Goal: Transaction & Acquisition: Obtain resource

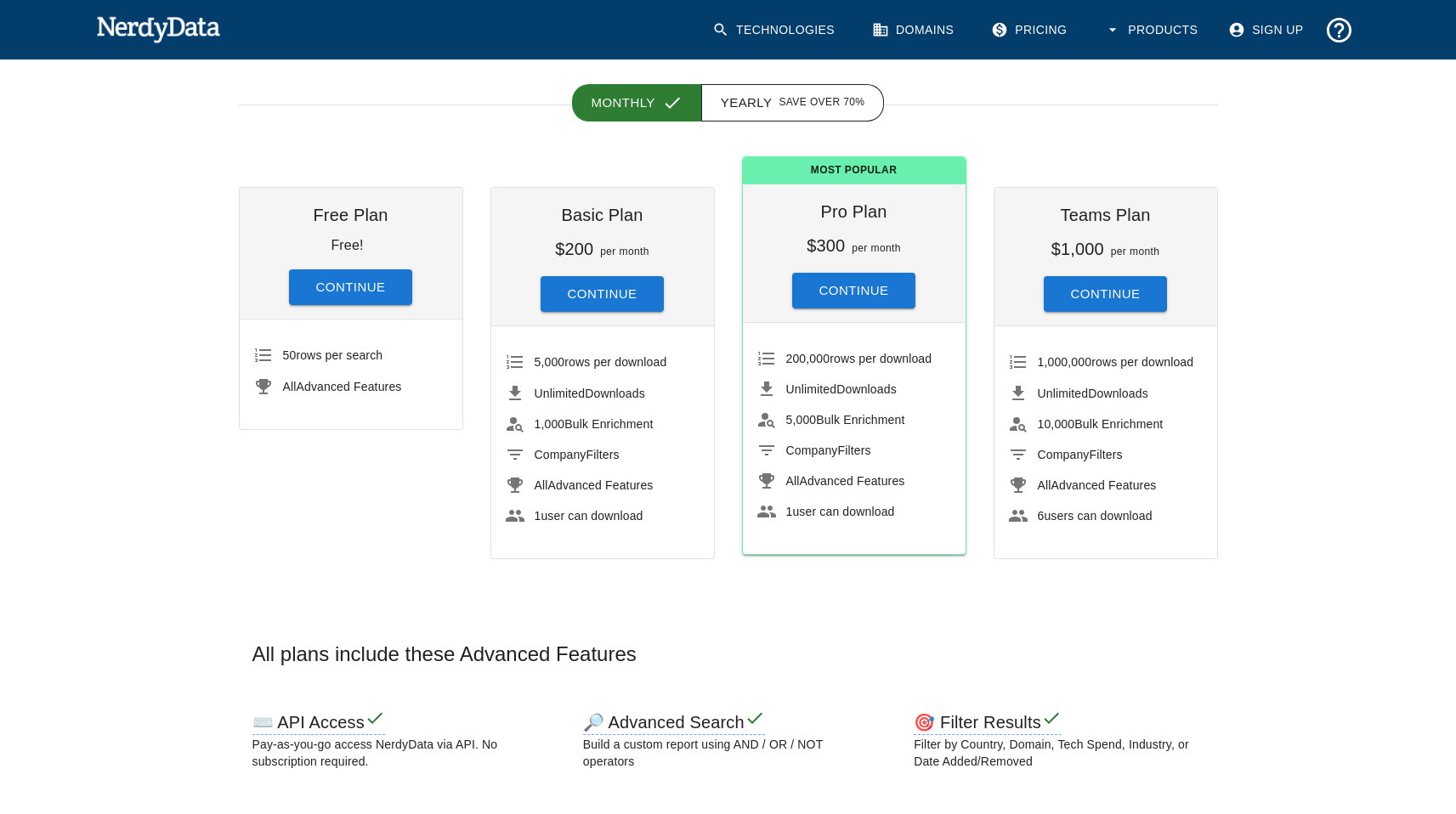
scroll to position [106, 0]
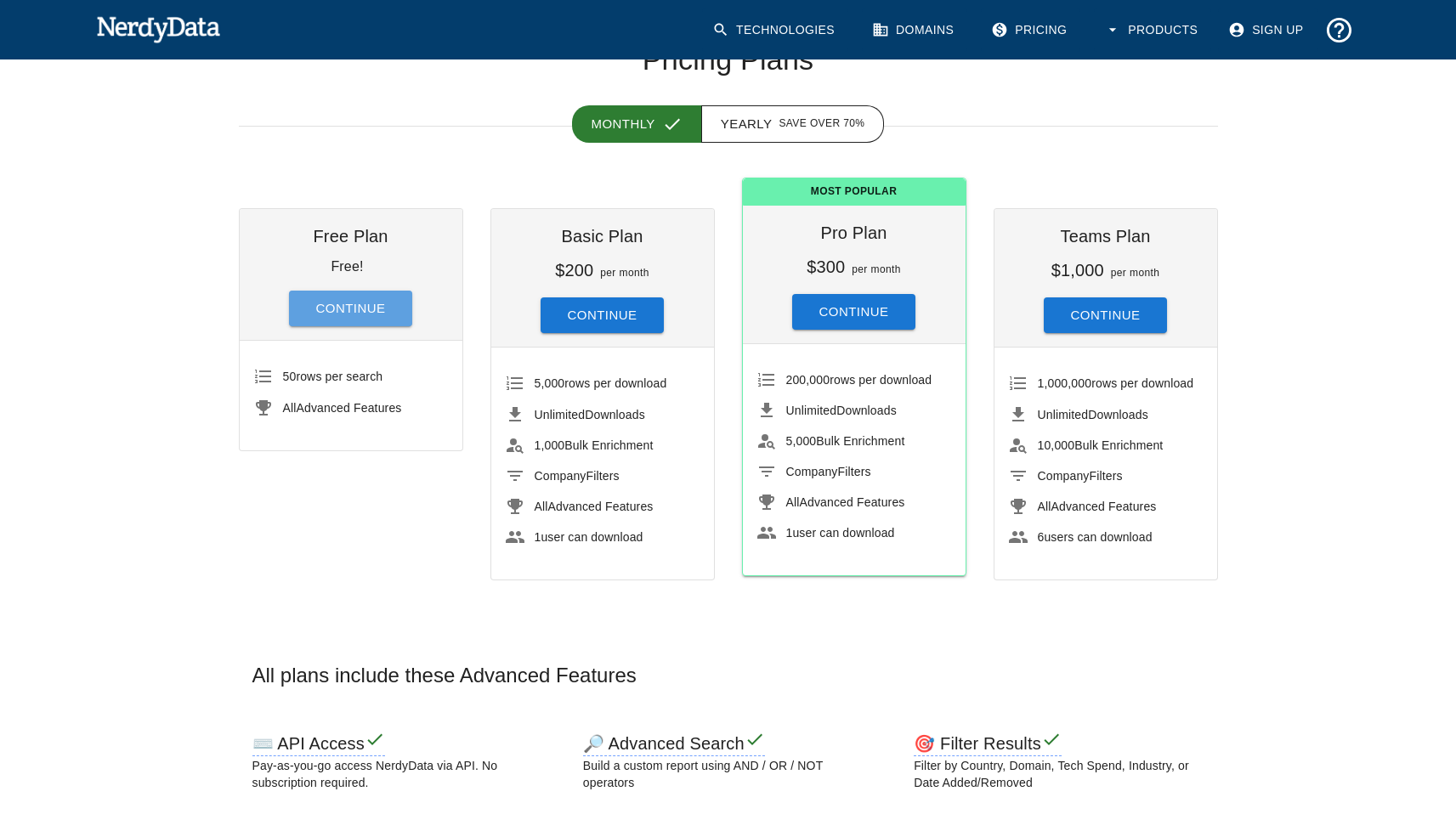
click at [376, 308] on button "Continue" at bounding box center [351, 309] width 124 height 36
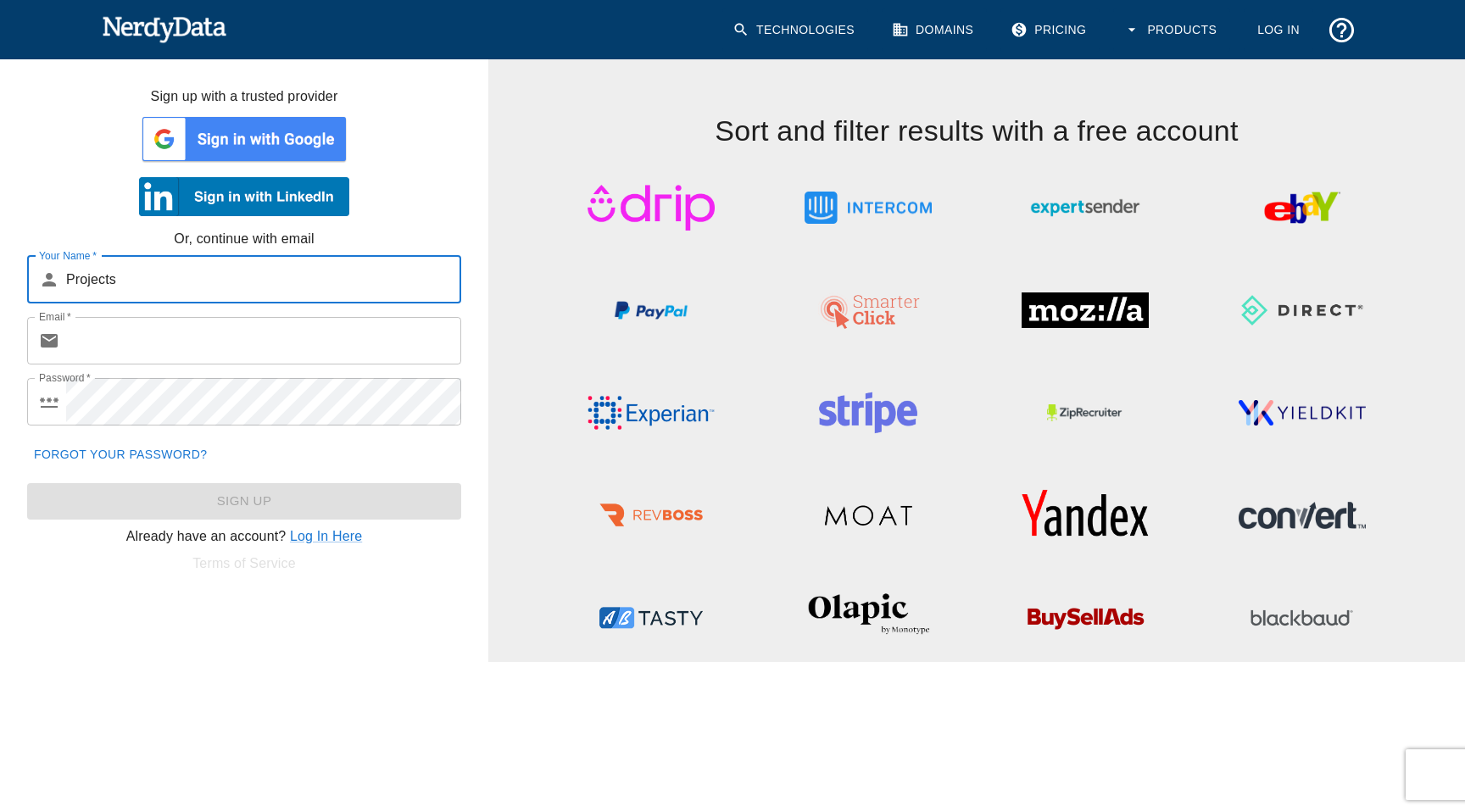
type input "Projects"
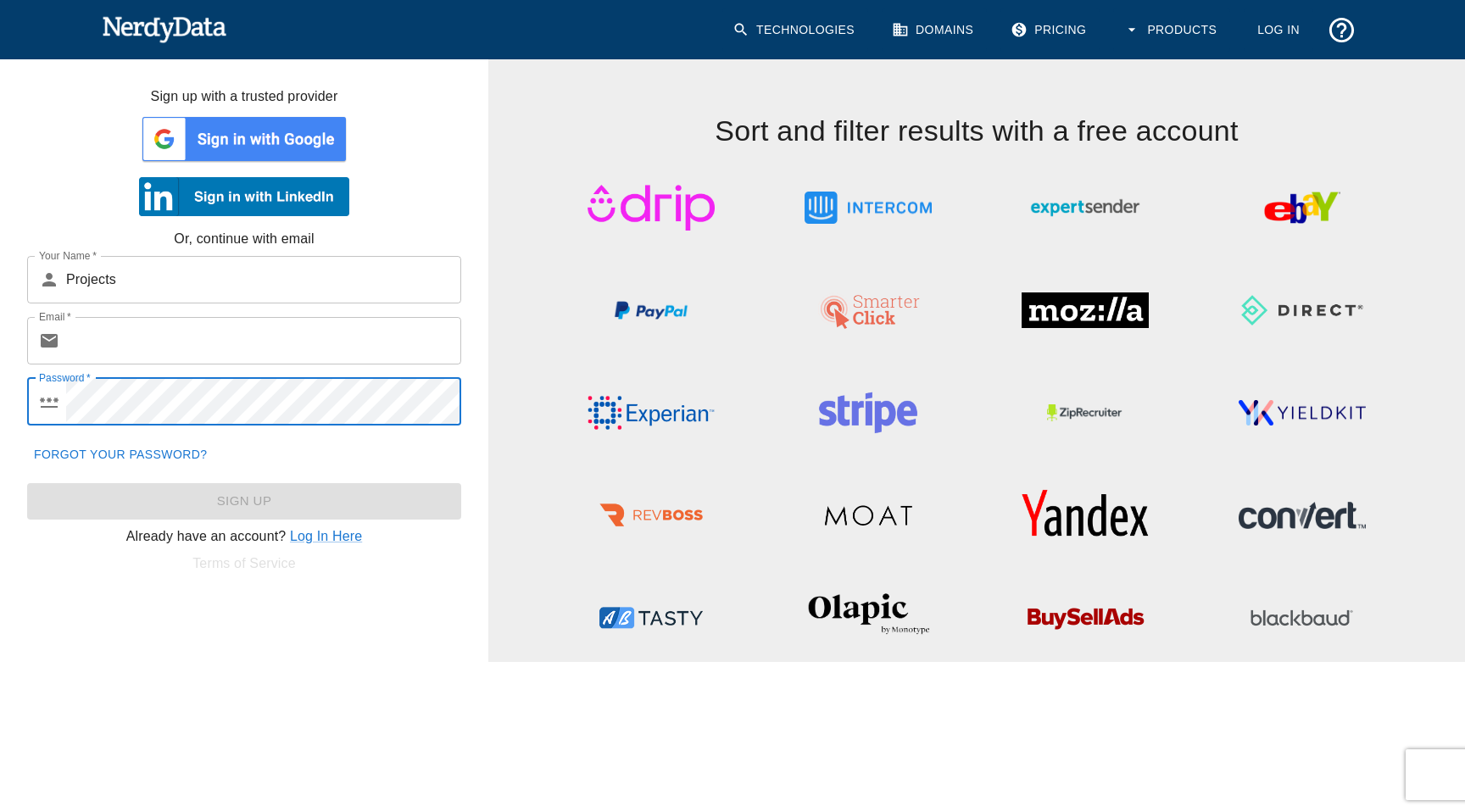
click at [129, 344] on input "Email   *" at bounding box center [264, 340] width 395 height 47
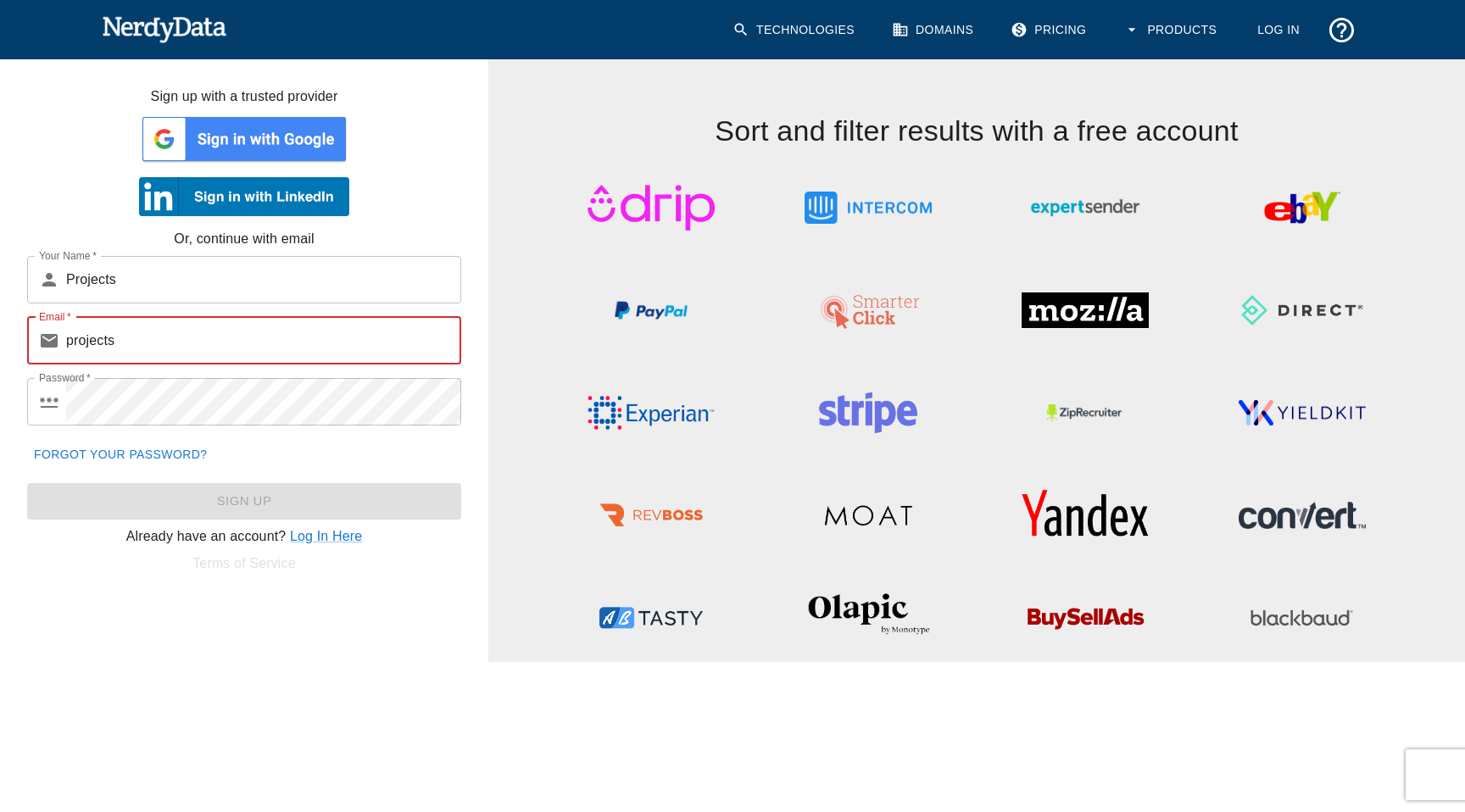
type input "[EMAIL_ADDRESS][DOMAIN_NAME]"
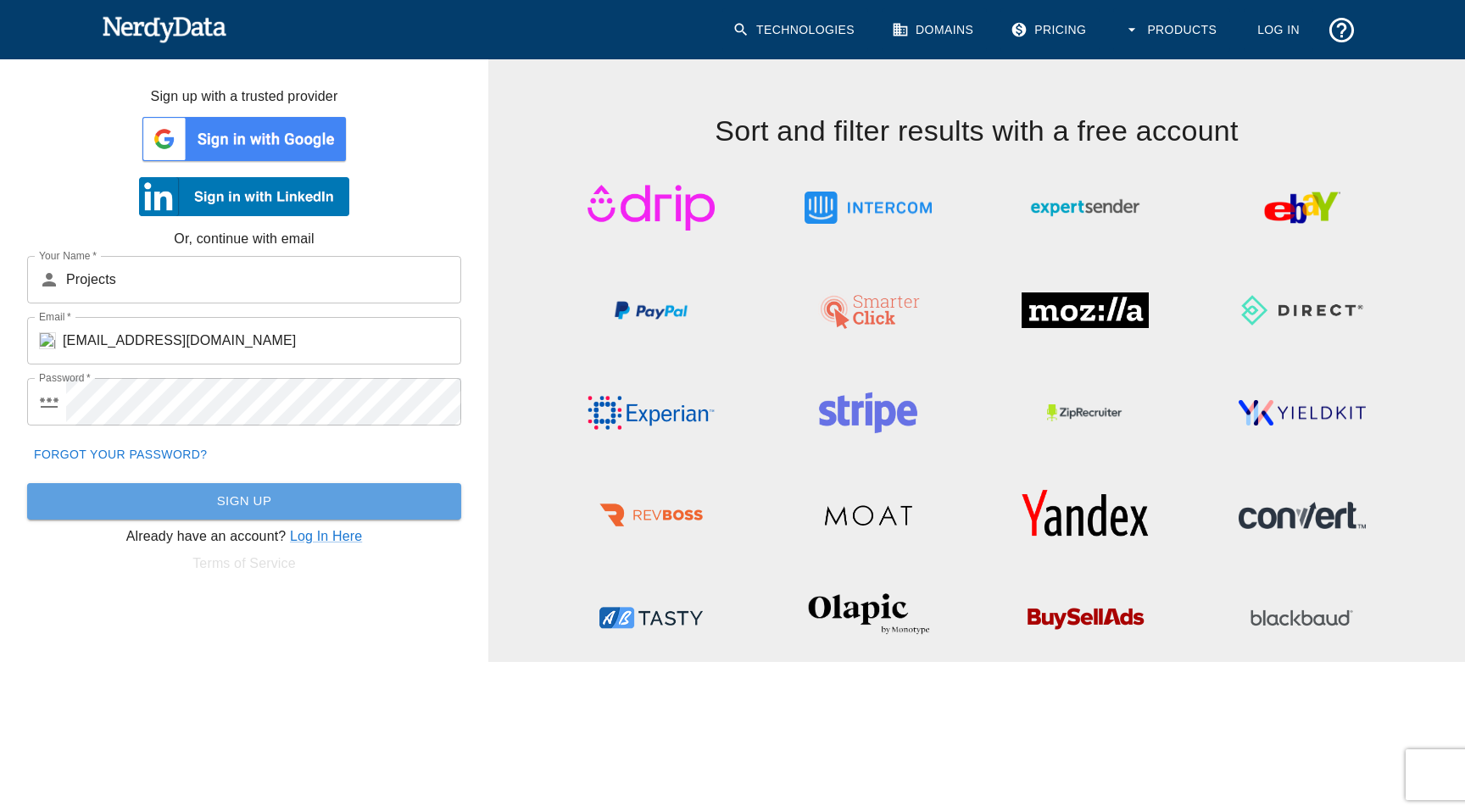
click at [246, 501] on button "Sign Up" at bounding box center [243, 501] width 434 height 36
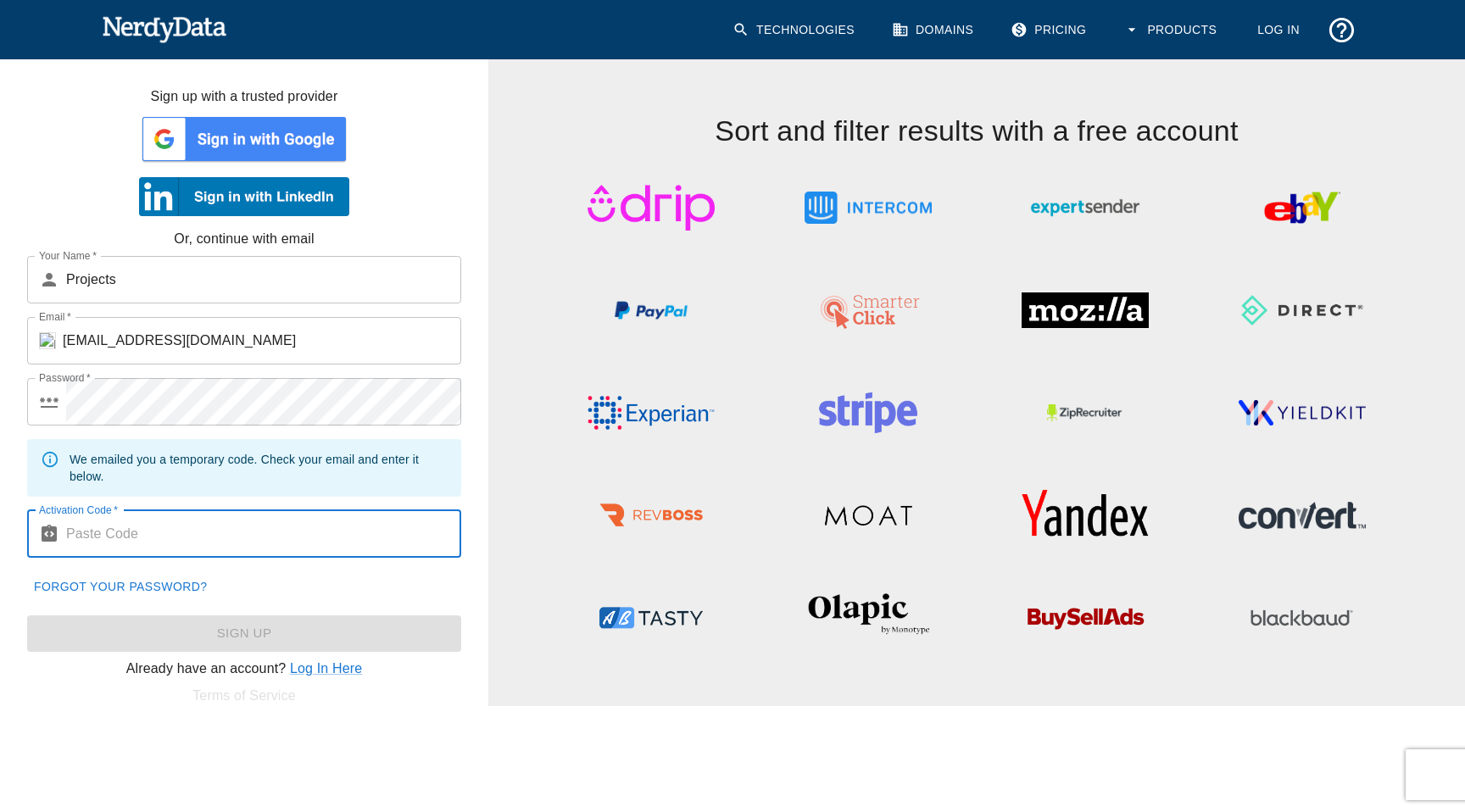
click at [118, 530] on input "Activation Code   *" at bounding box center [264, 533] width 395 height 47
paste input "962271"
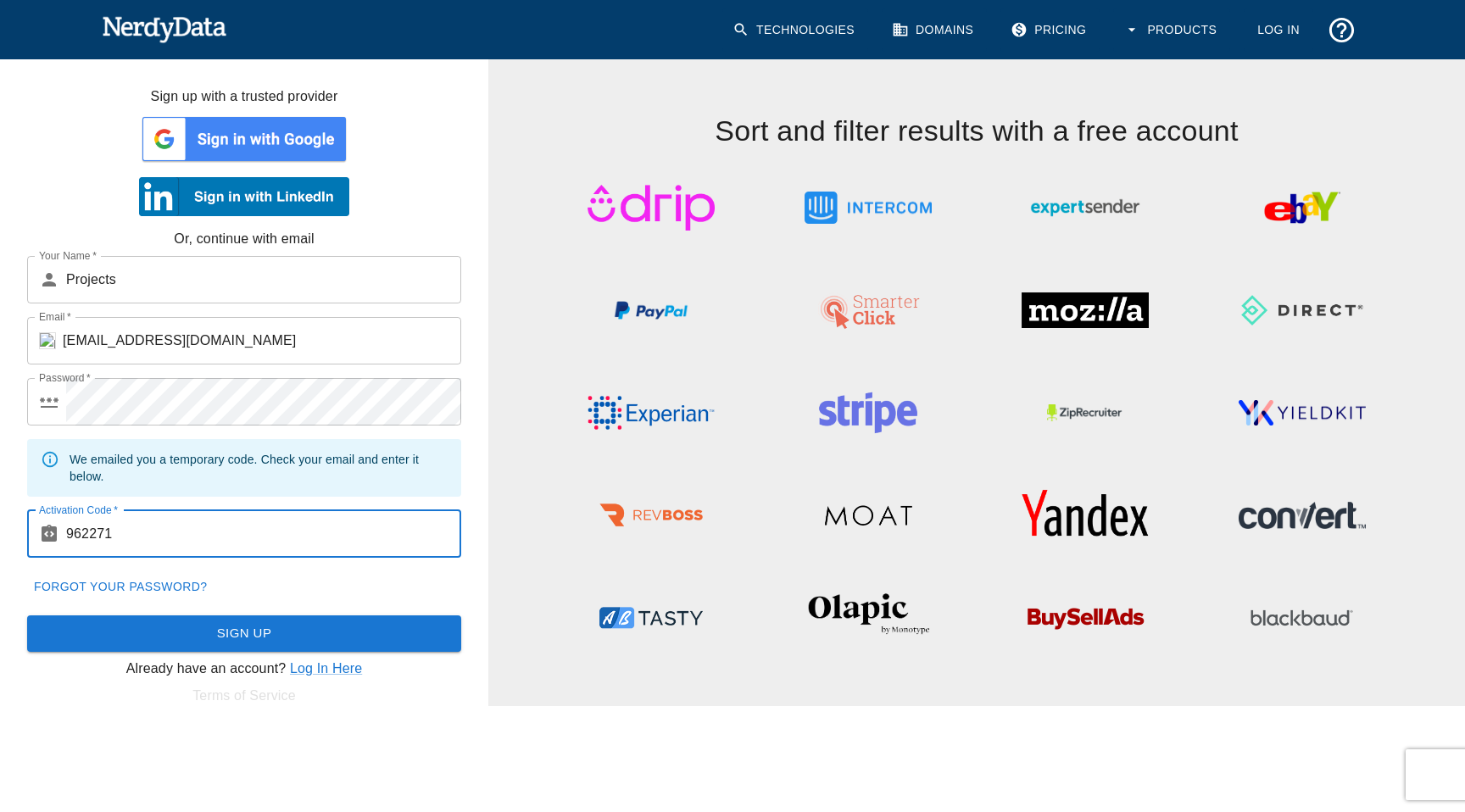
type input "962271"
click at [248, 629] on button "Sign Up" at bounding box center [243, 633] width 434 height 36
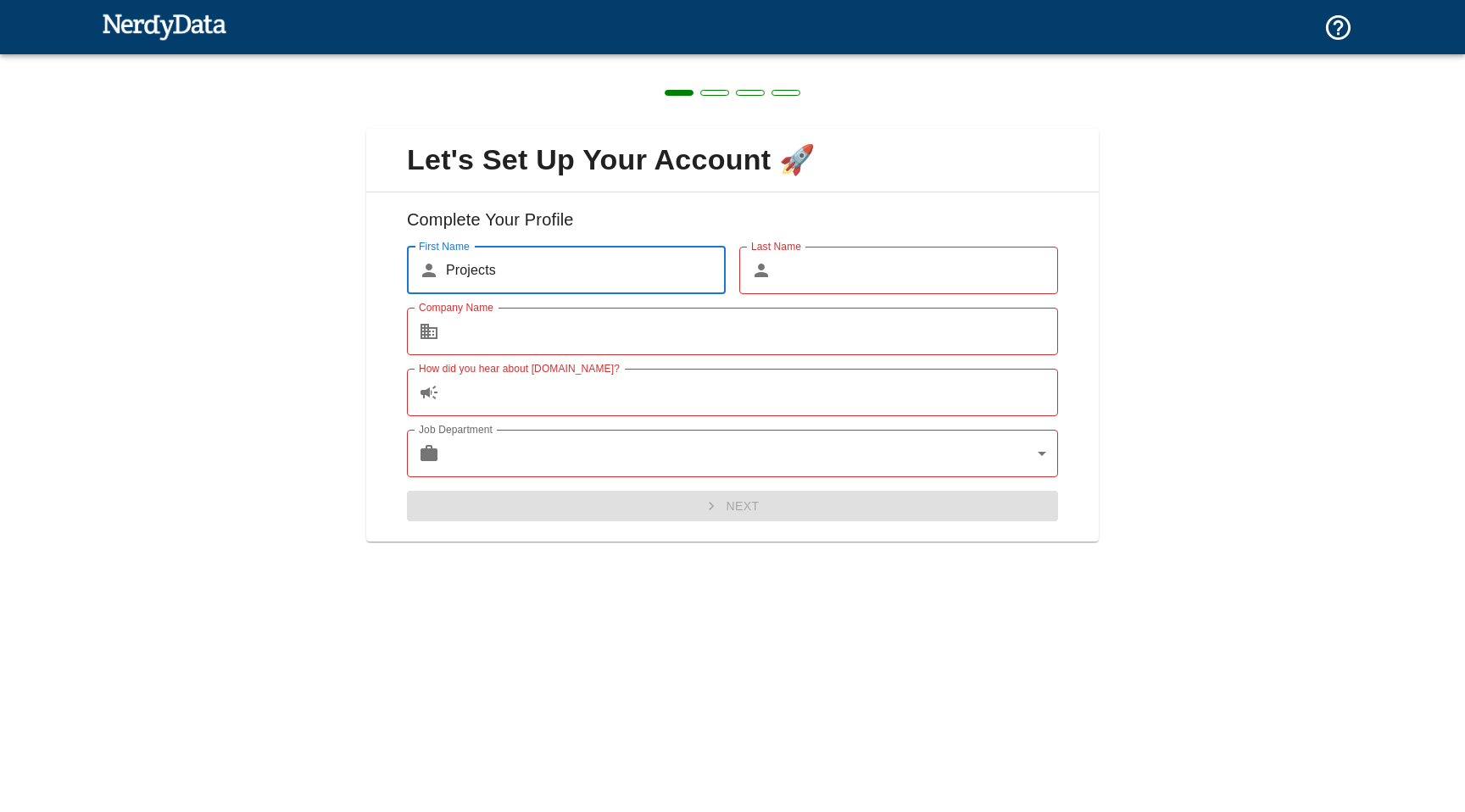
click at [517, 268] on input "Projects" at bounding box center [586, 270] width 280 height 47
click at [860, 274] on input "Last Name" at bounding box center [918, 270] width 280 height 47
paste input "Projects"
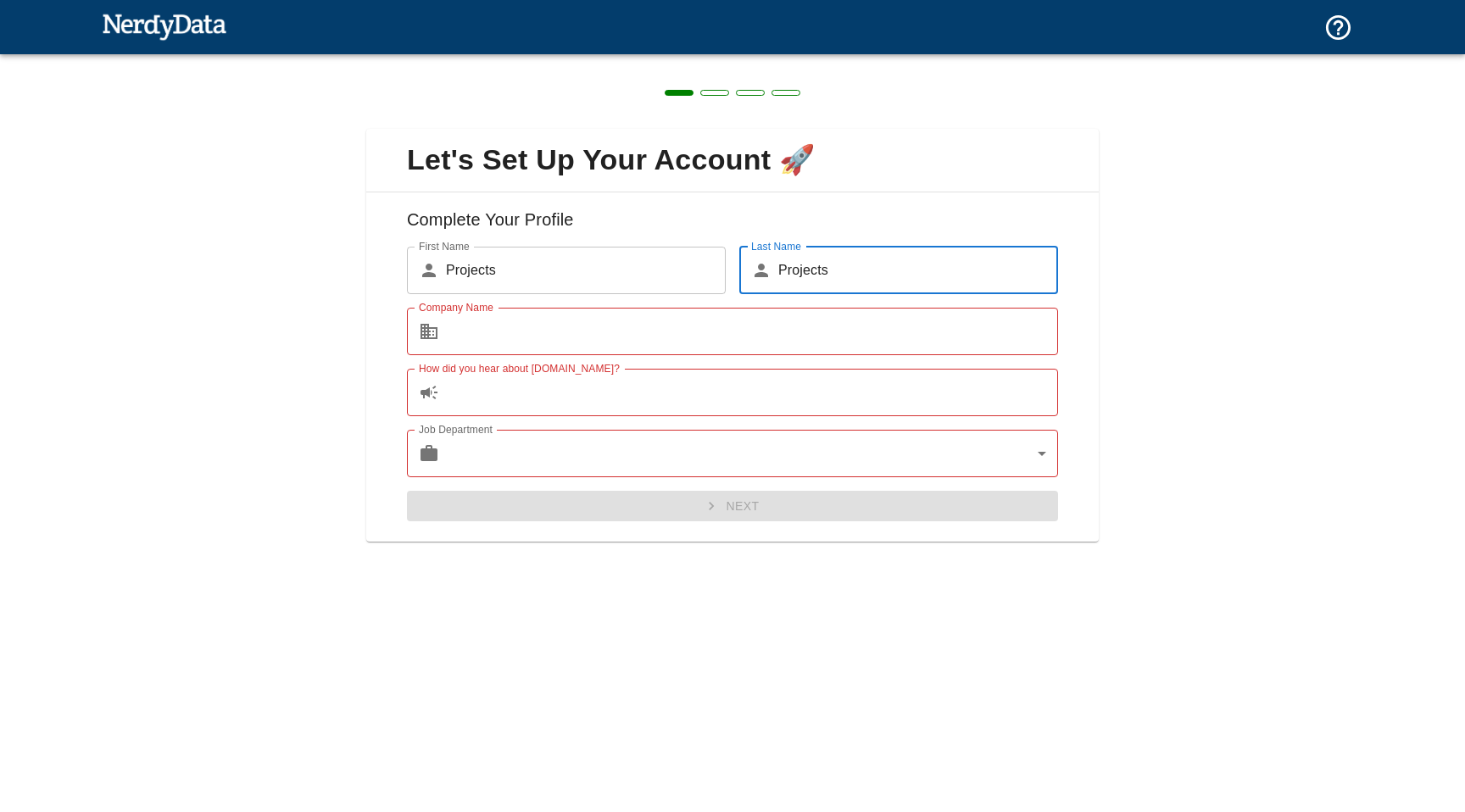
type input "Projects"
click at [487, 337] on input "Company Name" at bounding box center [752, 331] width 612 height 47
paste input "Projects"
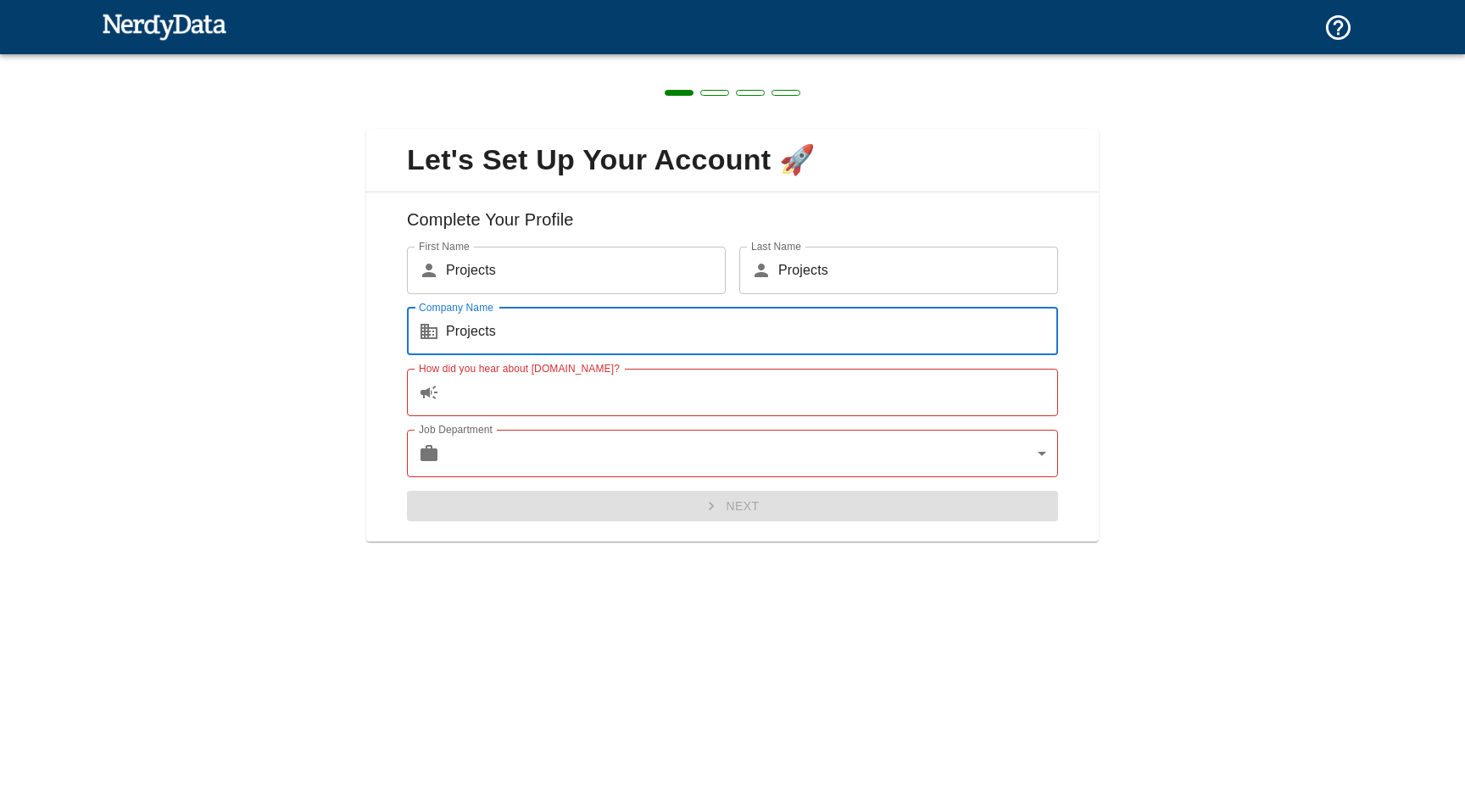
type input "Projects"
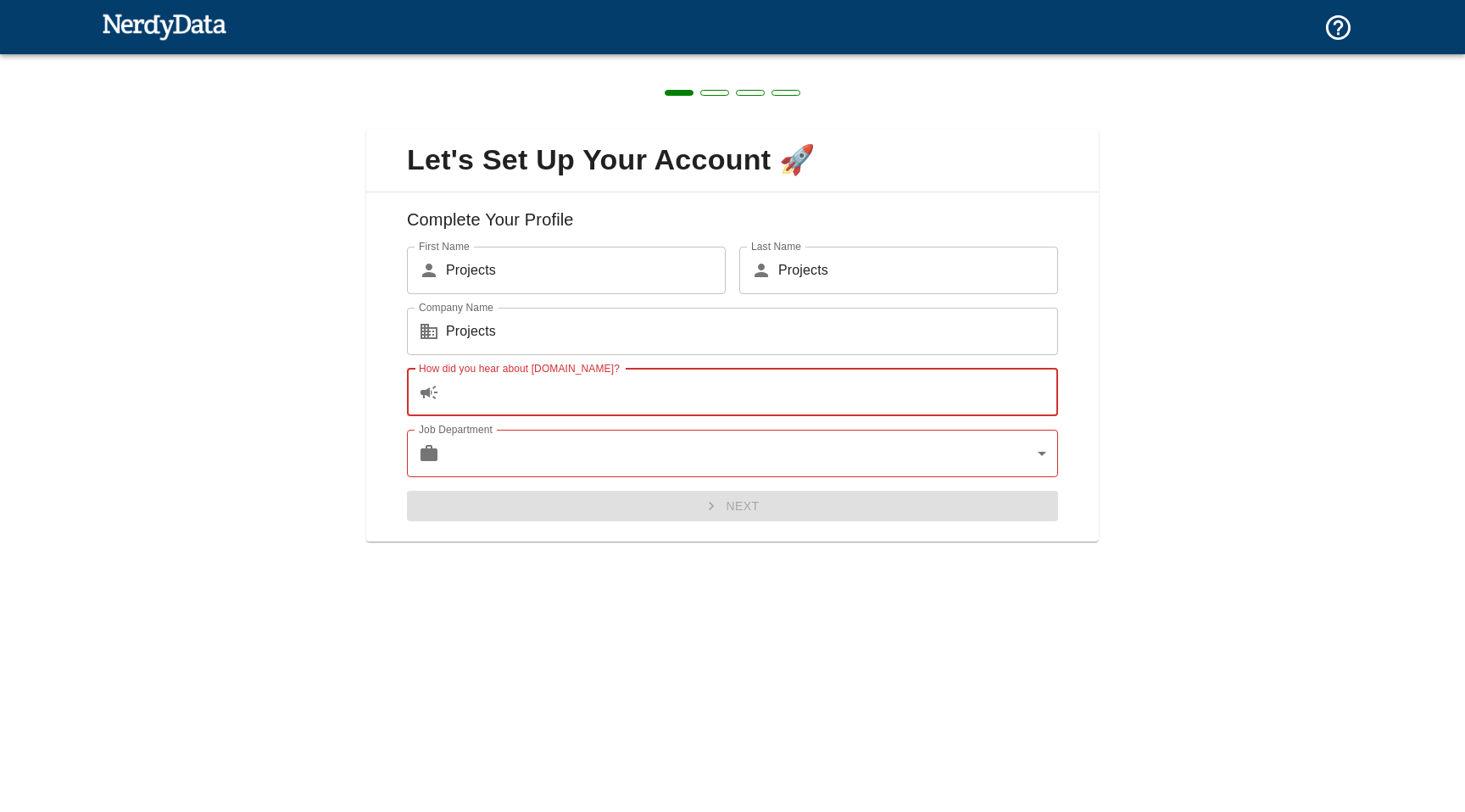
click at [508, 392] on input "How did you hear about [DOMAIN_NAME]?" at bounding box center [752, 392] width 612 height 47
paste input "Projects"
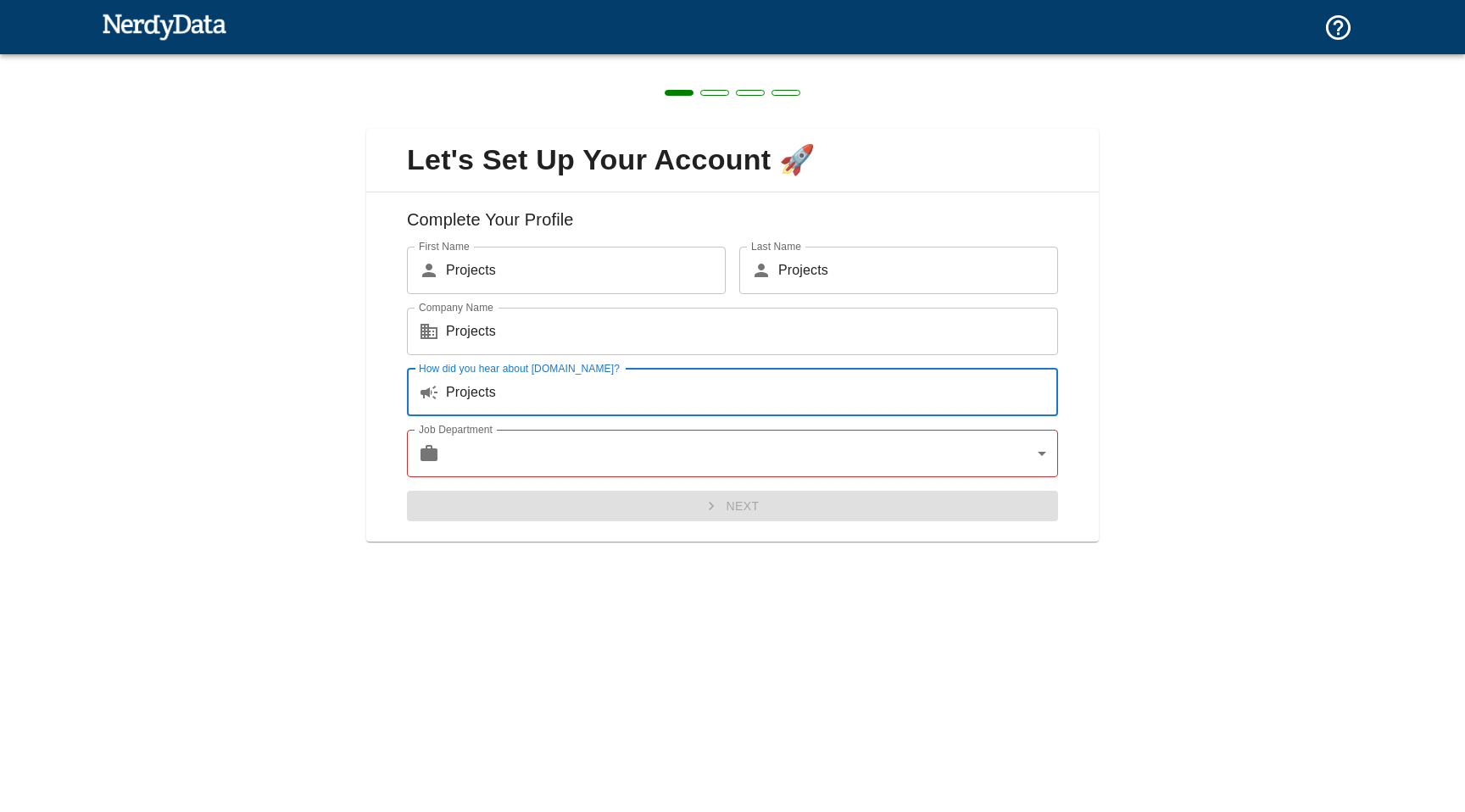
type input "Projects"
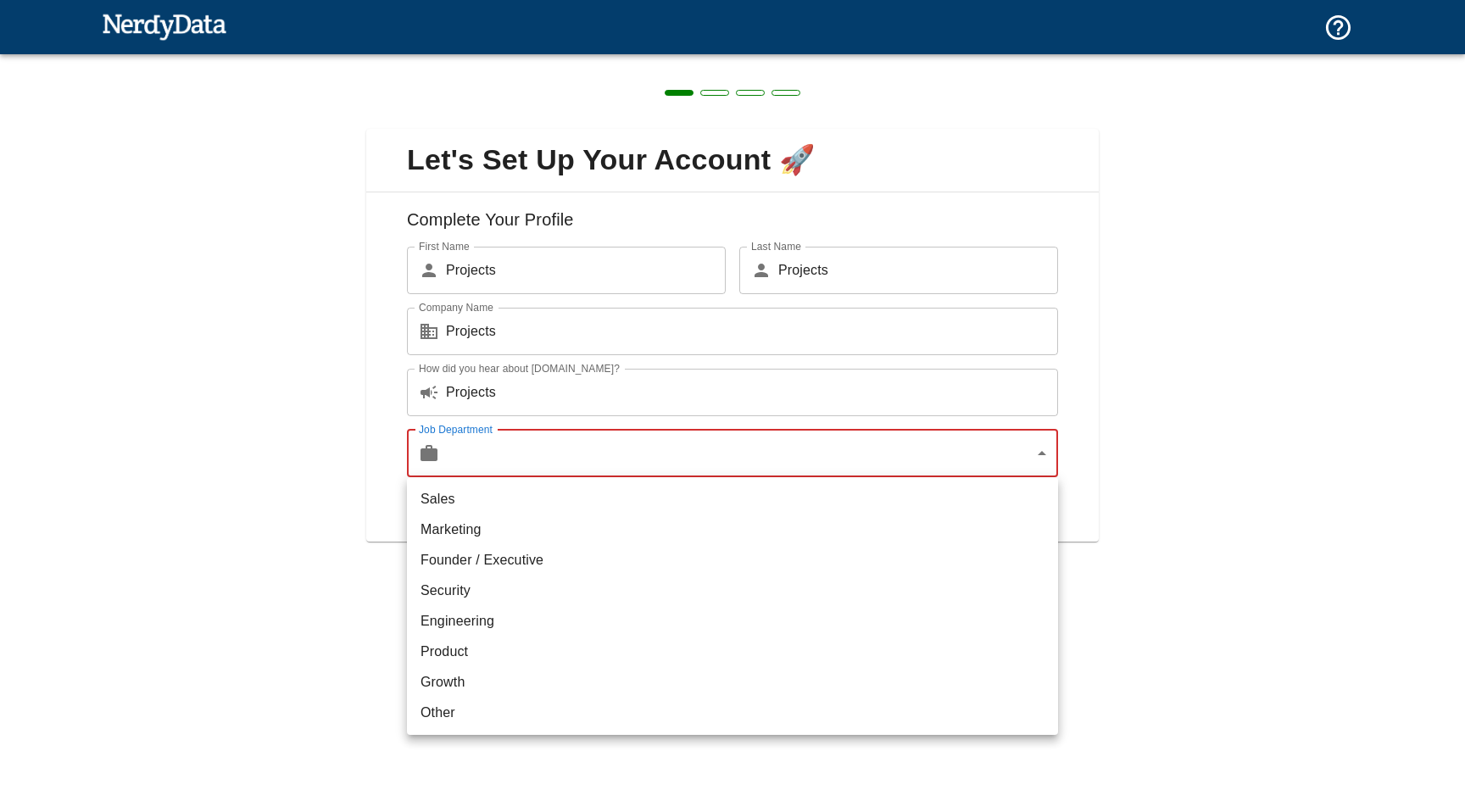
click at [506, 60] on body "Technologies Domains Pricing Products Create a Report Create a list of websites…" at bounding box center [732, 29] width 1465 height 60
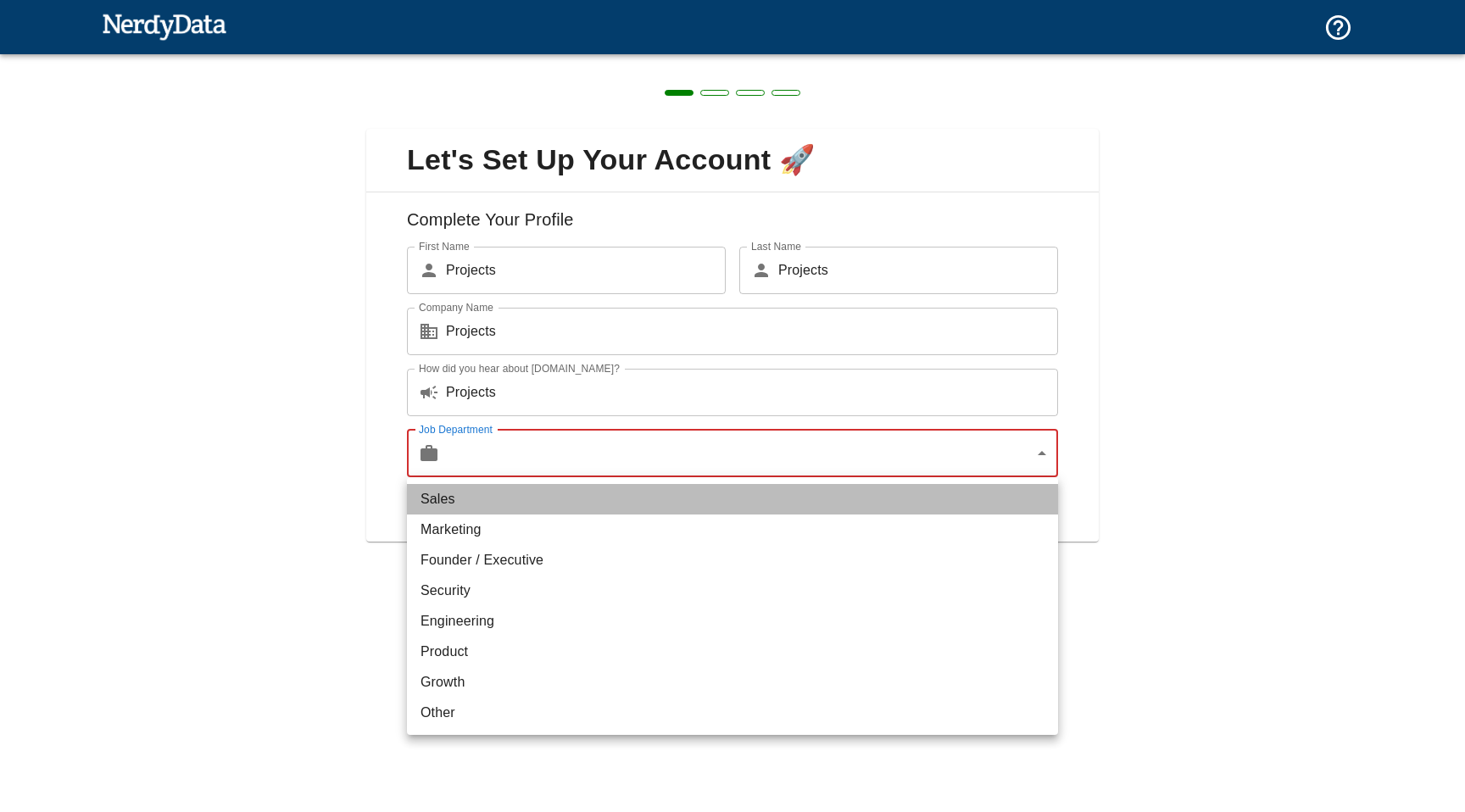
click at [461, 499] on li "Sales" at bounding box center [732, 499] width 651 height 30
type input "sales"
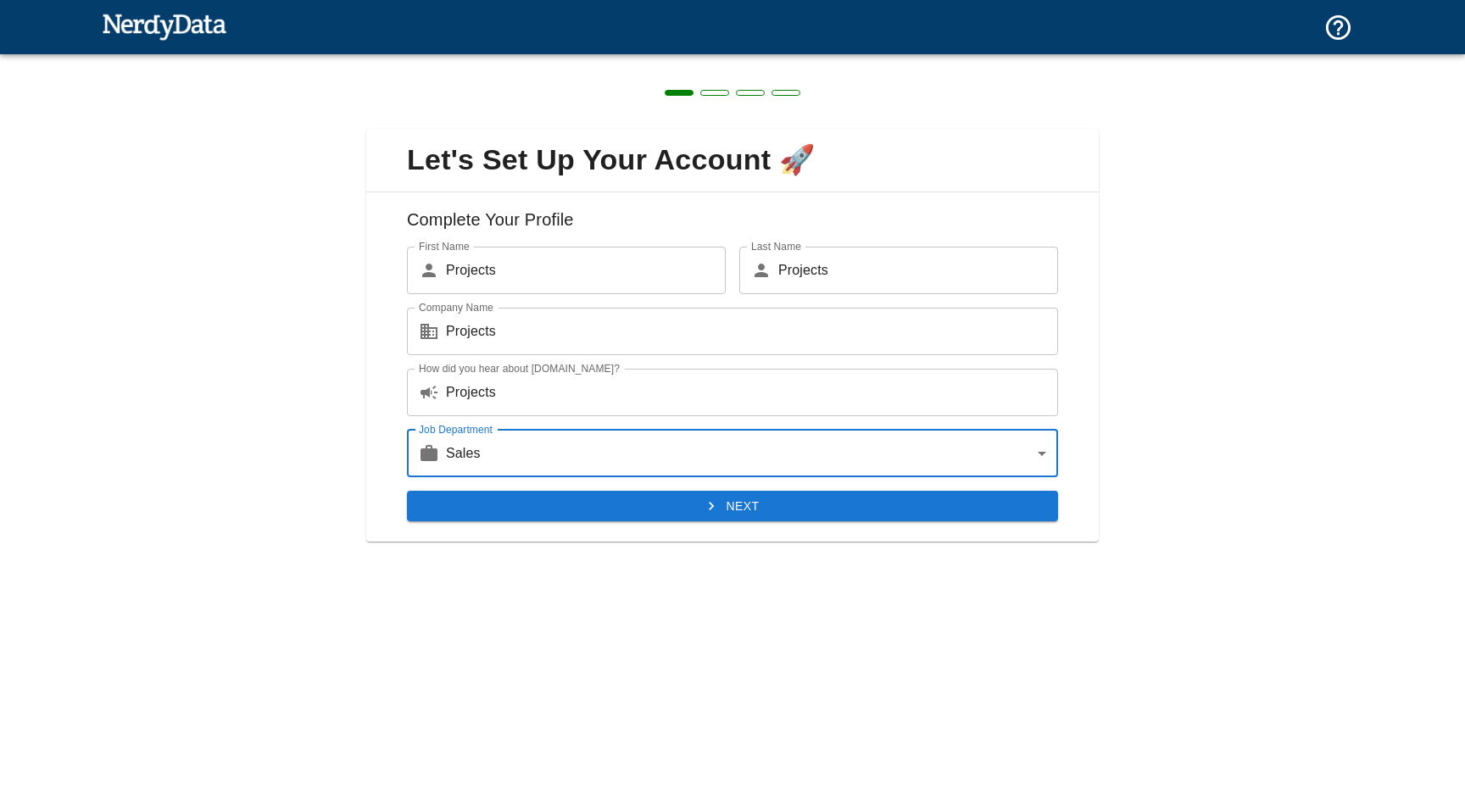
click at [765, 507] on button "Next" at bounding box center [732, 506] width 651 height 31
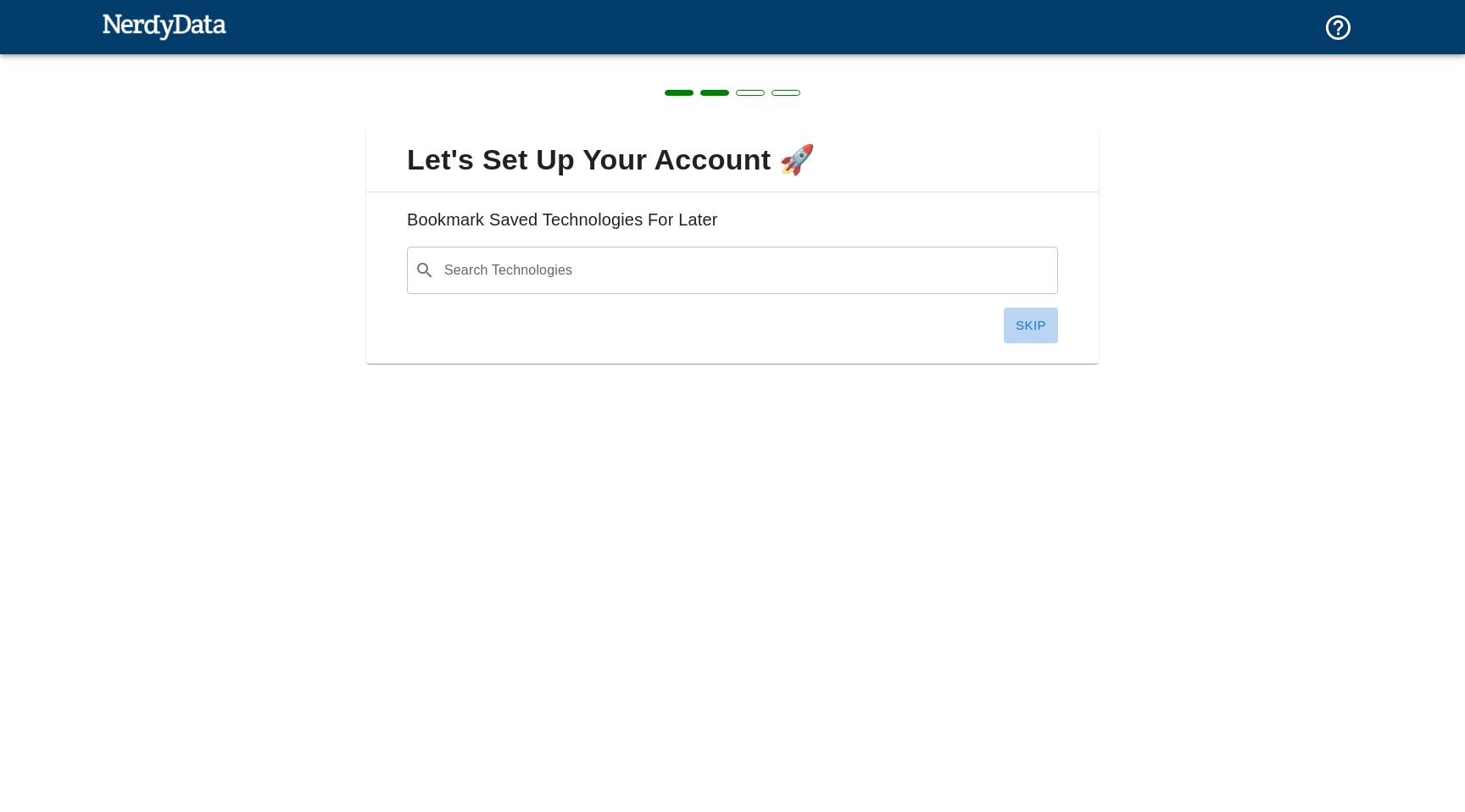
click at [1043, 321] on button "Skip" at bounding box center [1030, 326] width 54 height 36
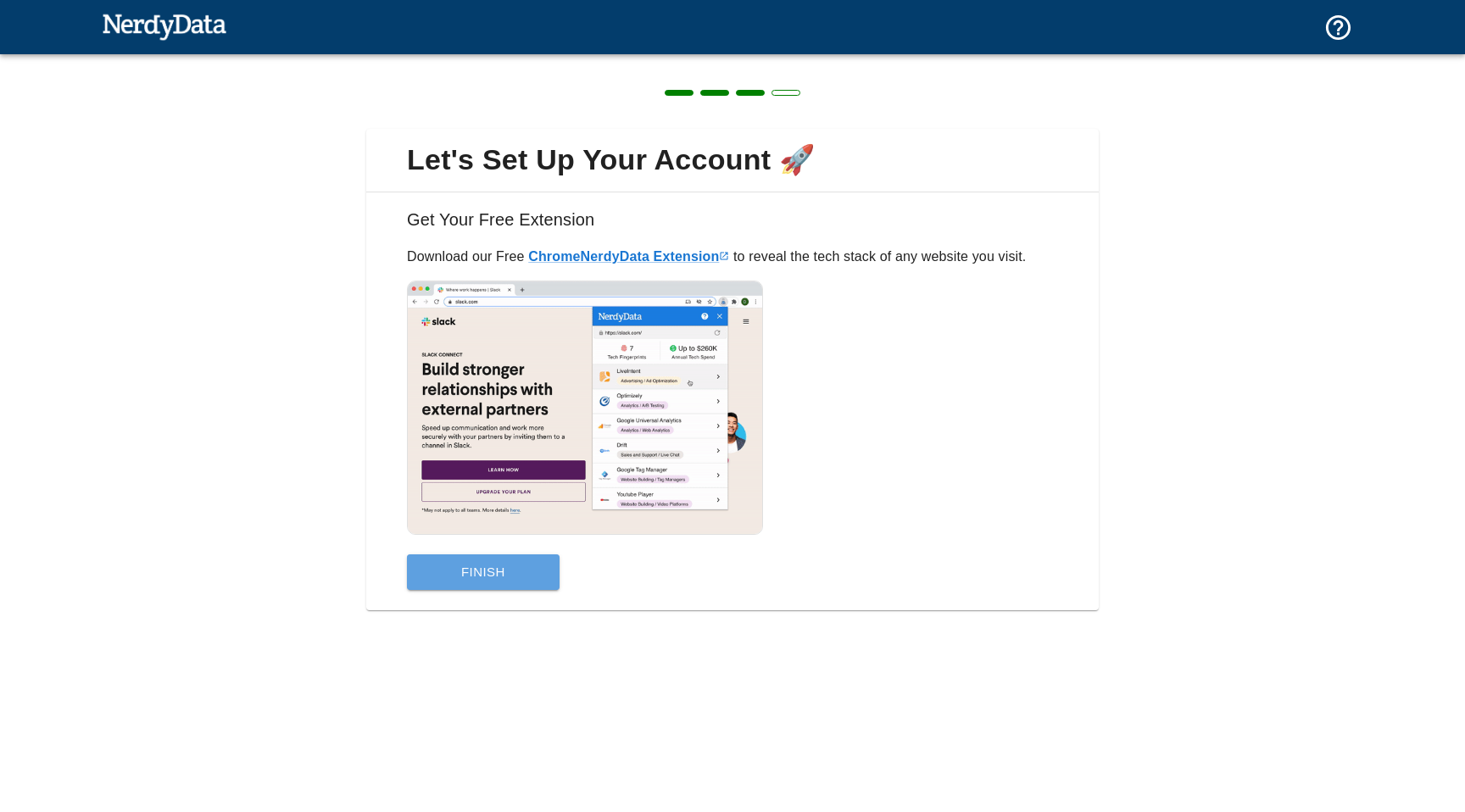
click at [495, 572] on button "Finish" at bounding box center [483, 572] width 152 height 36
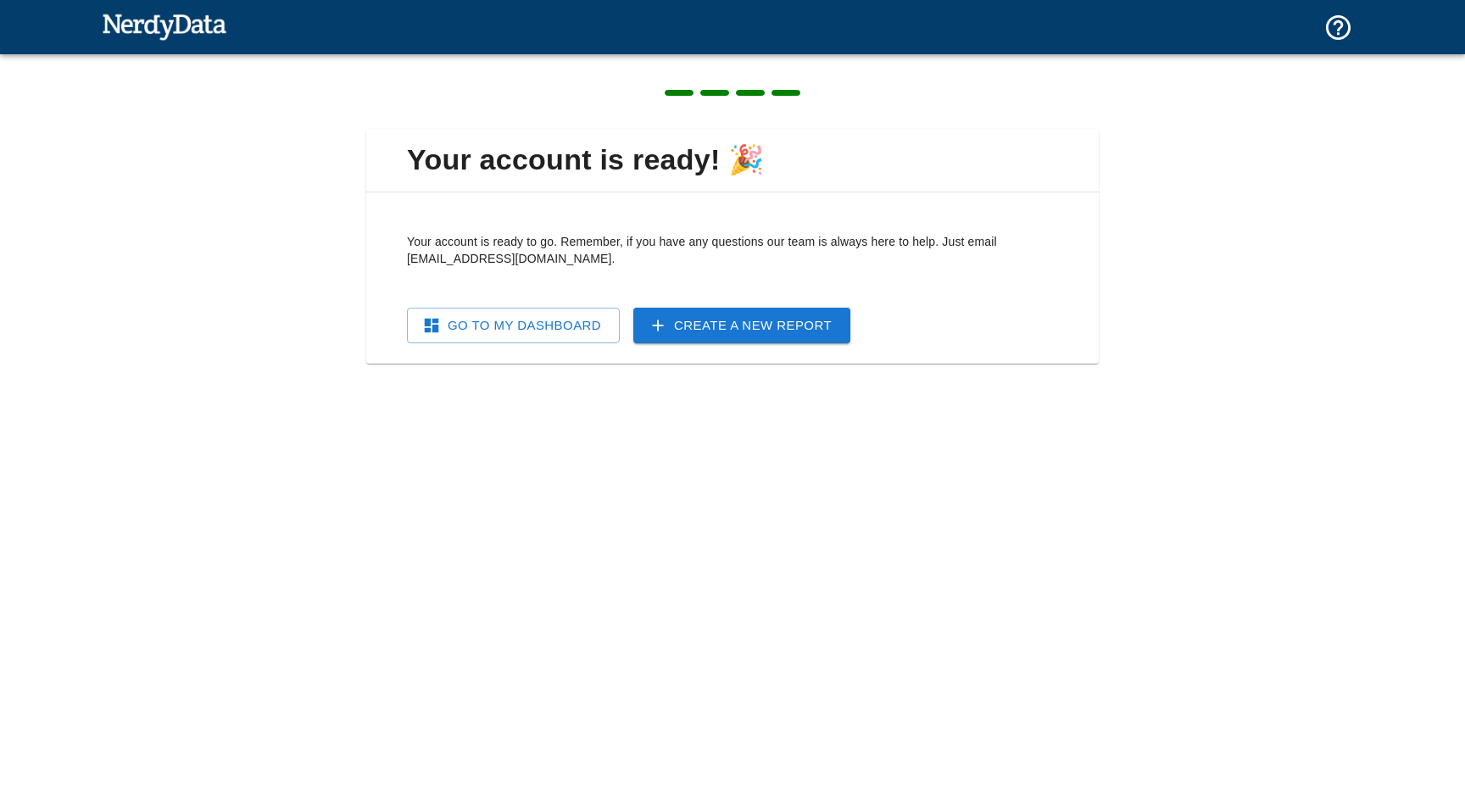
click at [536, 315] on link "Go To My Dashboard" at bounding box center [513, 326] width 213 height 36
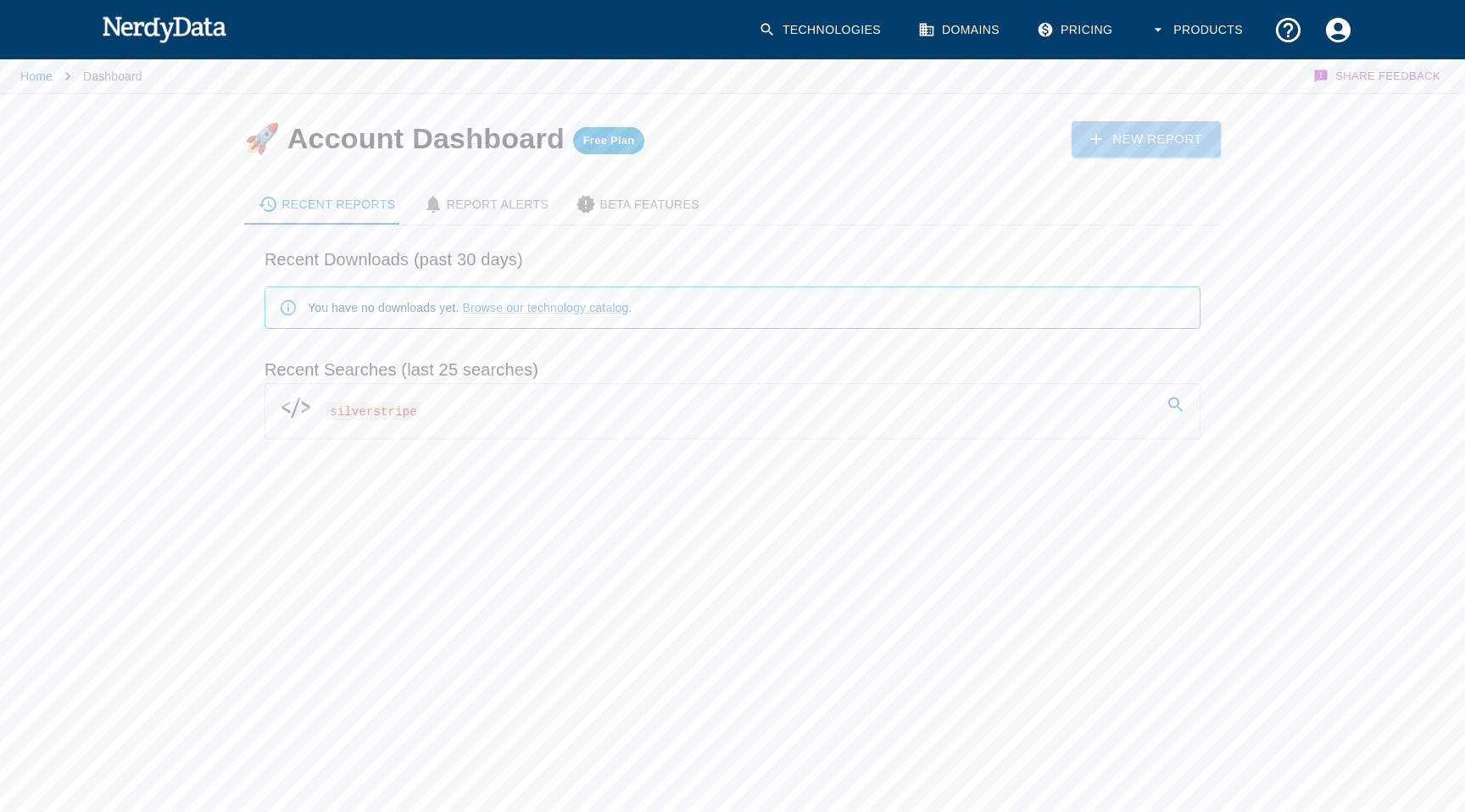
click at [1168, 126] on link "New Report" at bounding box center [1146, 139] width 150 height 36
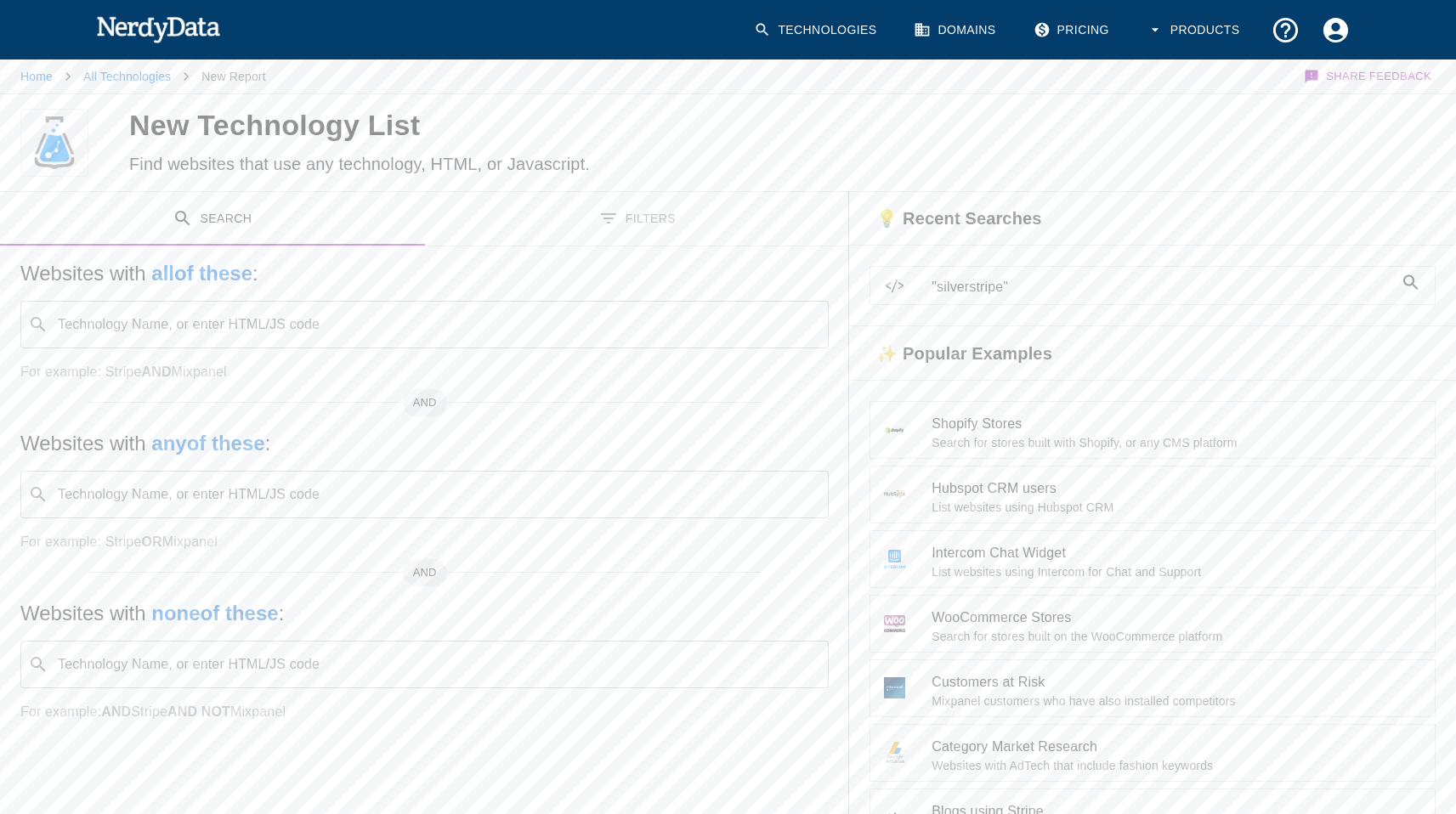
click at [148, 327] on input "Technology Name, or enter HTML/JS code" at bounding box center [438, 325] width 766 height 32
click at [140, 377] on code "silverstripe" at bounding box center [129, 370] width 95 height 18
type input "silverstripe"
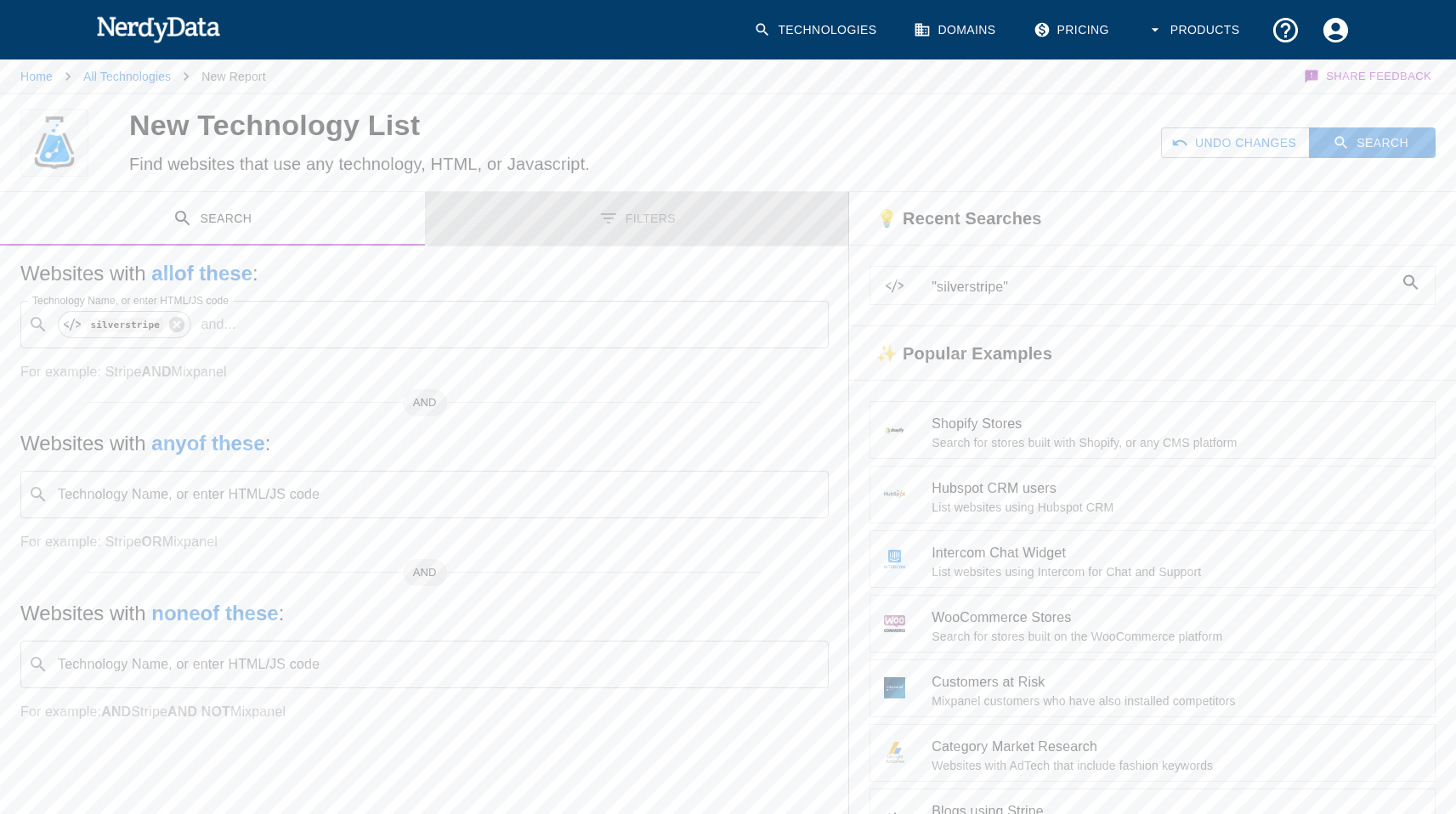
click at [644, 224] on button "Filters" at bounding box center [637, 219] width 425 height 54
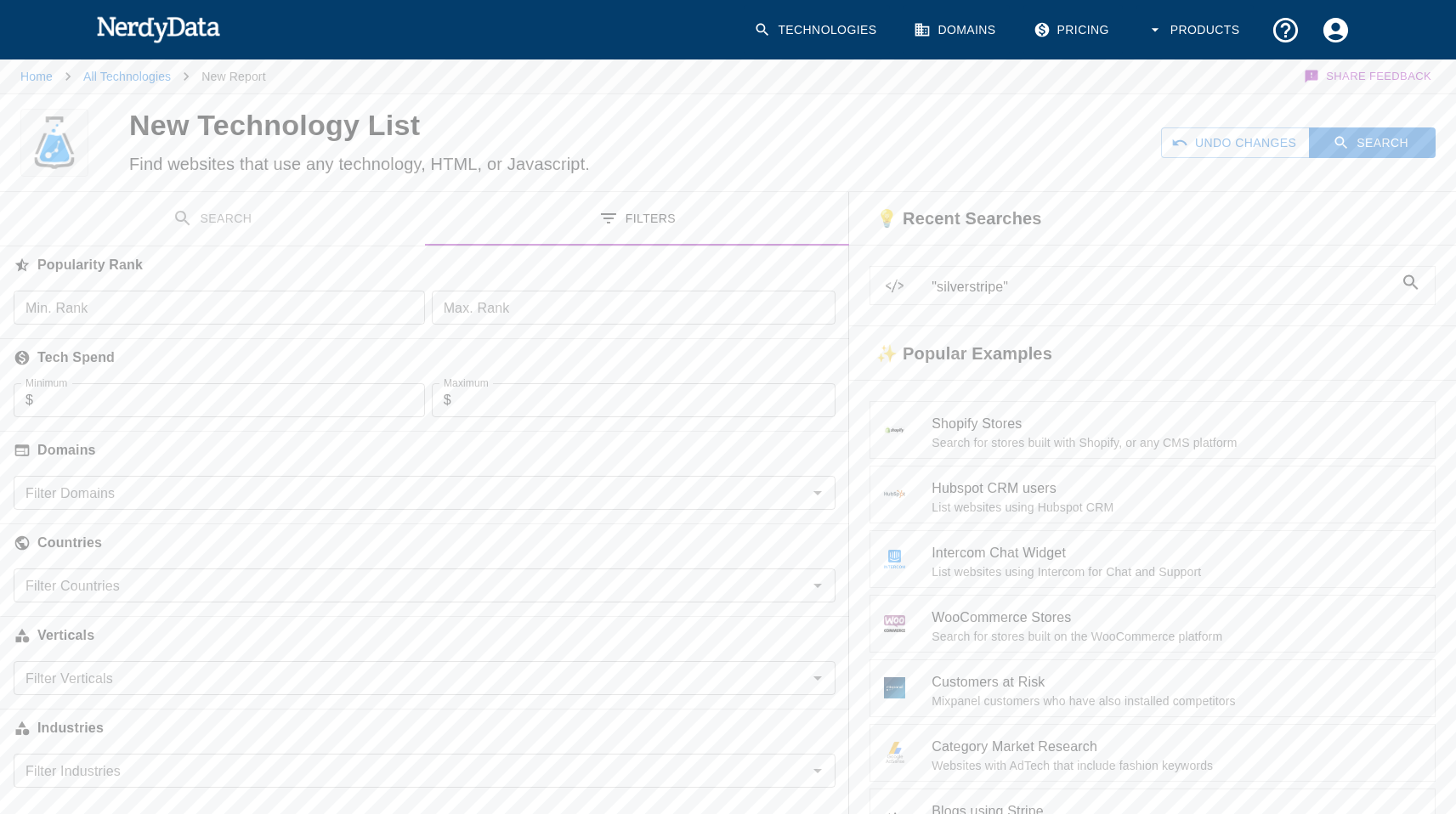
click at [209, 586] on input "Filter Countries" at bounding box center [411, 586] width 784 height 24
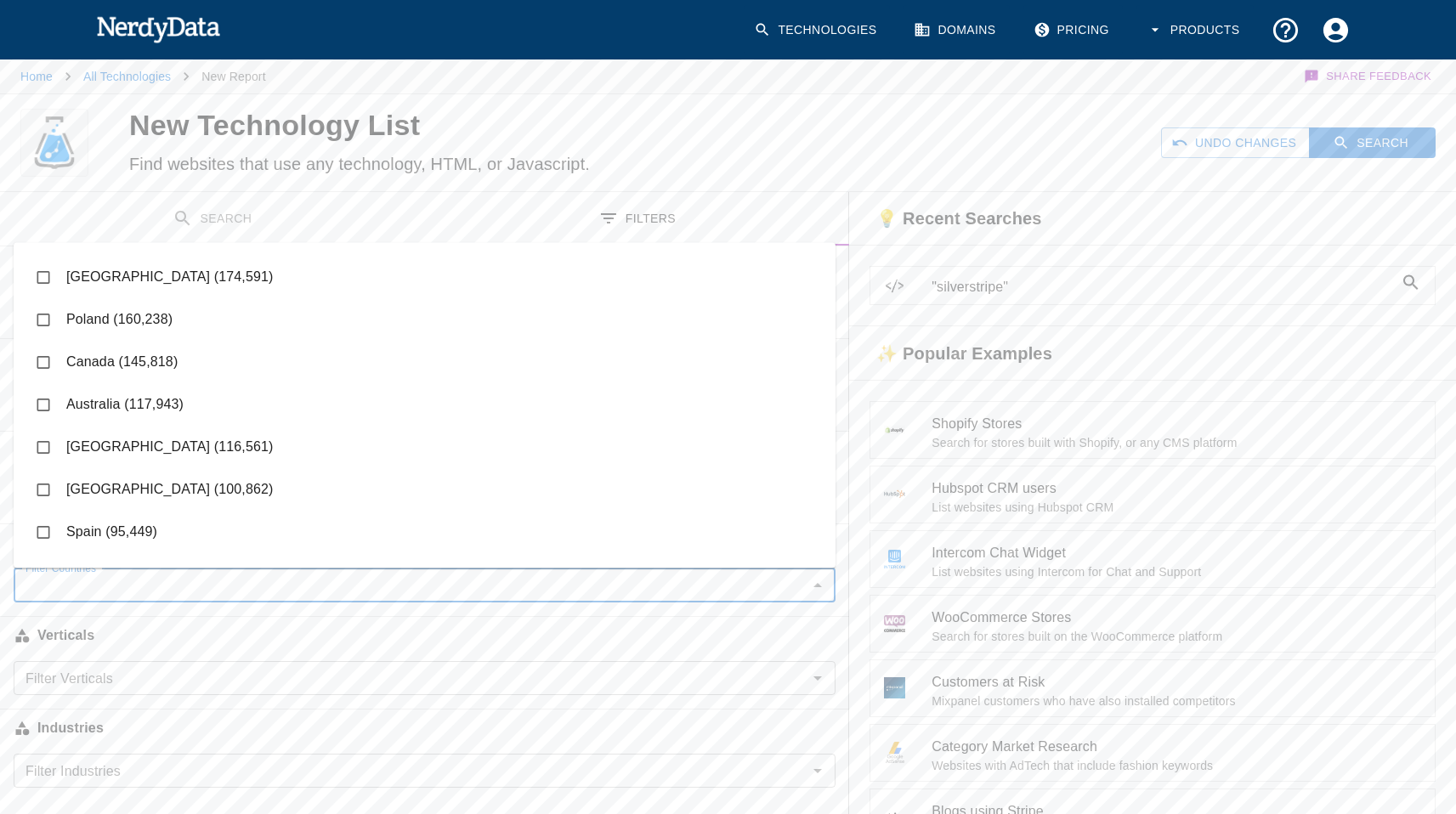
scroll to position [302, 0]
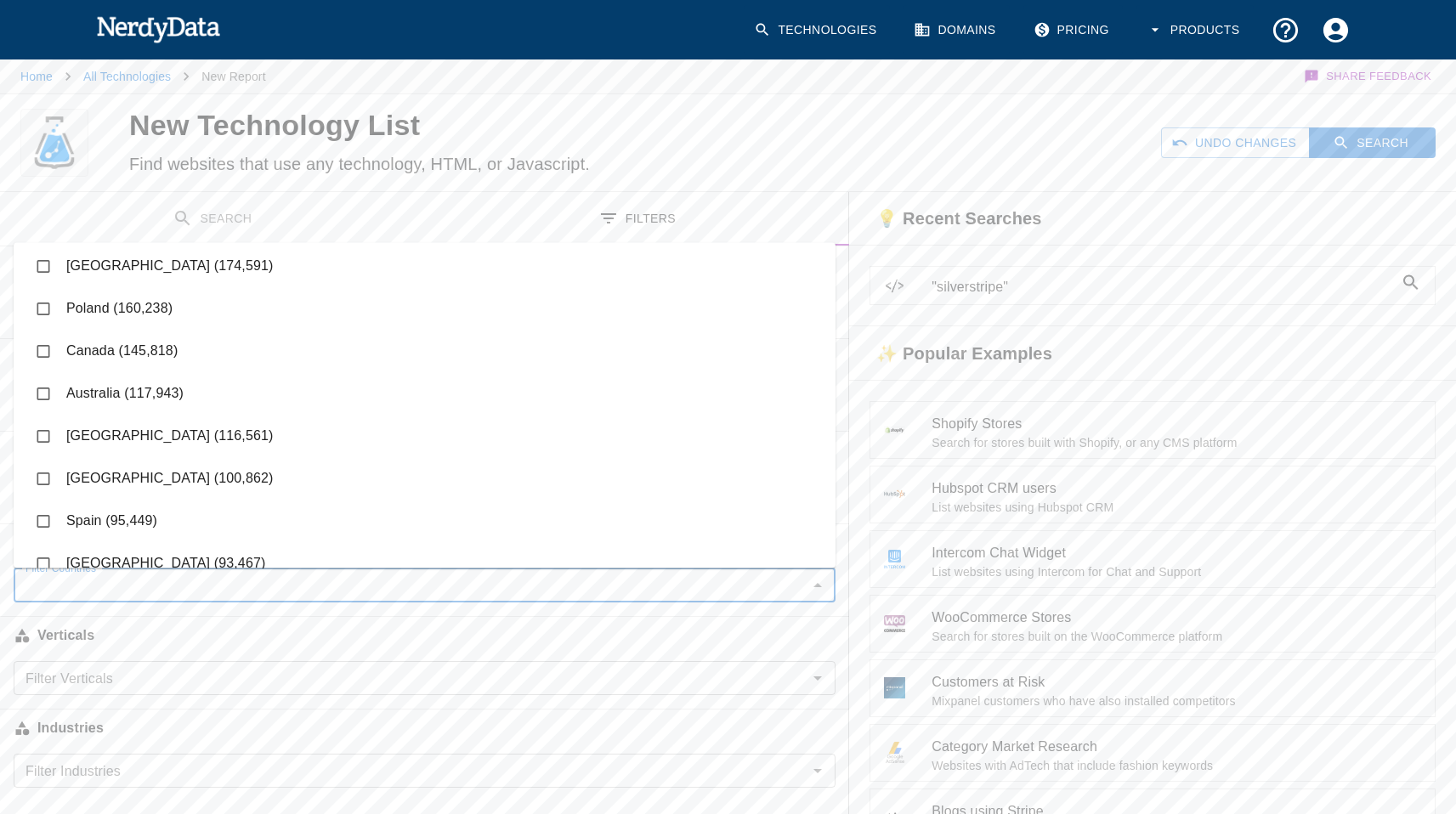
click at [98, 397] on li "Australia (117,943)" at bounding box center [424, 394] width 822 height 43
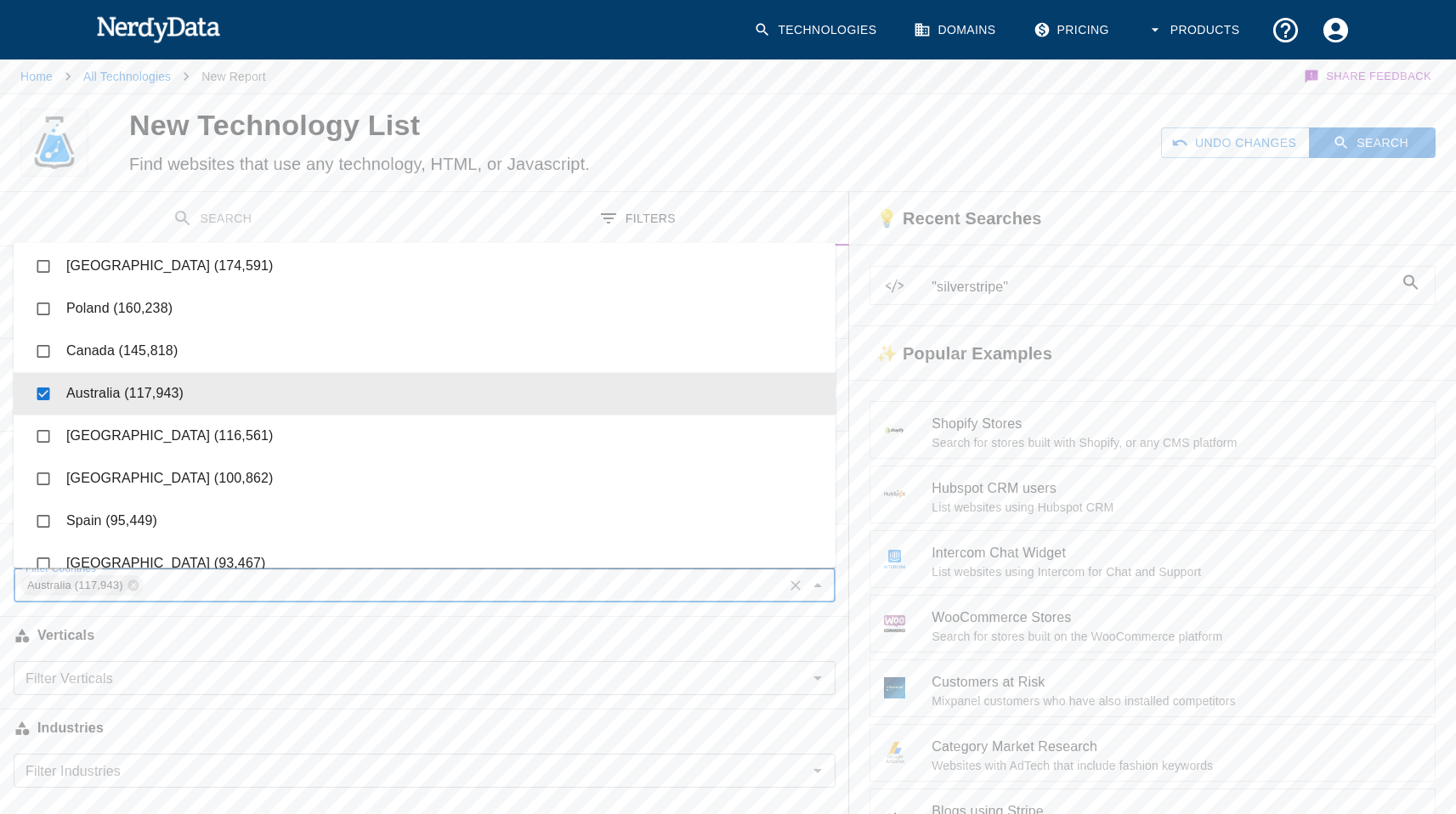
checkbox input "true"
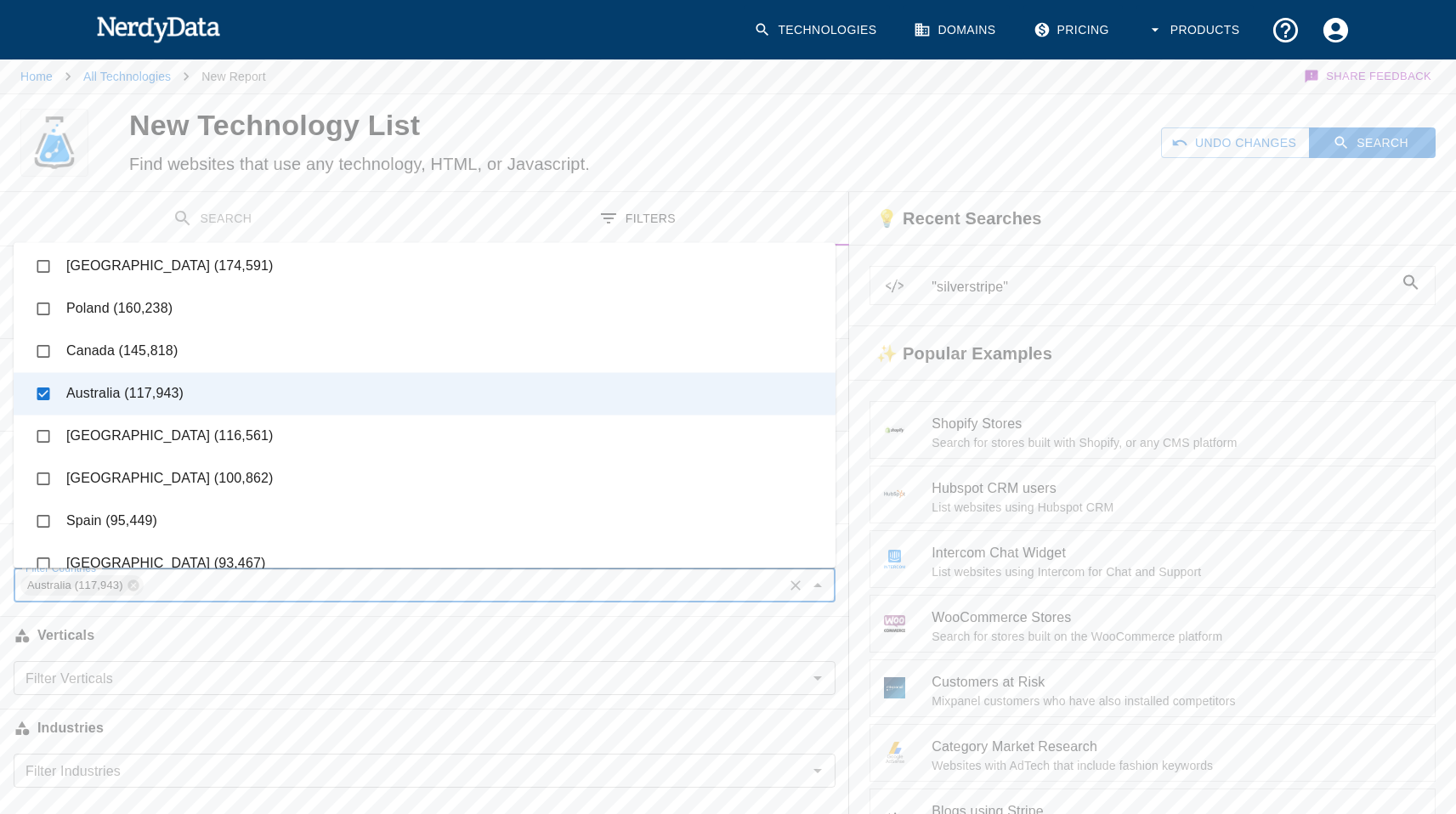
scroll to position [0, 0]
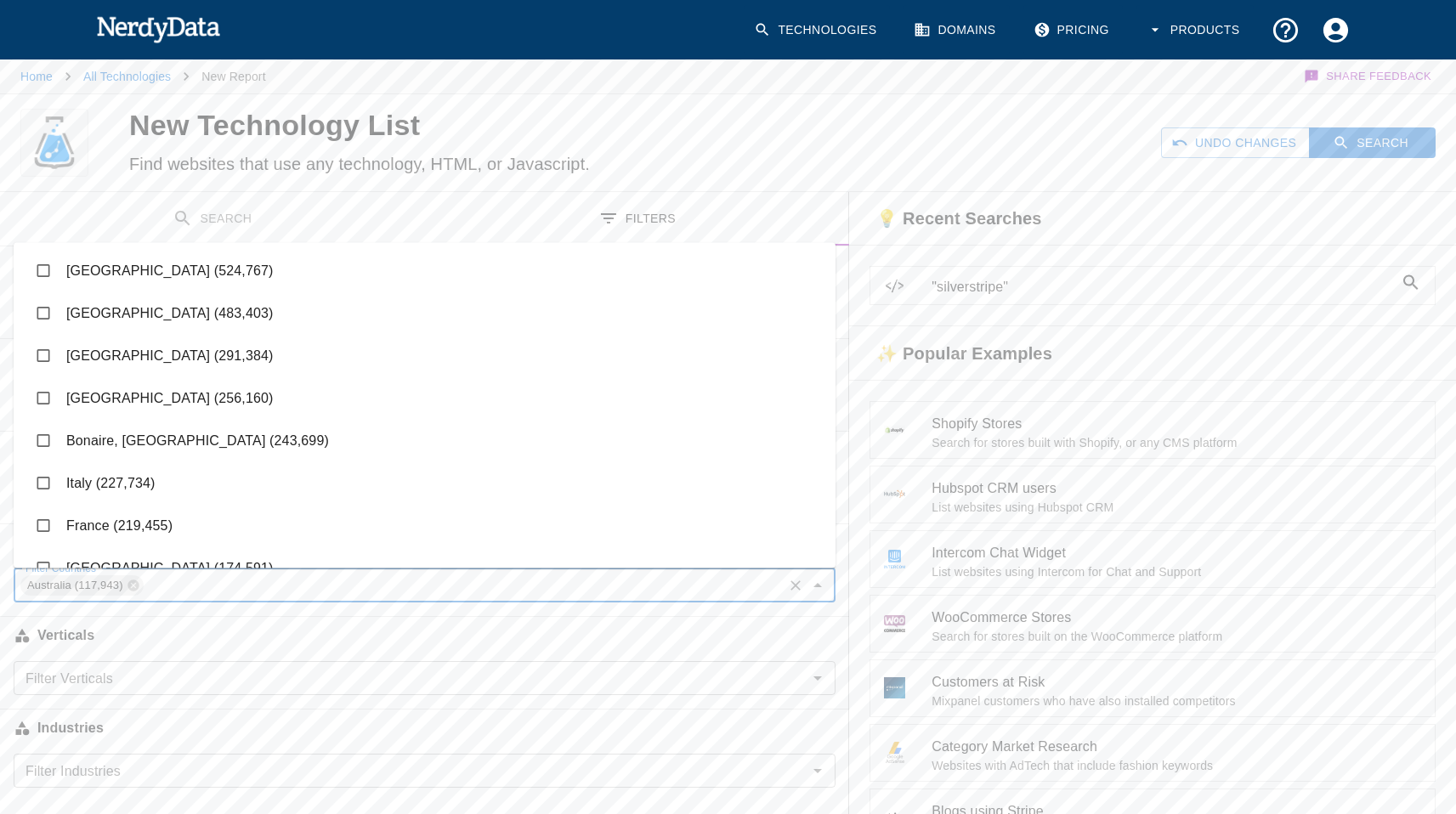
click at [204, 209] on button "Search" at bounding box center [212, 219] width 425 height 54
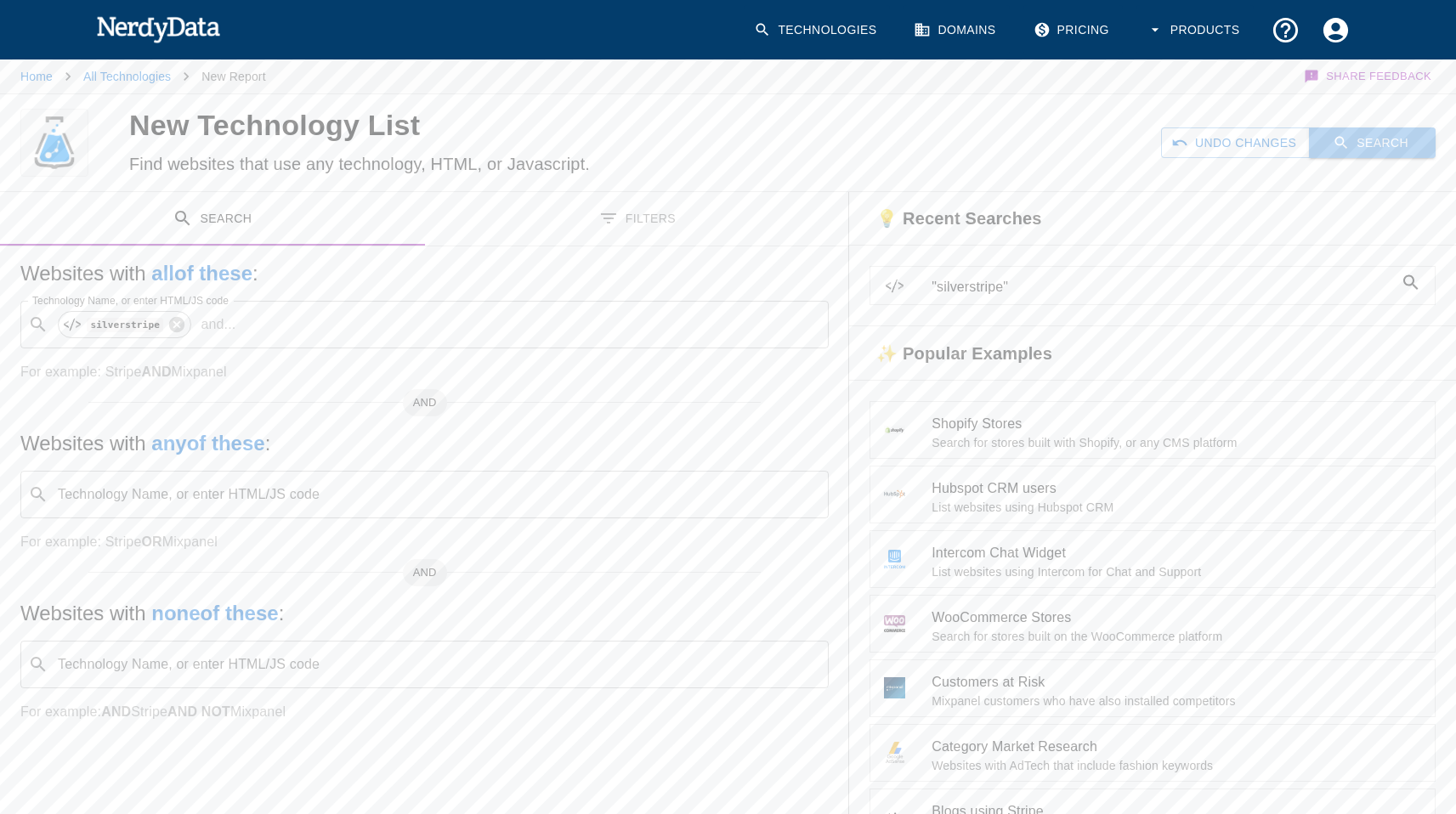
click at [1384, 142] on button "Search" at bounding box center [1372, 143] width 127 height 31
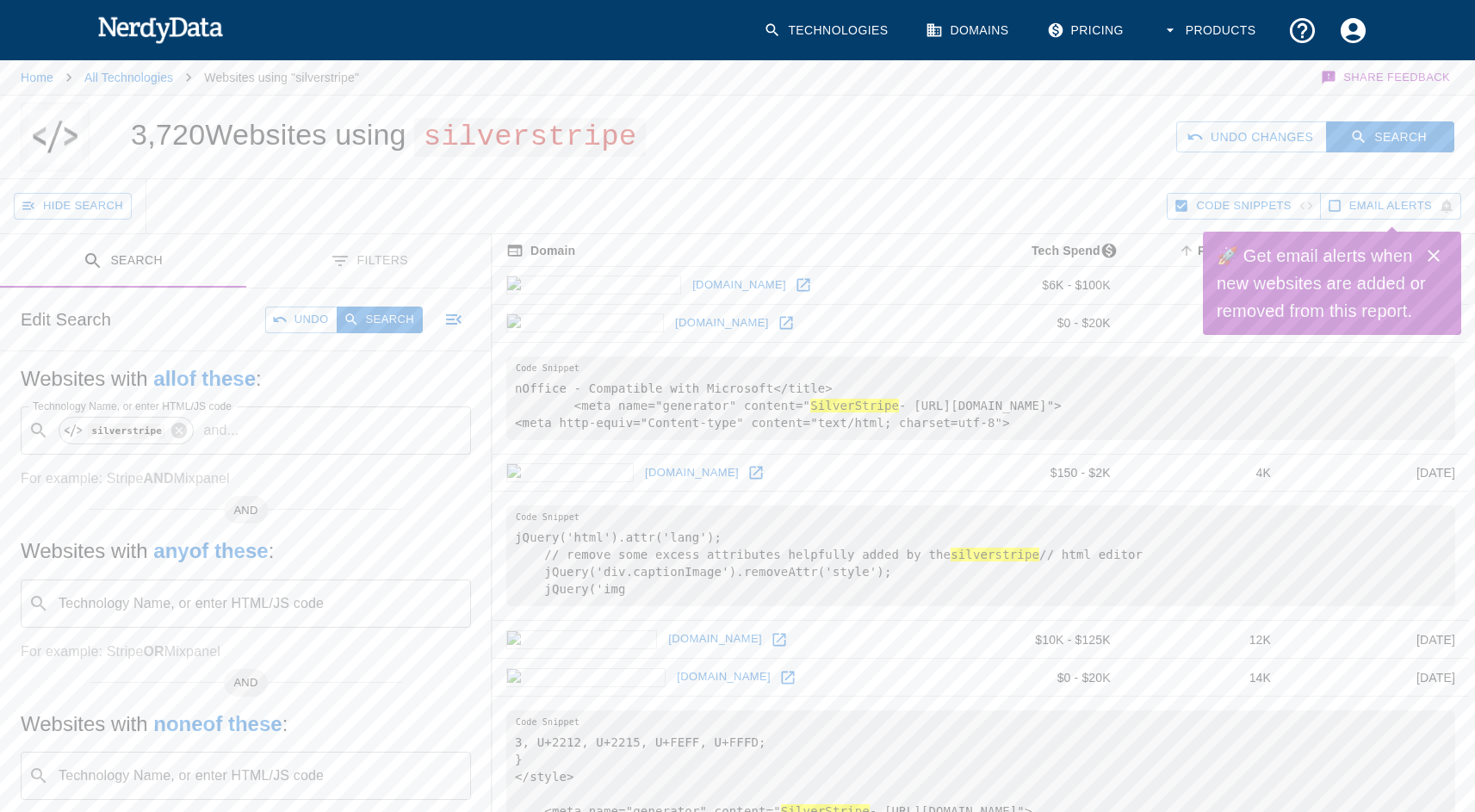
click at [383, 258] on button "Filters" at bounding box center [369, 261] width 246 height 54
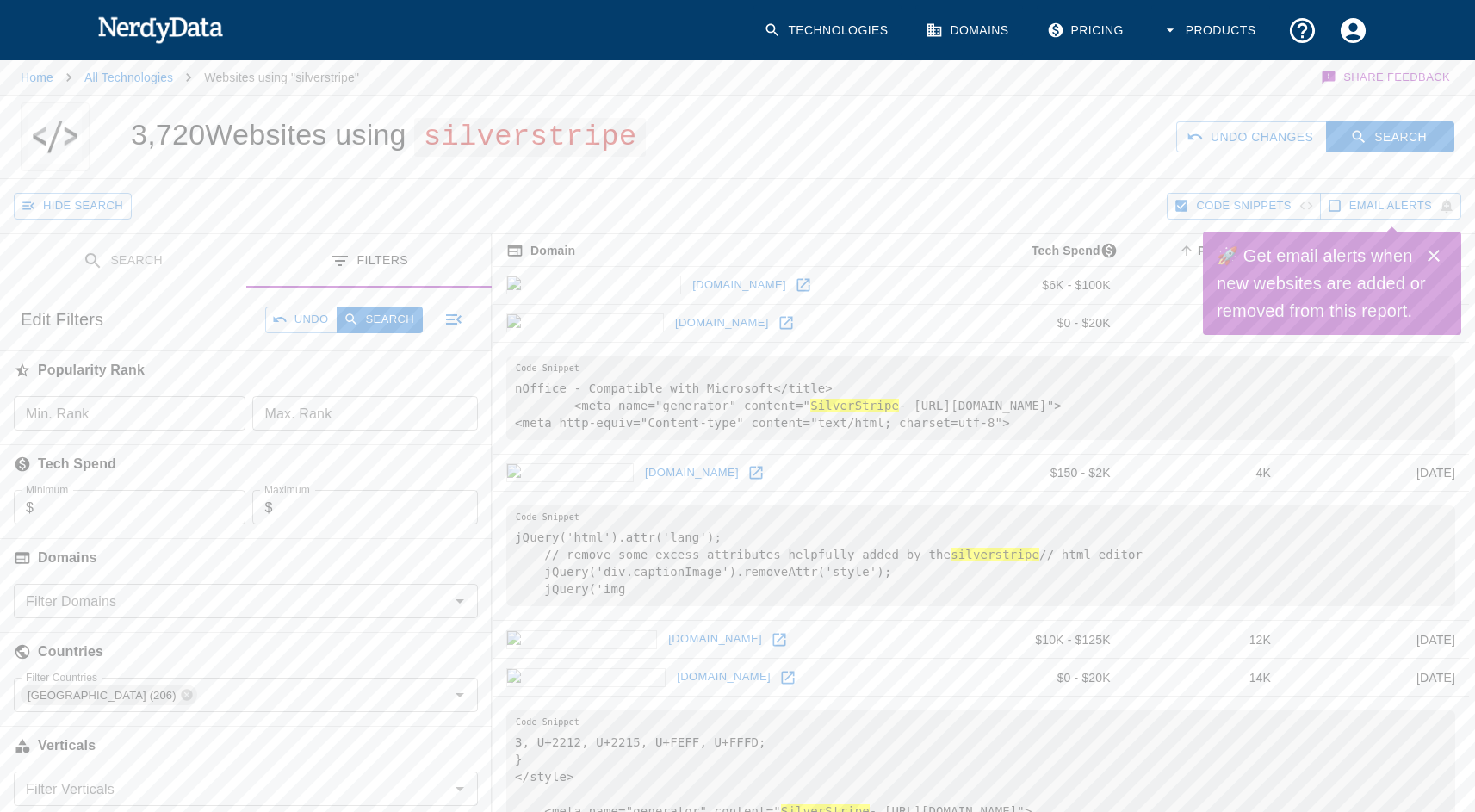
click at [1437, 253] on icon "Close" at bounding box center [1433, 255] width 21 height 21
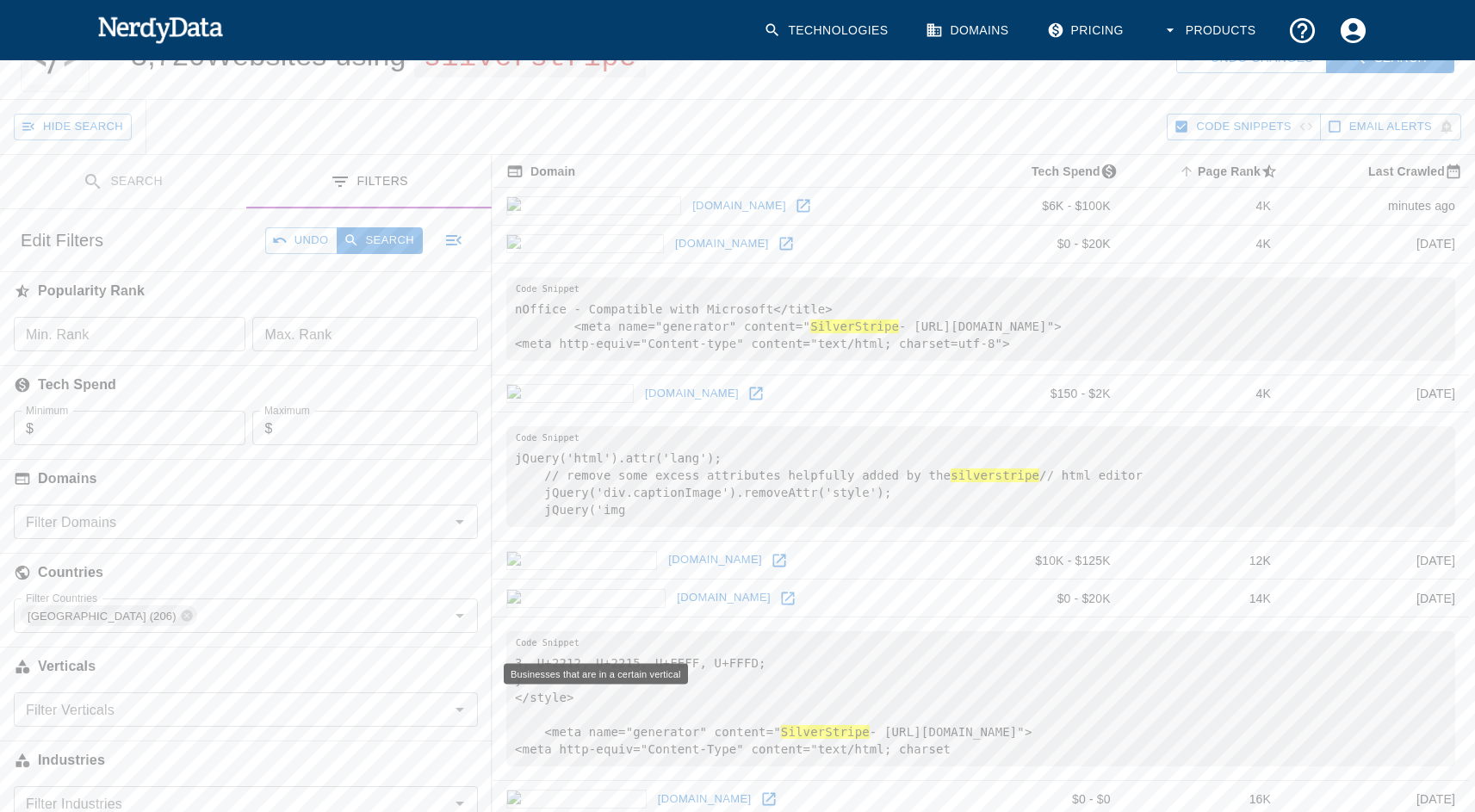
scroll to position [267, 0]
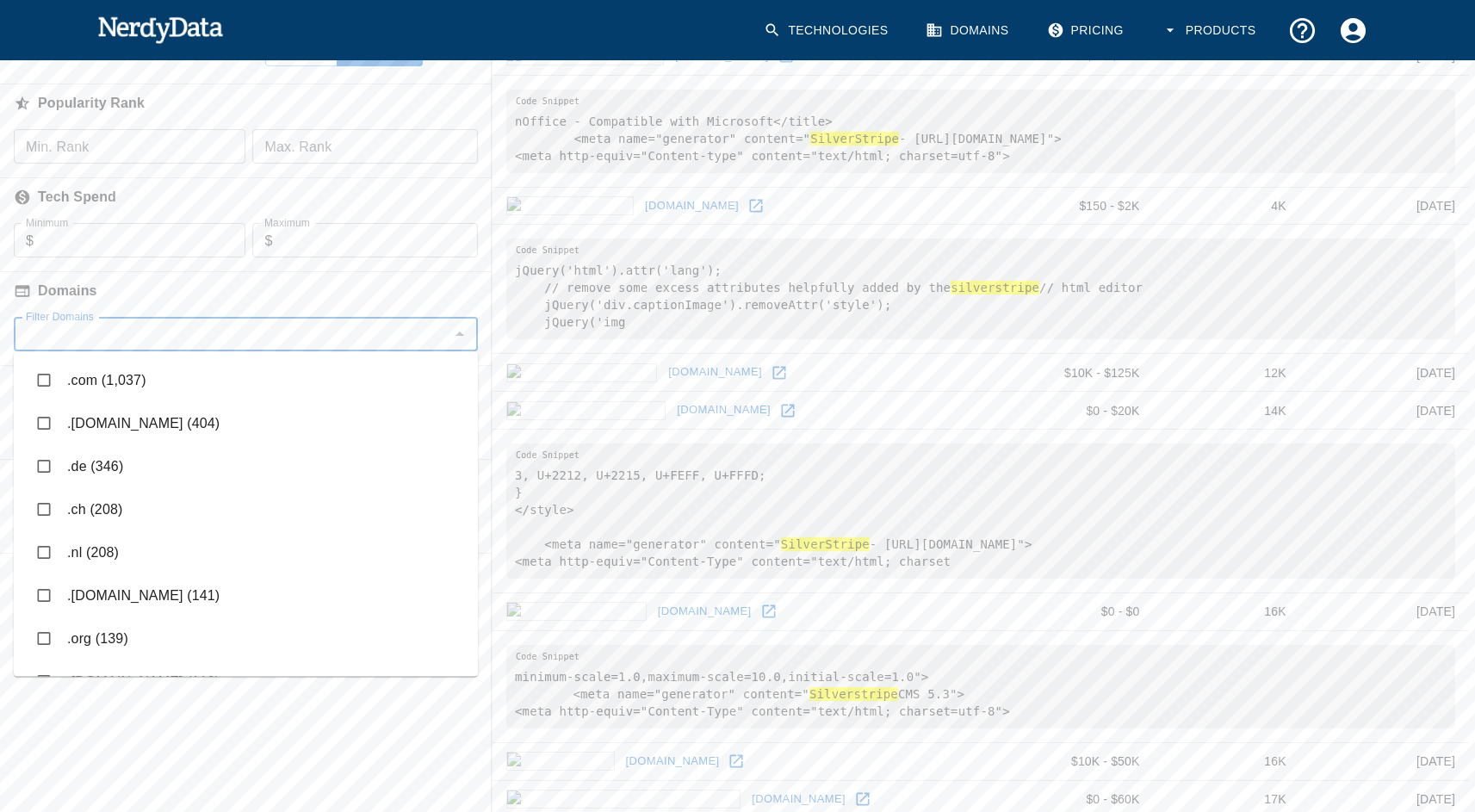
click at [319, 341] on input "Filter Domains" at bounding box center [232, 334] width 425 height 24
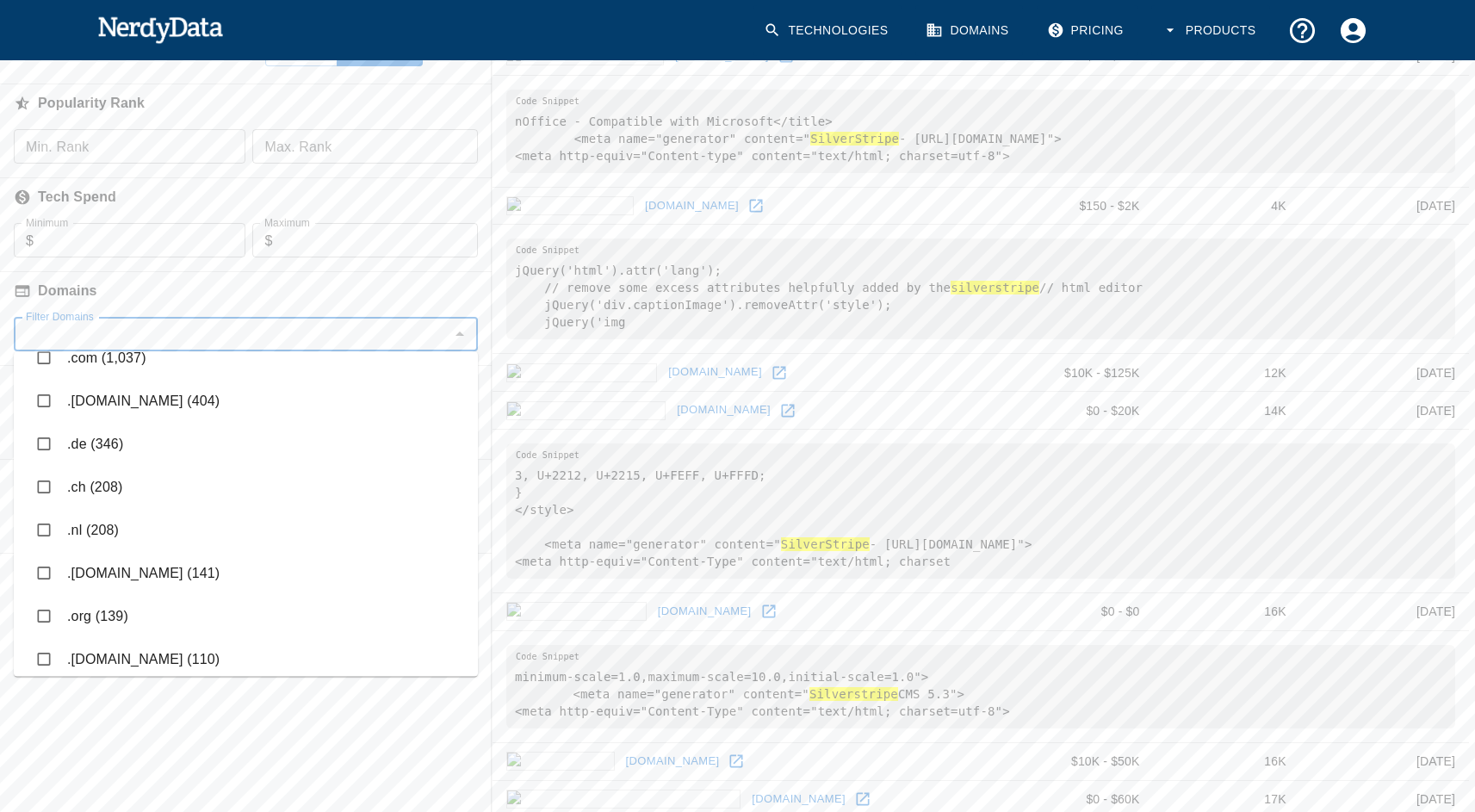
scroll to position [45, 0]
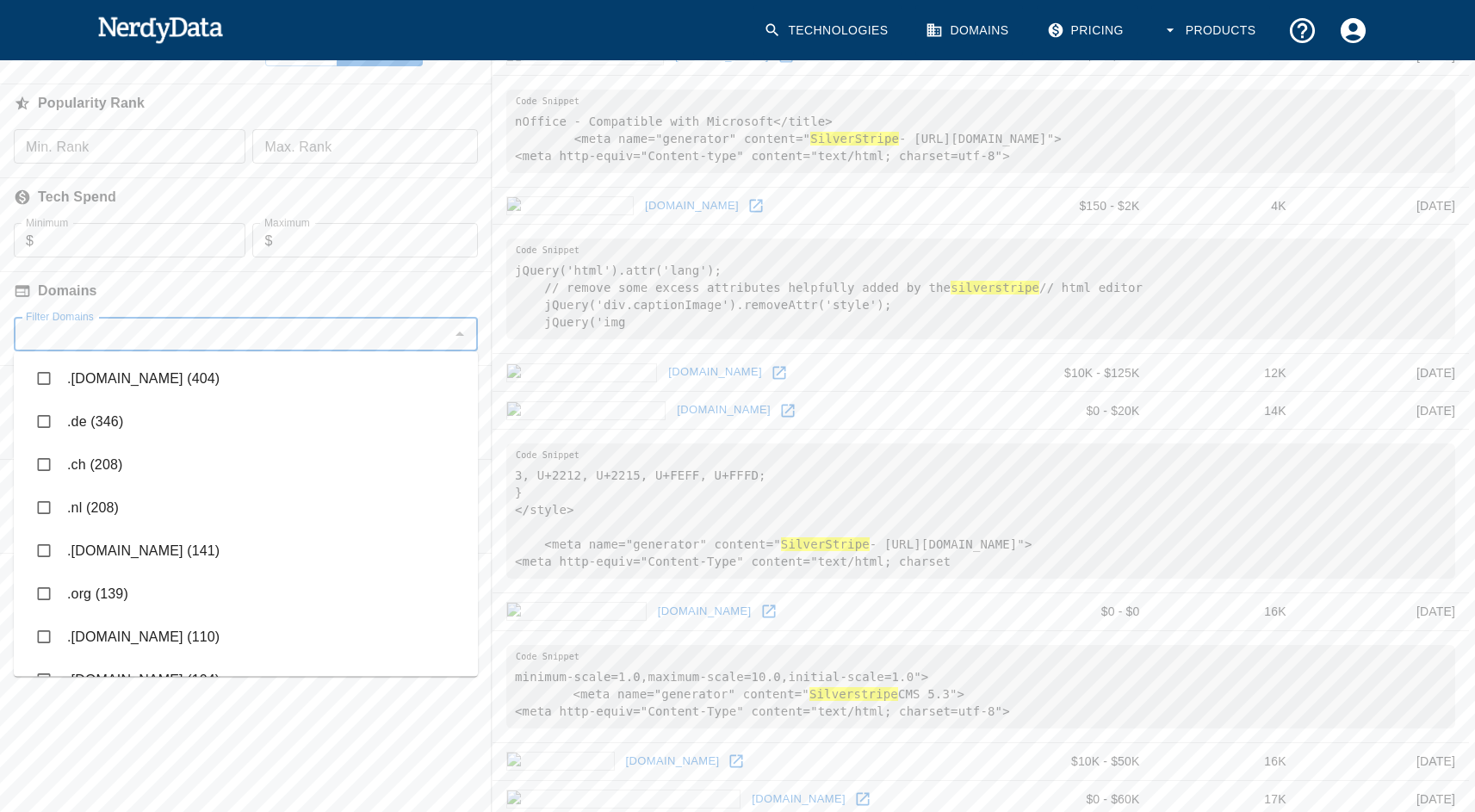
drag, startPoint x: 48, startPoint y: 547, endPoint x: 60, endPoint y: 551, distance: 12.6
click at [48, 548] on input "checkbox" at bounding box center [43, 551] width 33 height 33
checkbox input "true"
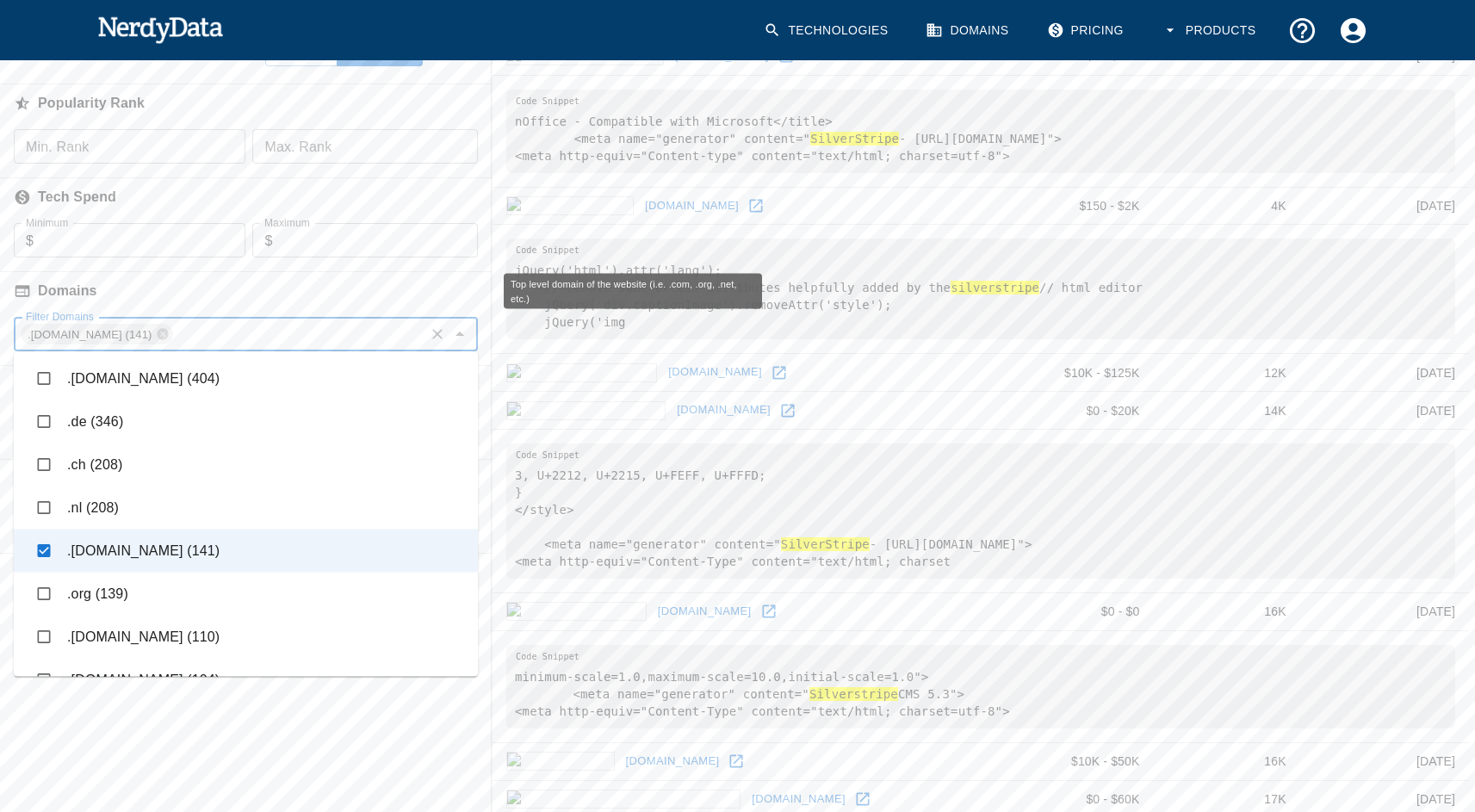
click at [374, 296] on h6 "Domains" at bounding box center [246, 291] width 492 height 38
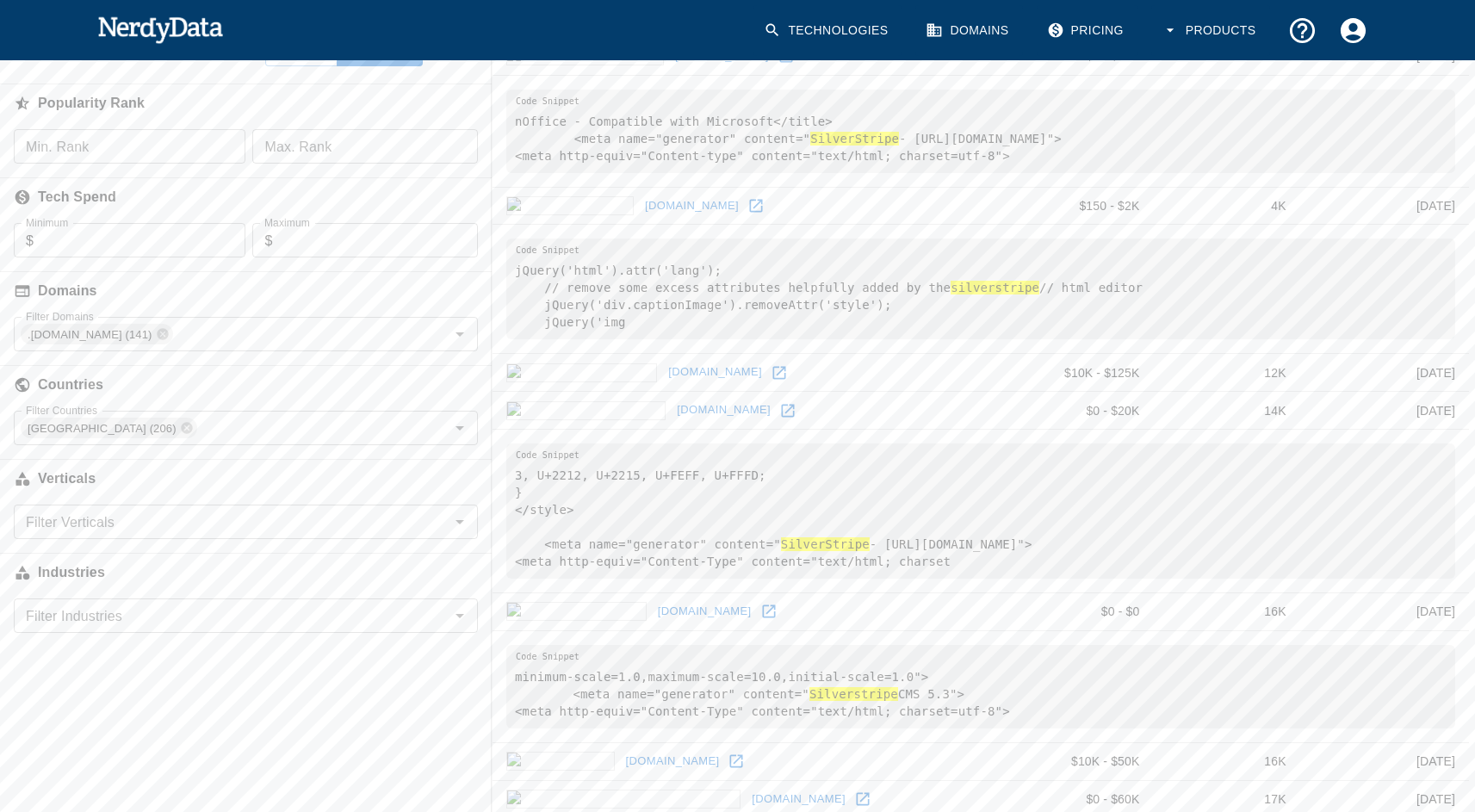
scroll to position [0, 0]
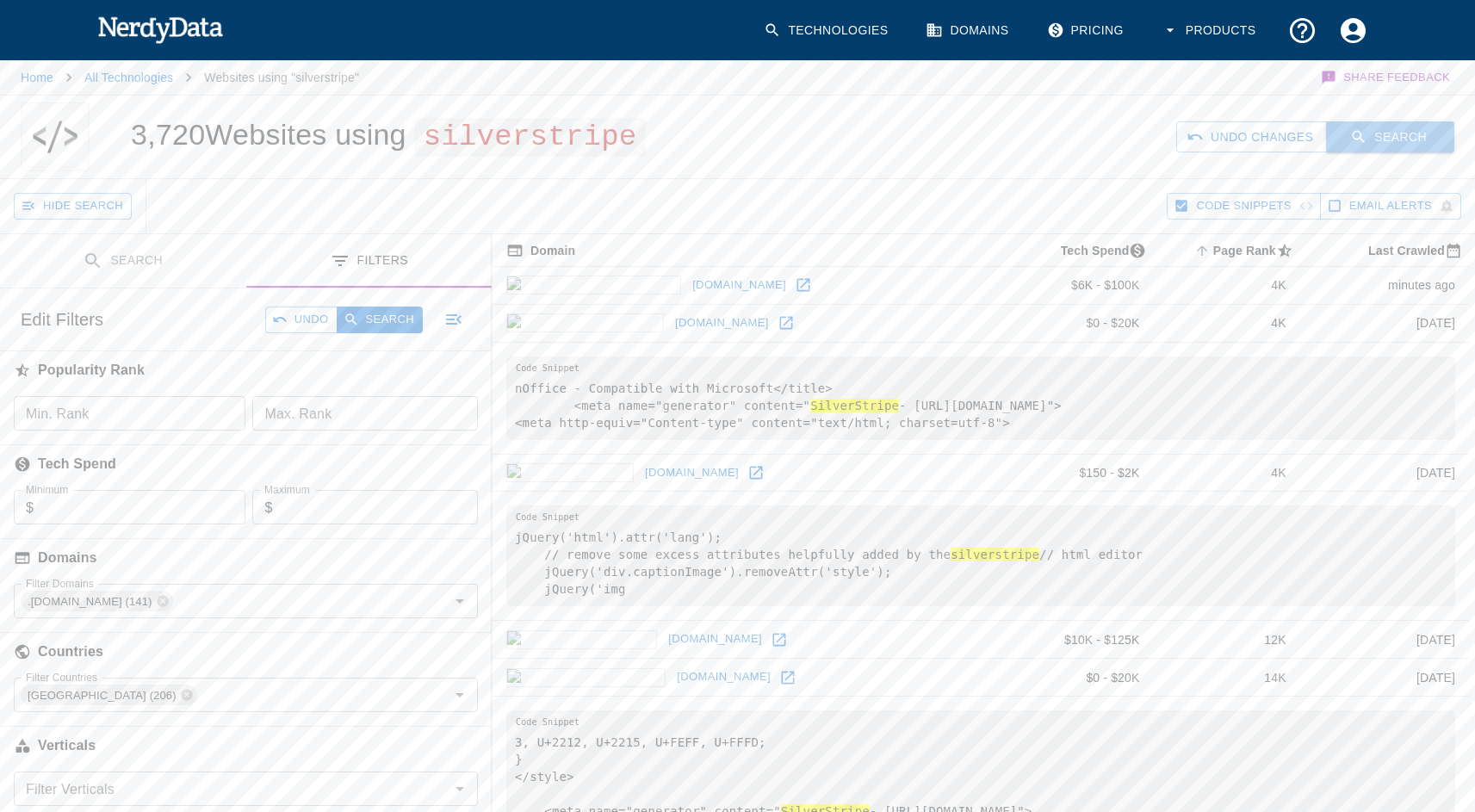
click at [1414, 140] on button "Search" at bounding box center [1390, 137] width 128 height 32
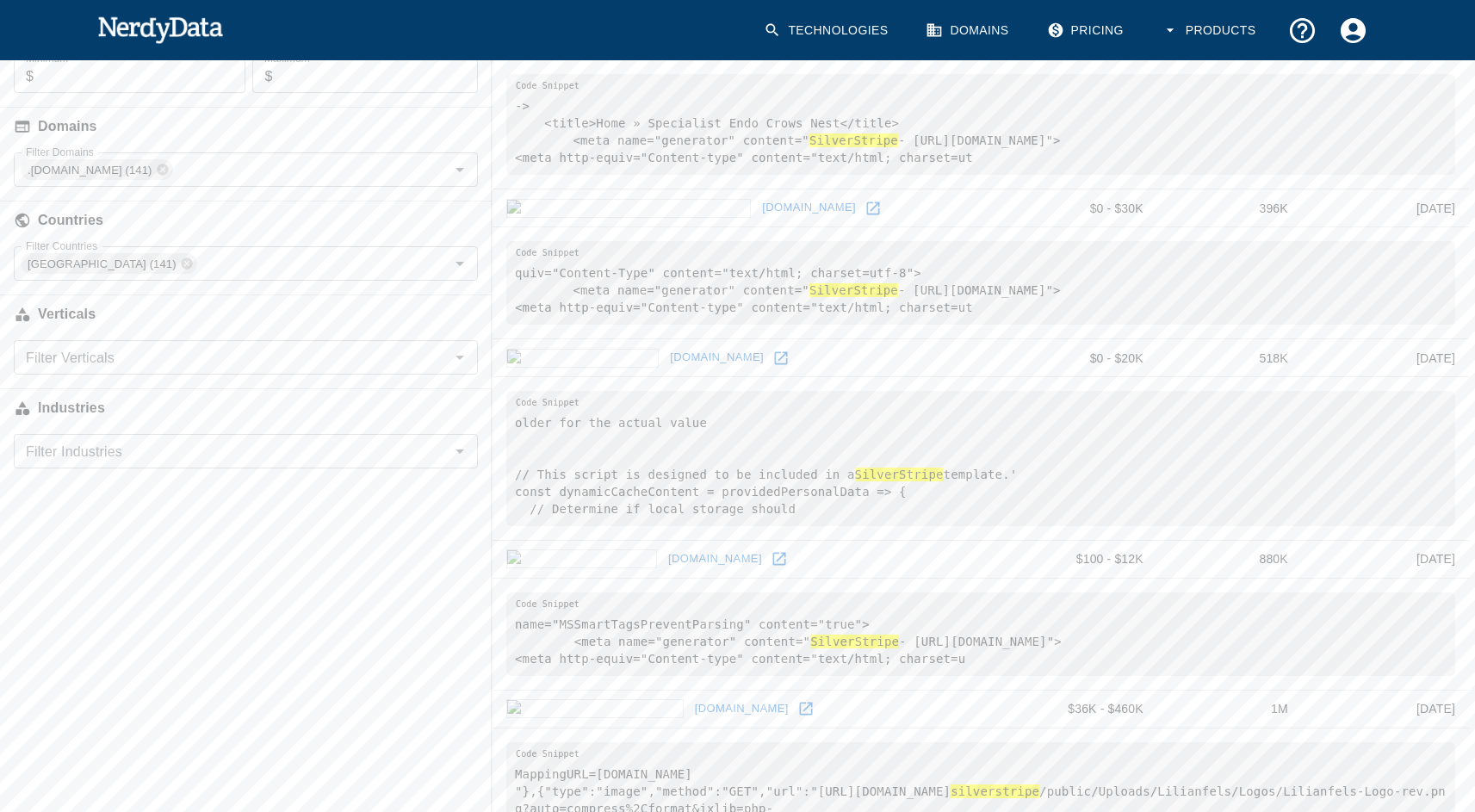
scroll to position [349, 0]
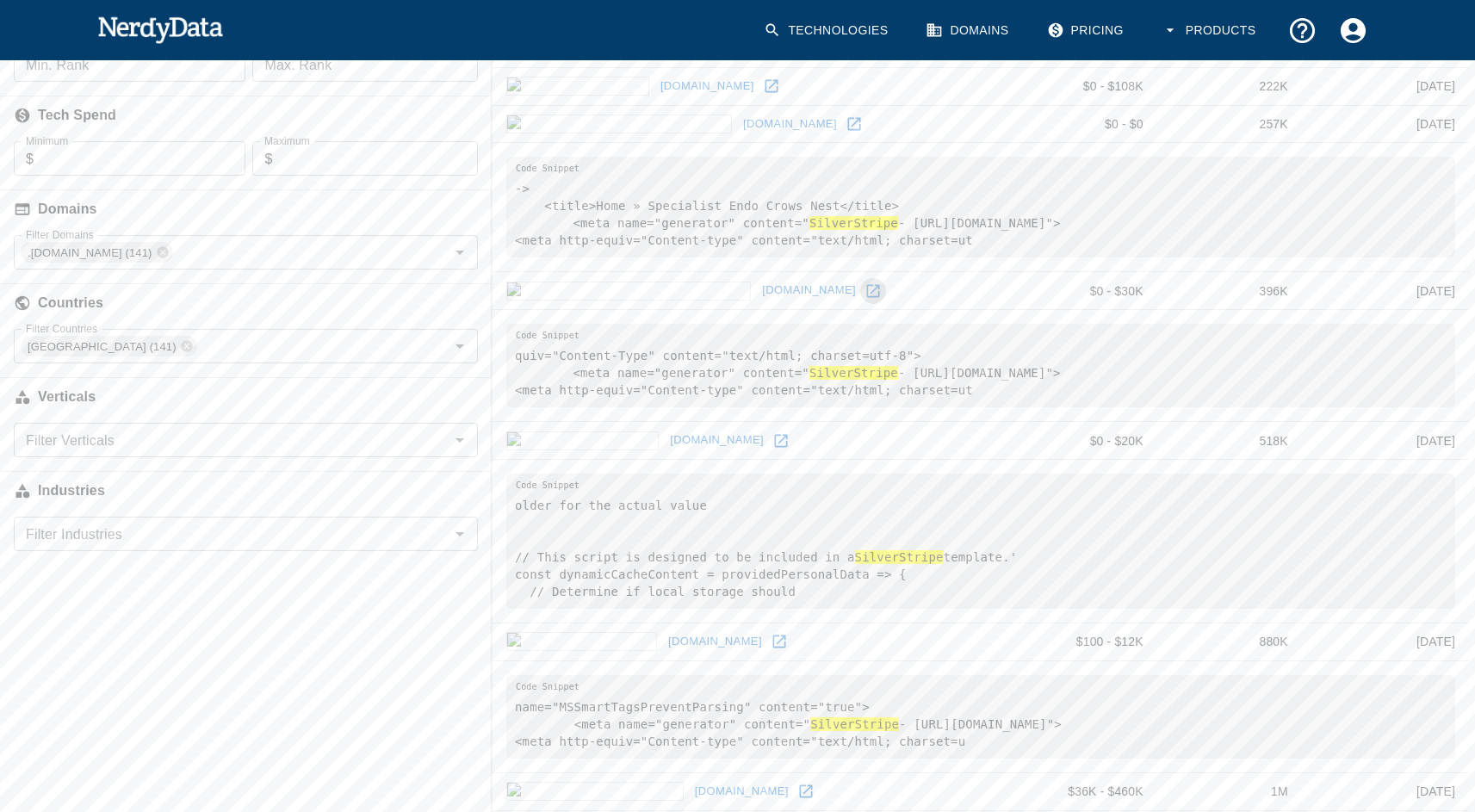
click at [865, 291] on icon at bounding box center [873, 290] width 17 height 17
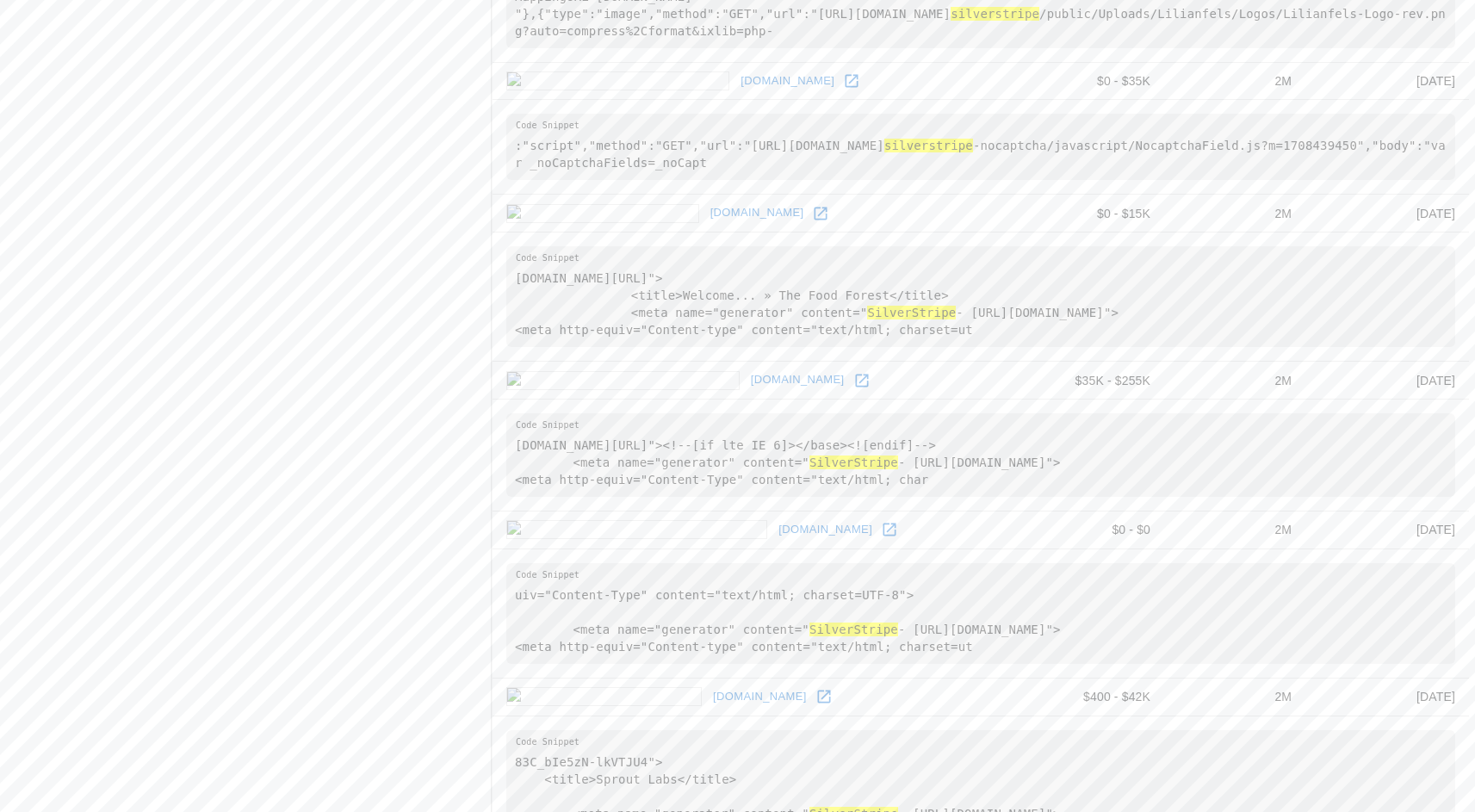
scroll to position [1295, 0]
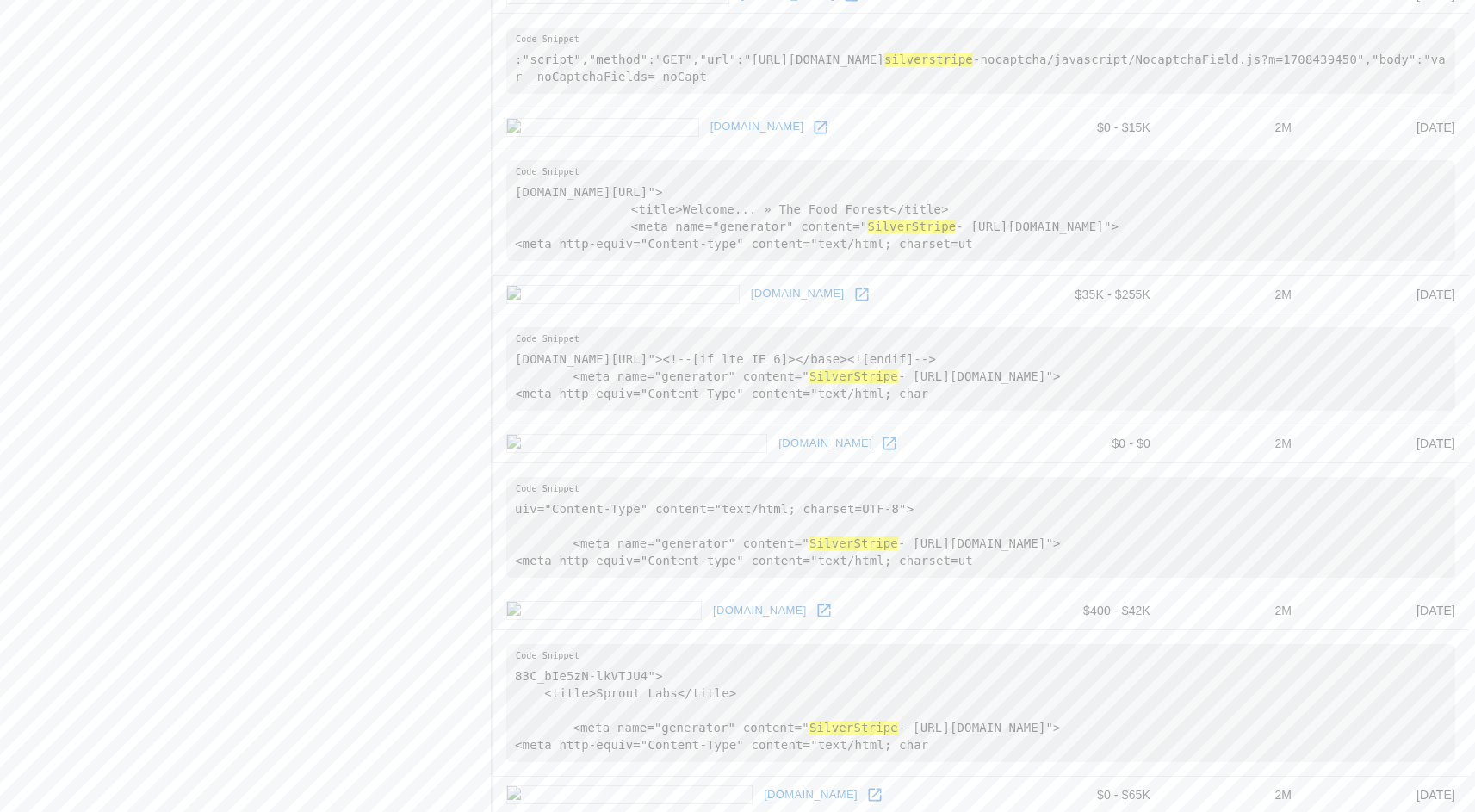
click at [855, 294] on icon at bounding box center [861, 294] width 13 height 13
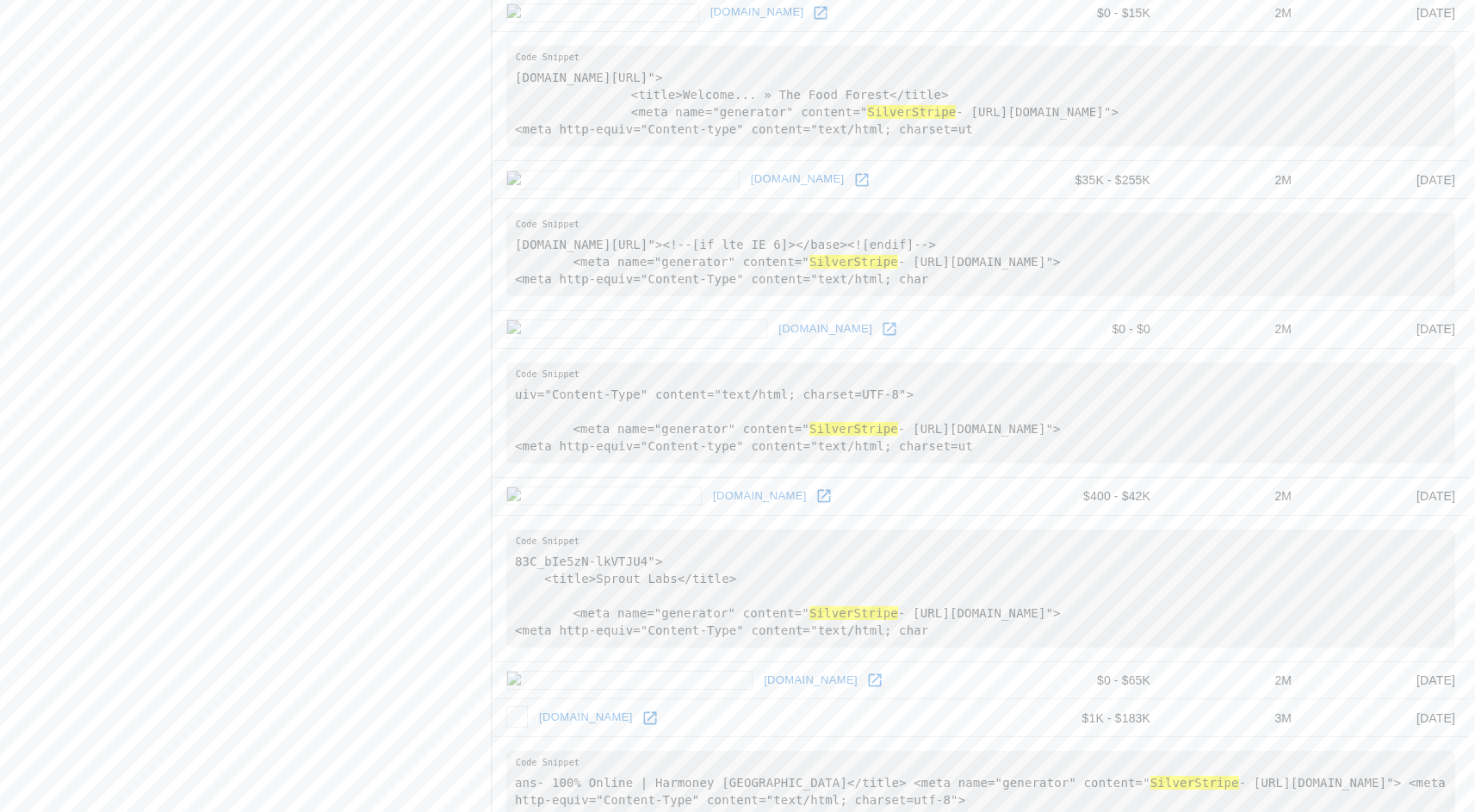
scroll to position [1470, 0]
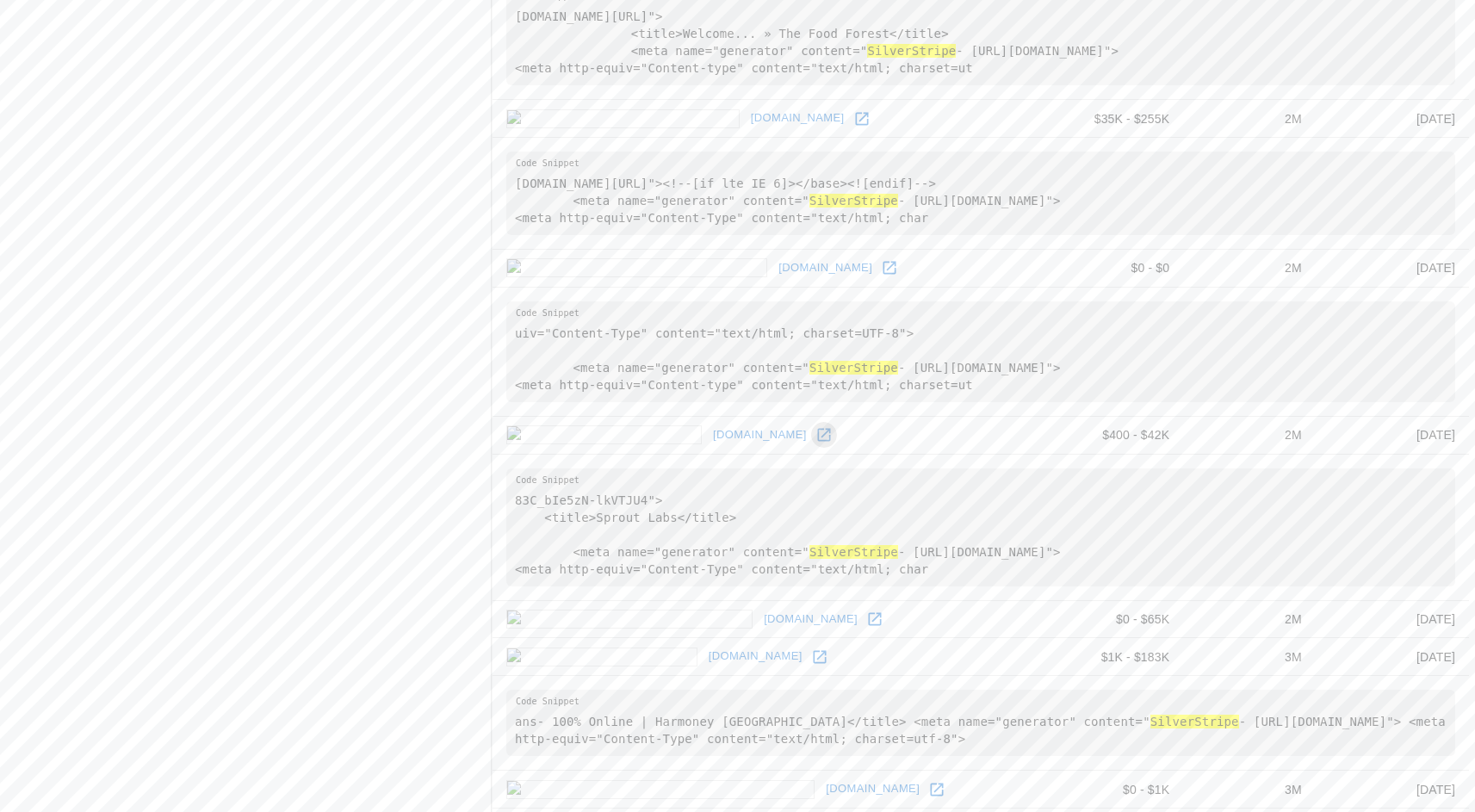
click at [817, 434] on icon at bounding box center [823, 435] width 13 height 13
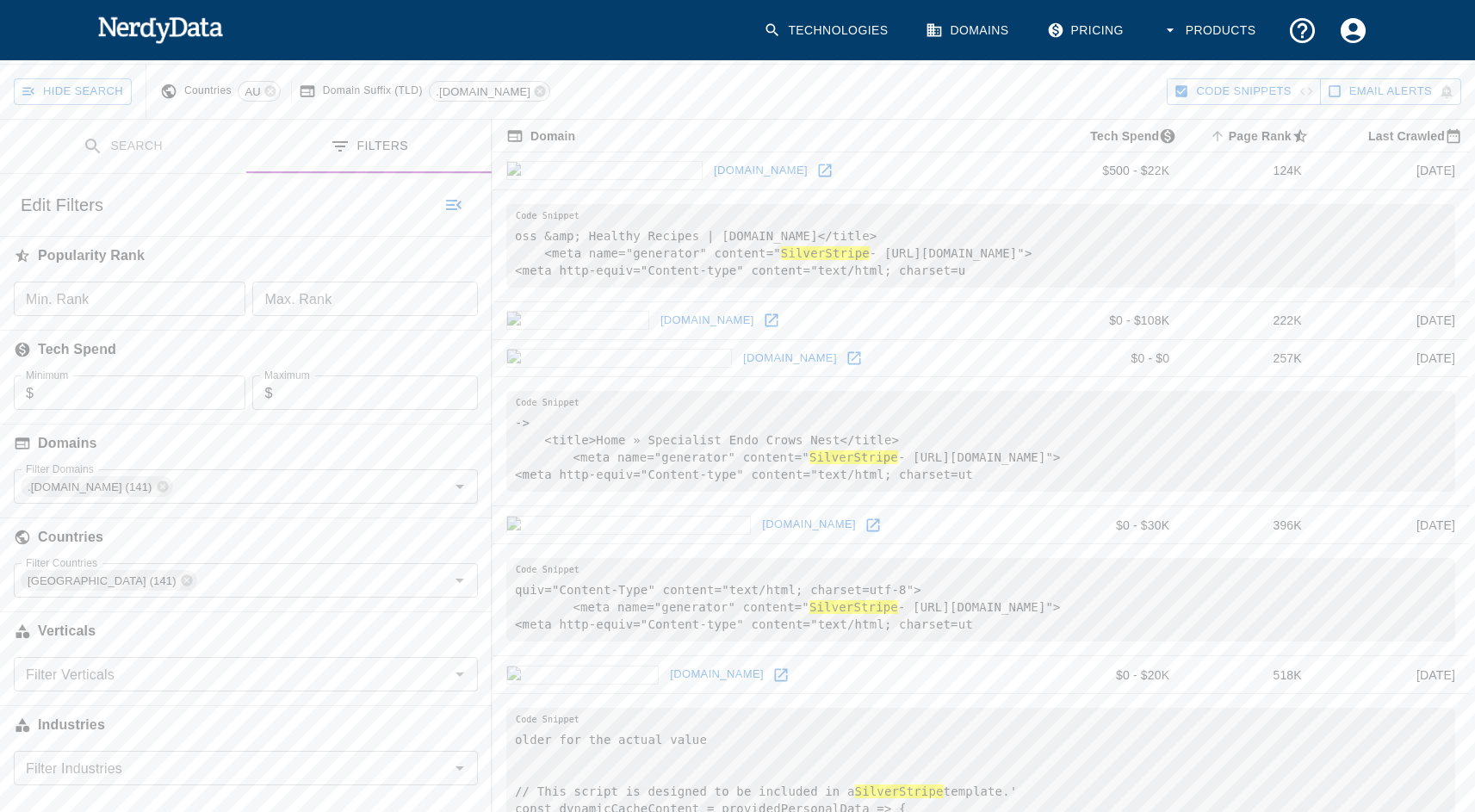
scroll to position [240, 0]
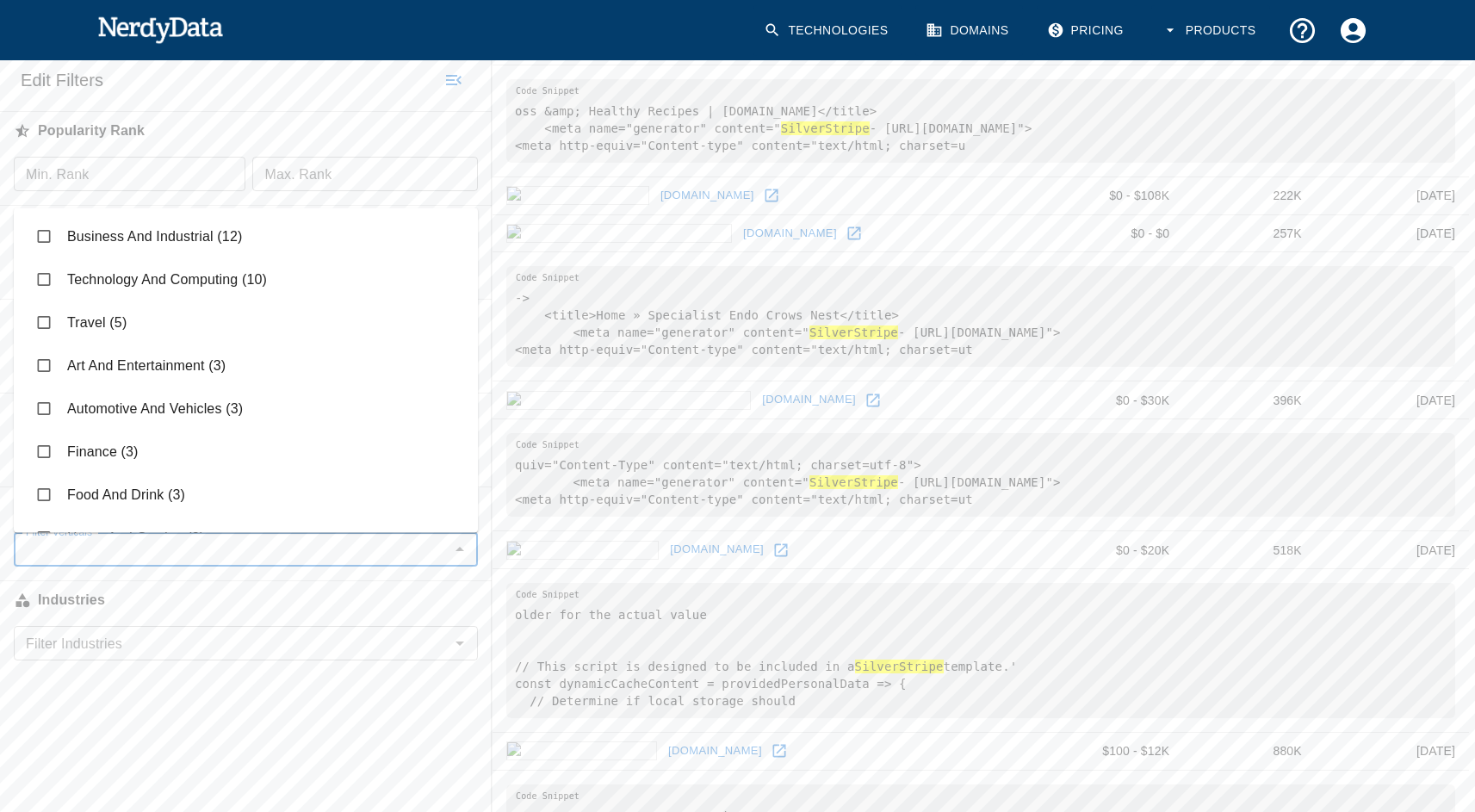
click at [387, 554] on input "Filter Verticals" at bounding box center [232, 549] width 425 height 24
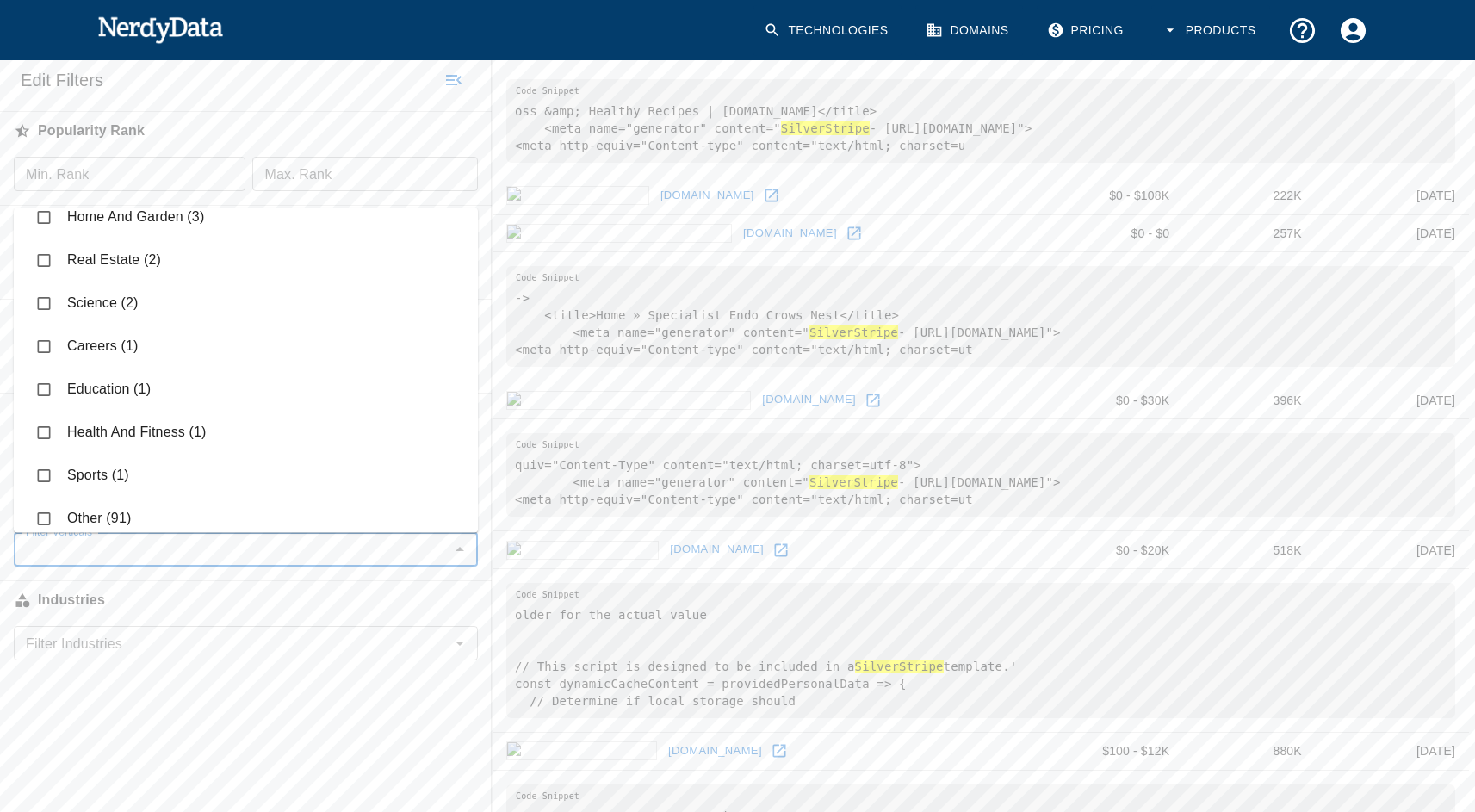
scroll to position [330, 0]
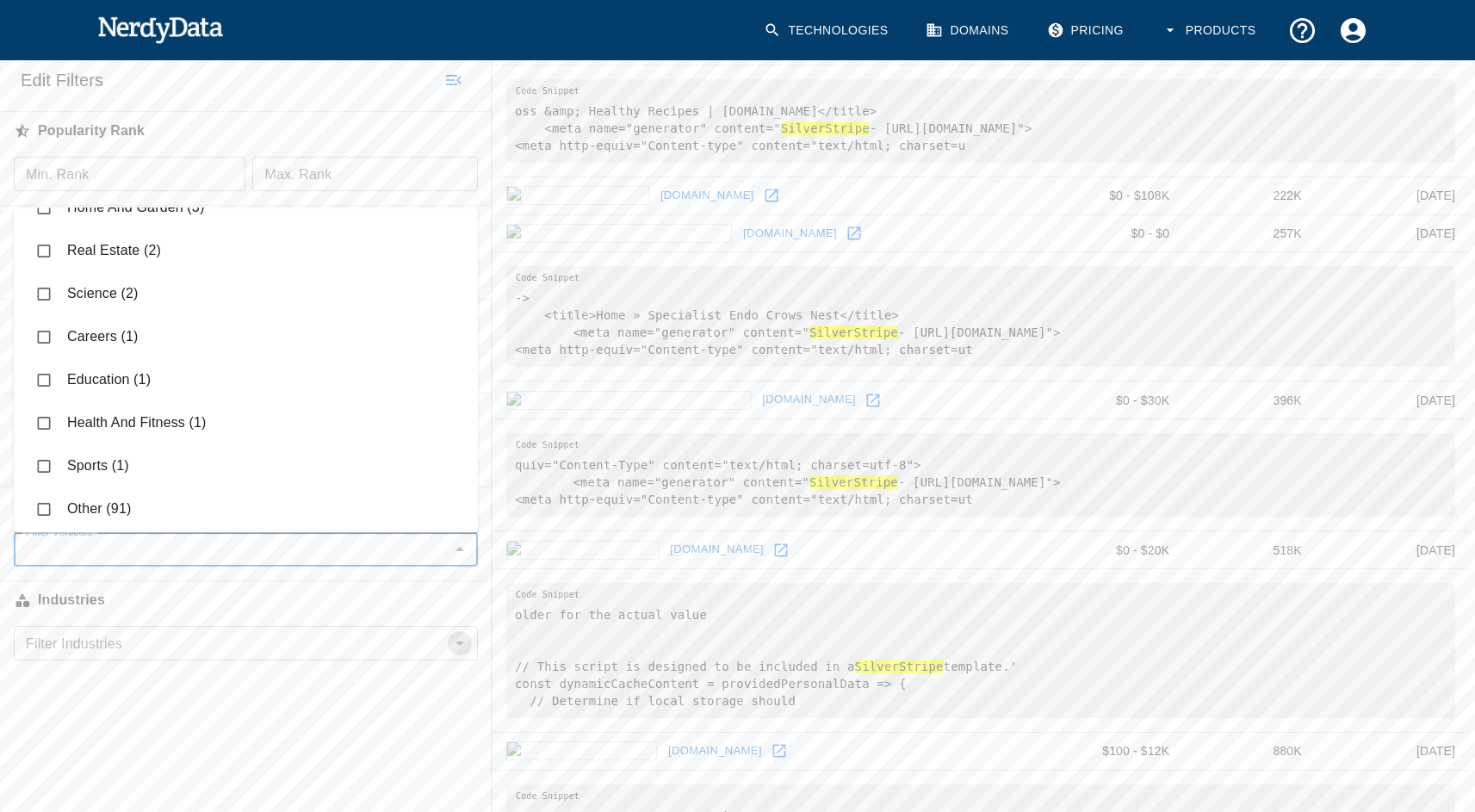
click at [463, 644] on icon "Open" at bounding box center [459, 643] width 21 height 21
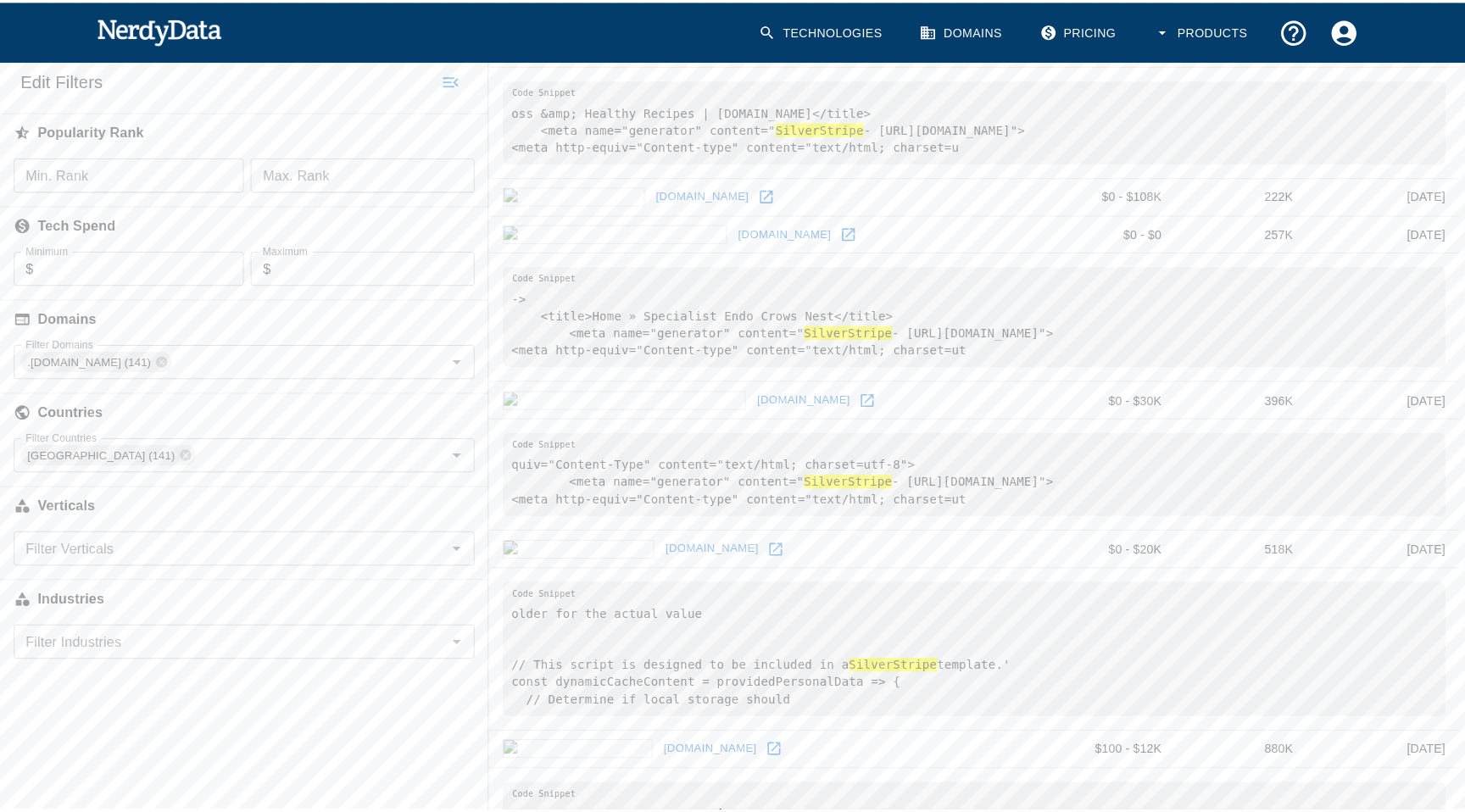
scroll to position [0, 0]
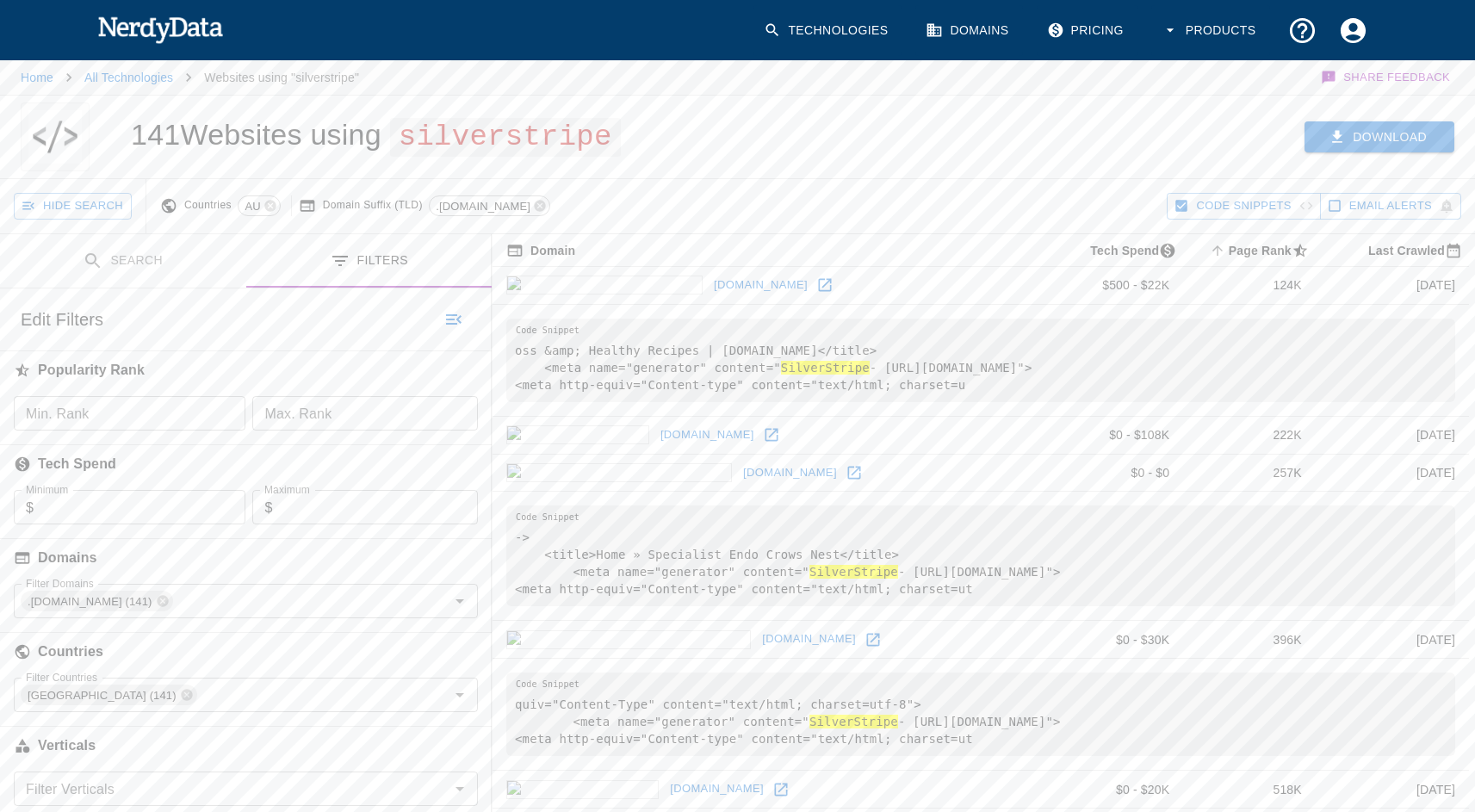
click at [1401, 132] on button "Download" at bounding box center [1379, 137] width 150 height 32
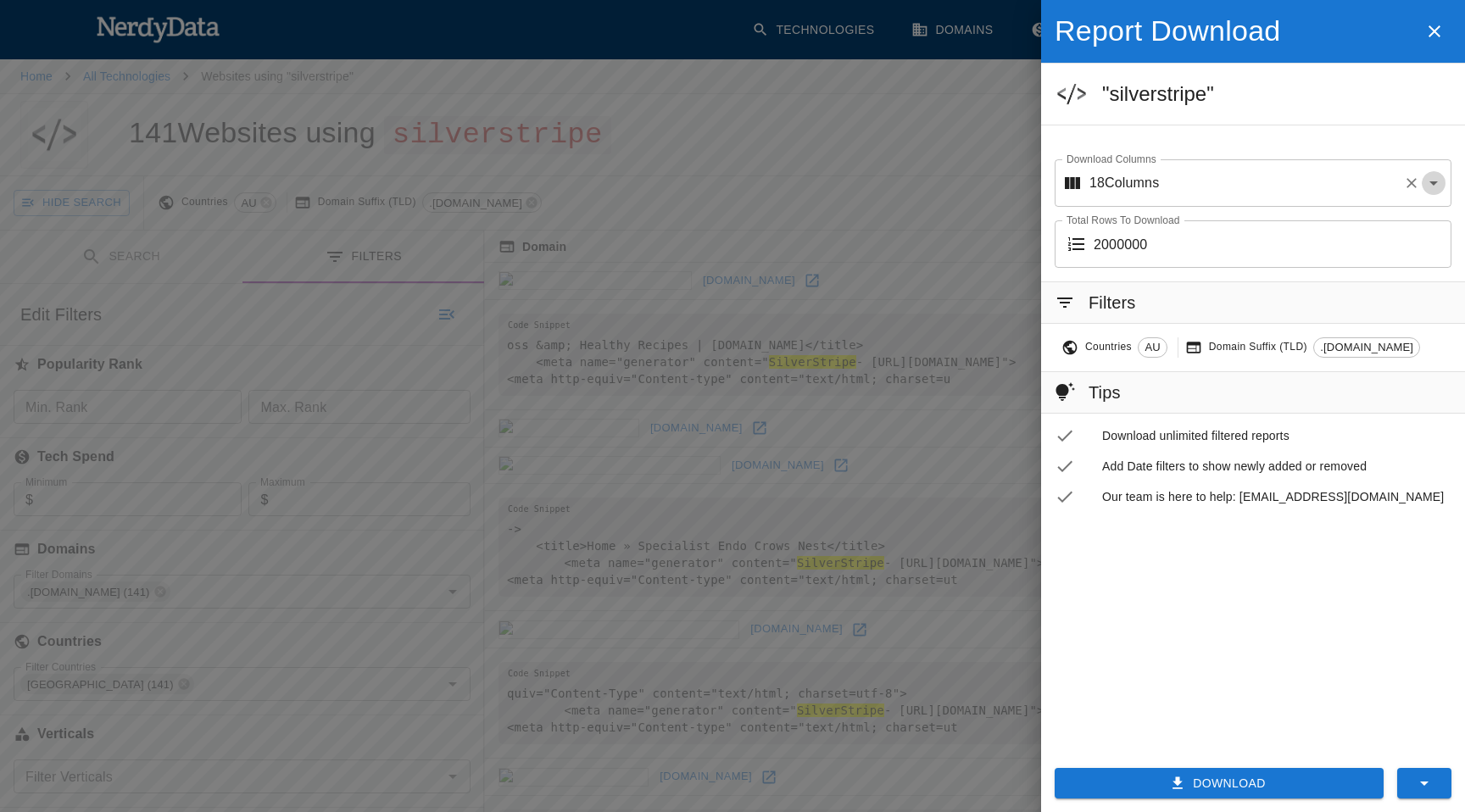
click at [1434, 183] on icon "Open" at bounding box center [1434, 183] width 9 height 4
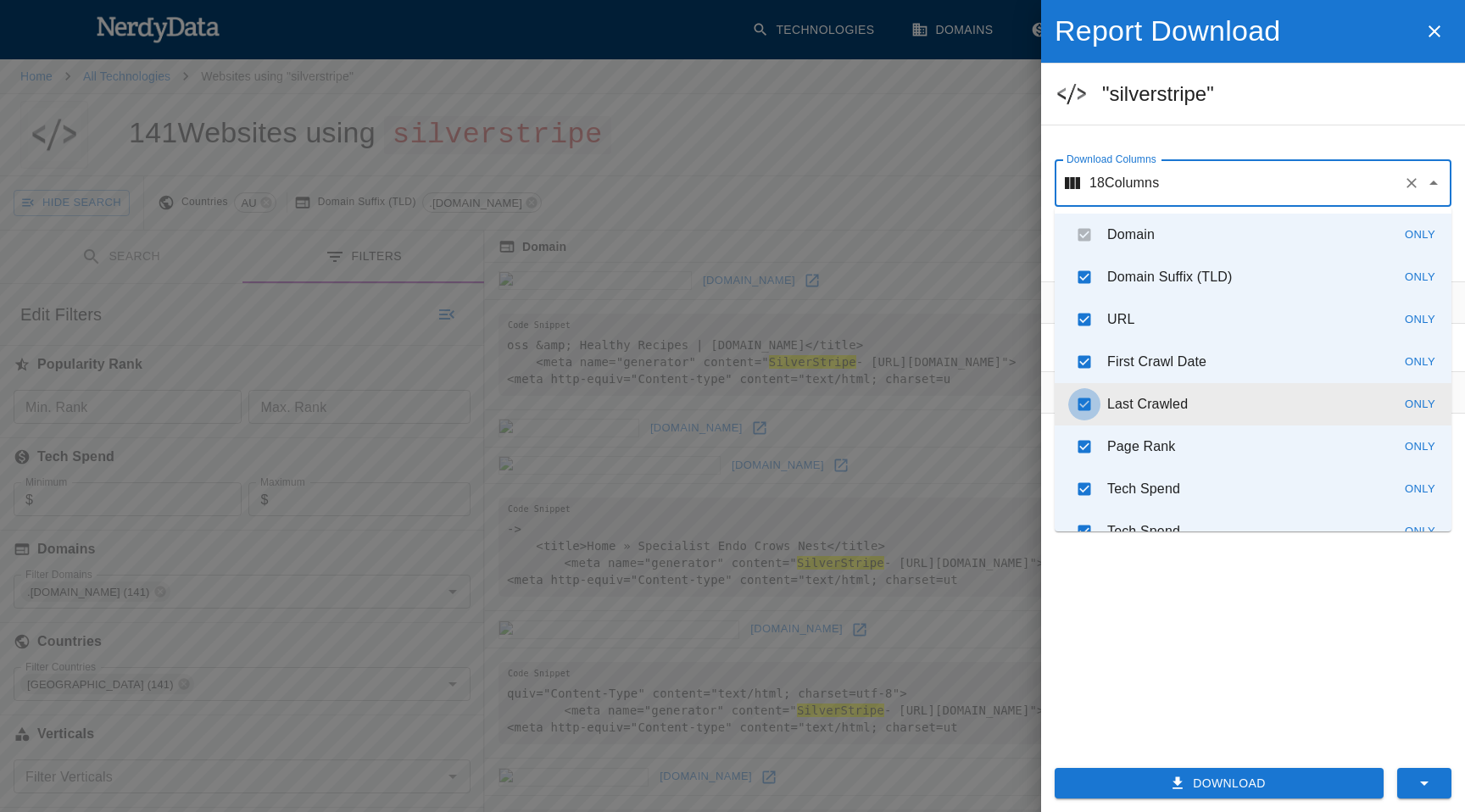
click at [1082, 402] on input "checkbox" at bounding box center [1084, 404] width 32 height 32
checkbox input "false"
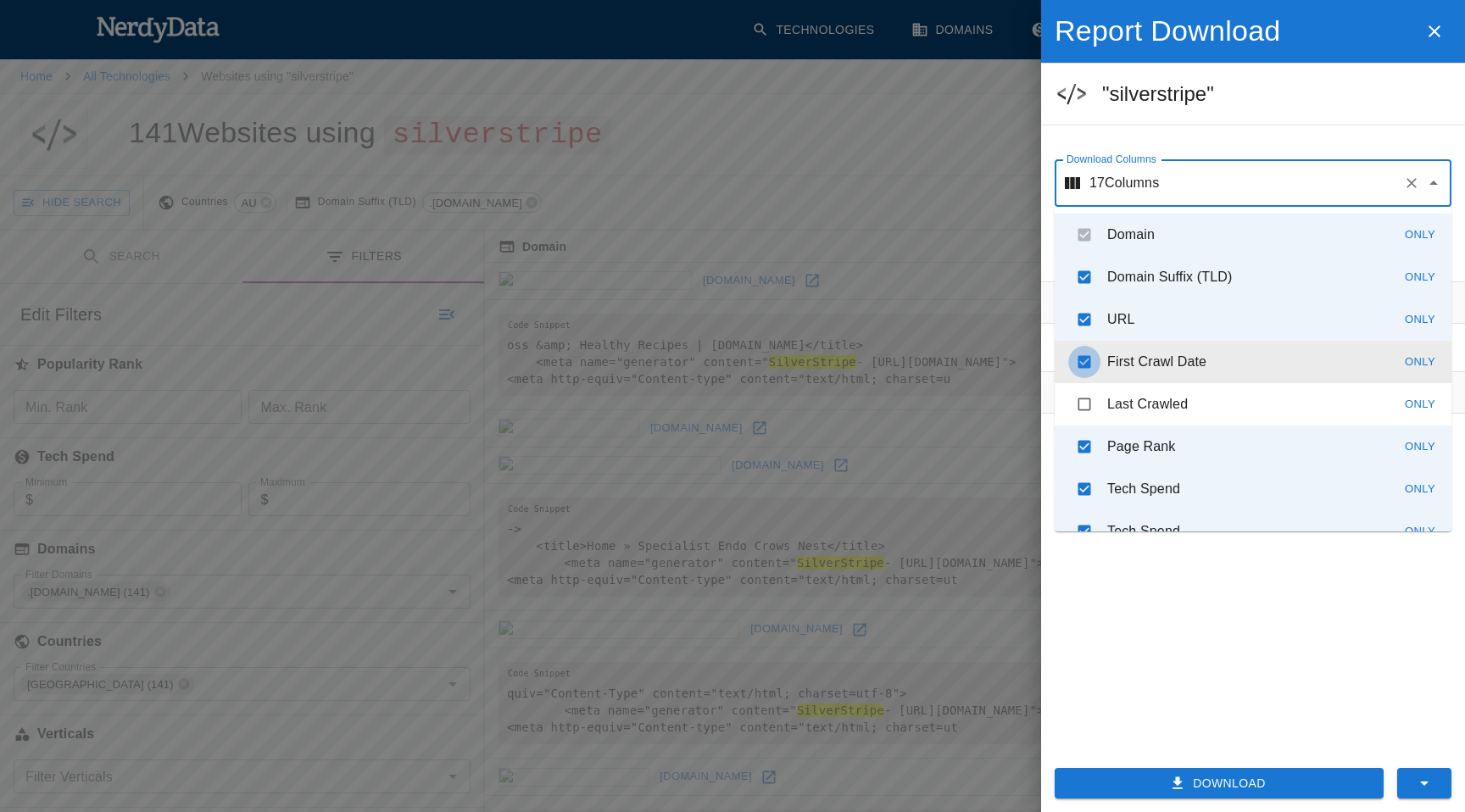
click at [1084, 361] on input "checkbox" at bounding box center [1084, 361] width 32 height 32
checkbox input "false"
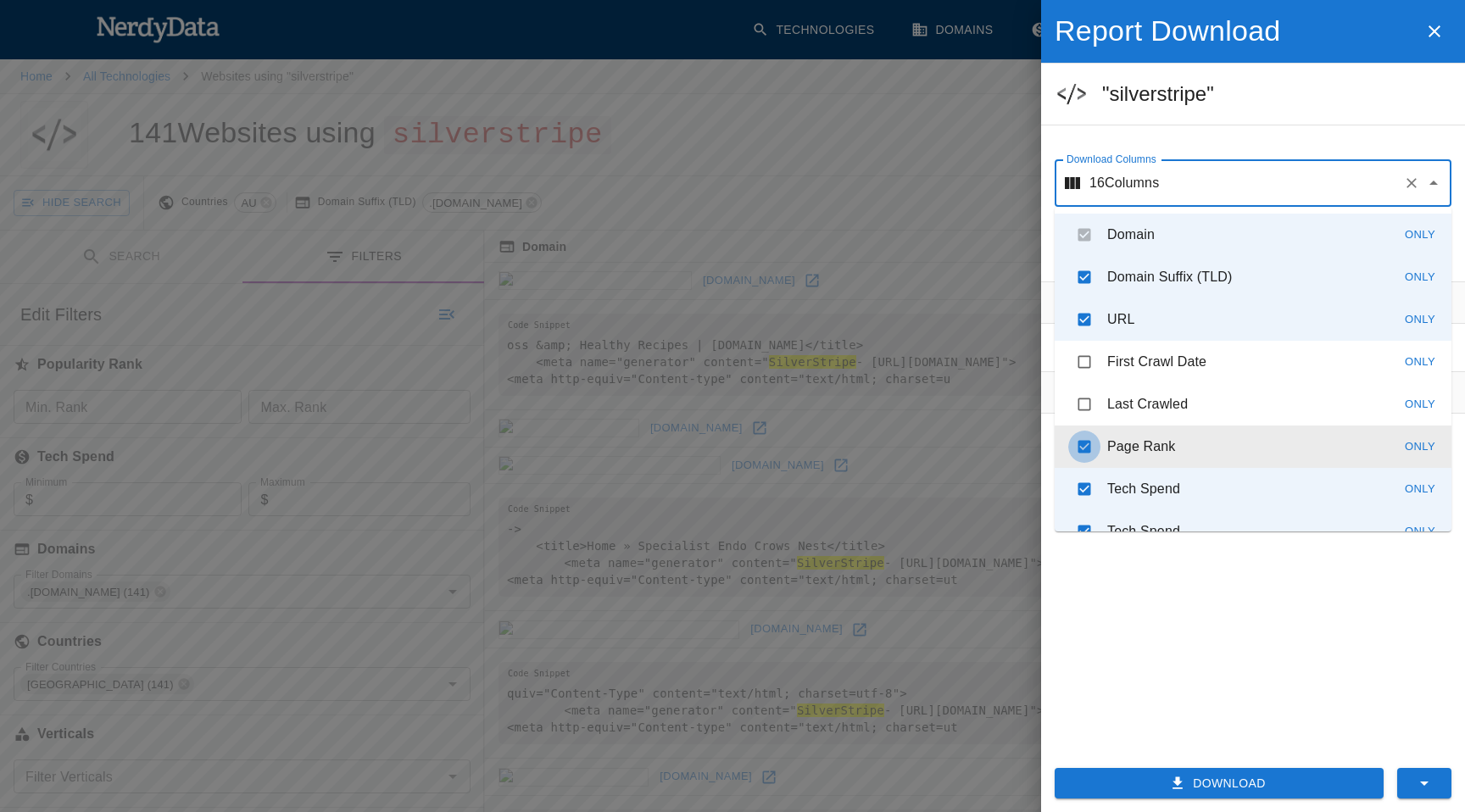
click at [1086, 448] on input "checkbox" at bounding box center [1084, 447] width 32 height 32
checkbox input "false"
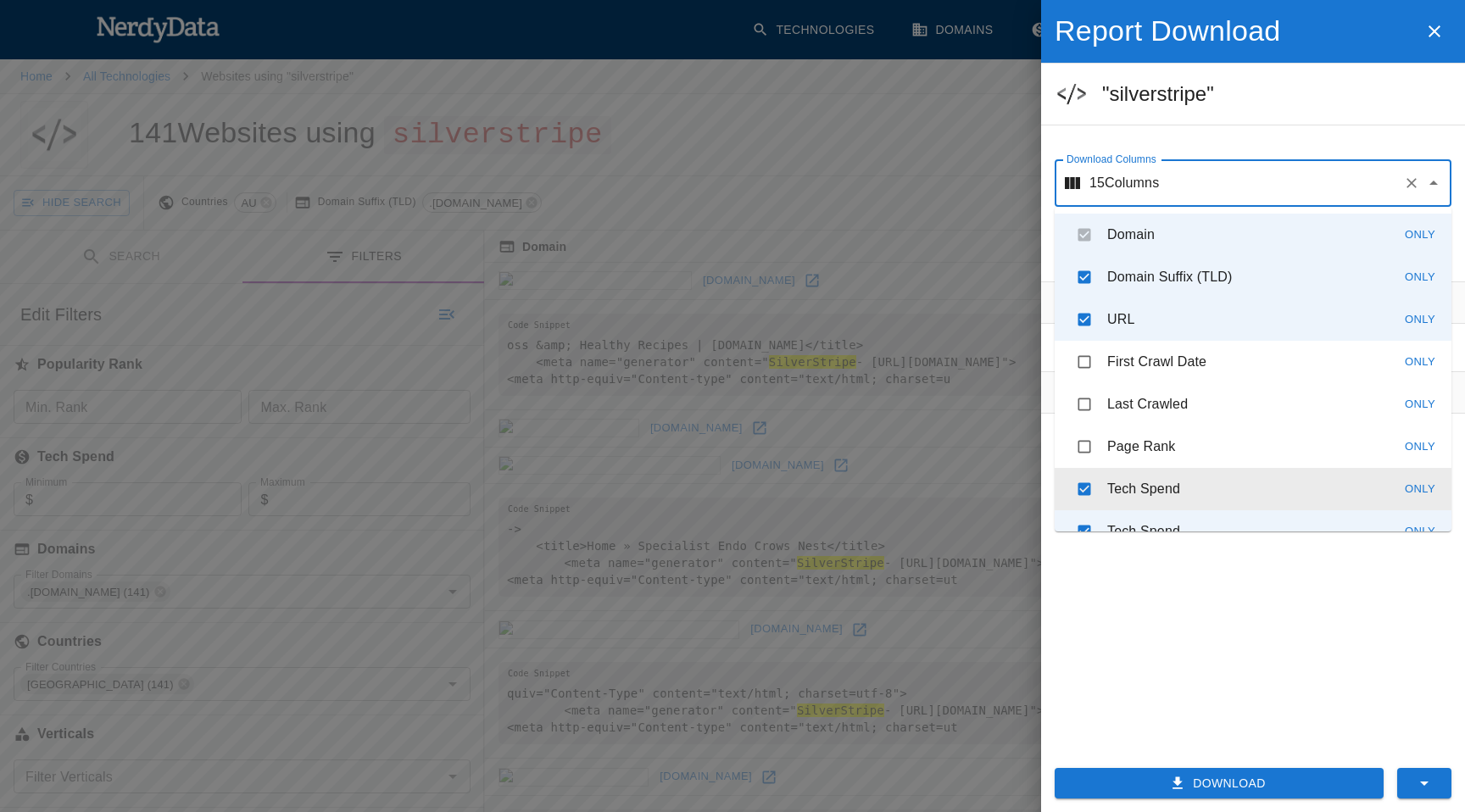
scroll to position [198, 0]
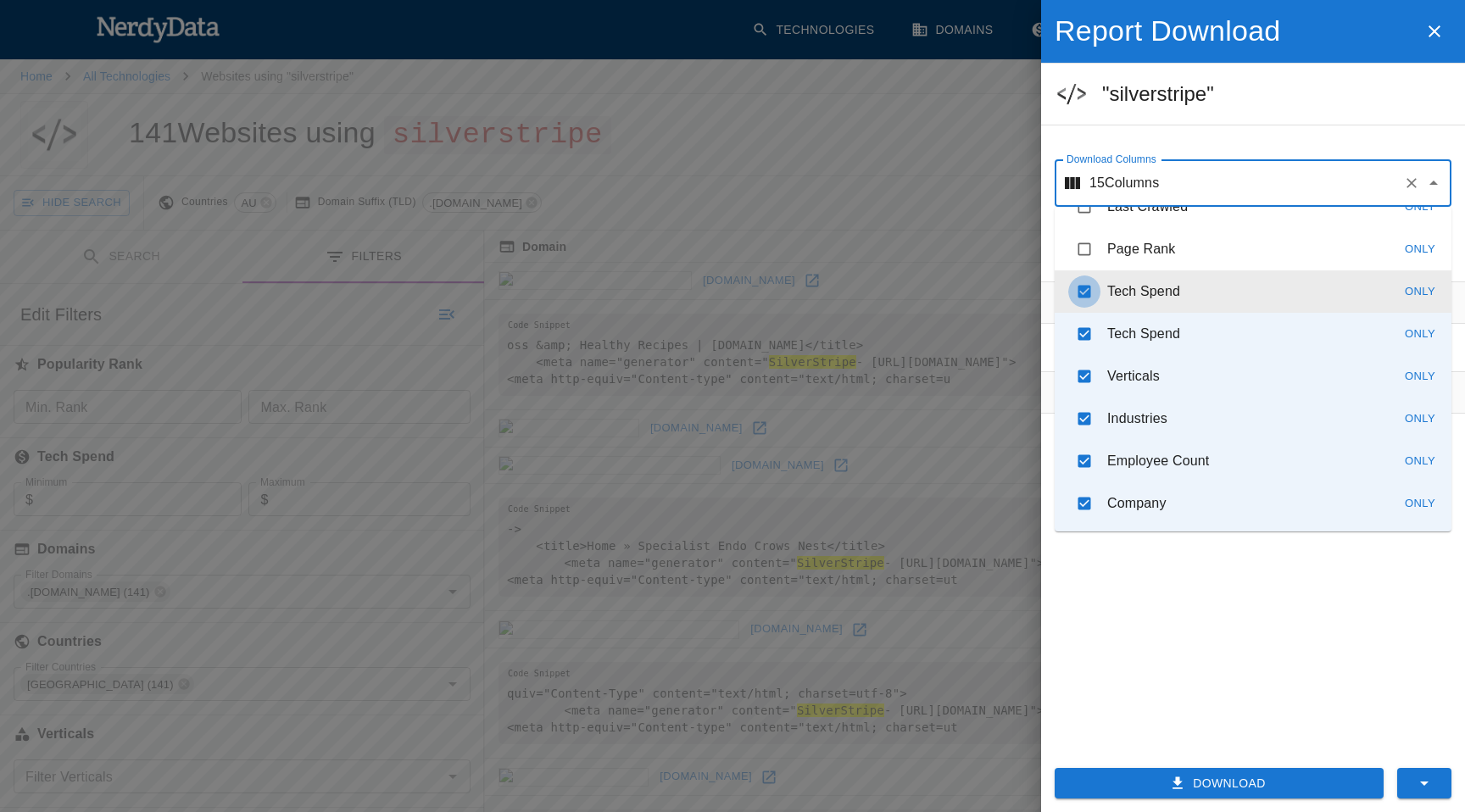
click at [1082, 291] on input "checkbox" at bounding box center [1084, 291] width 32 height 32
checkbox input "false"
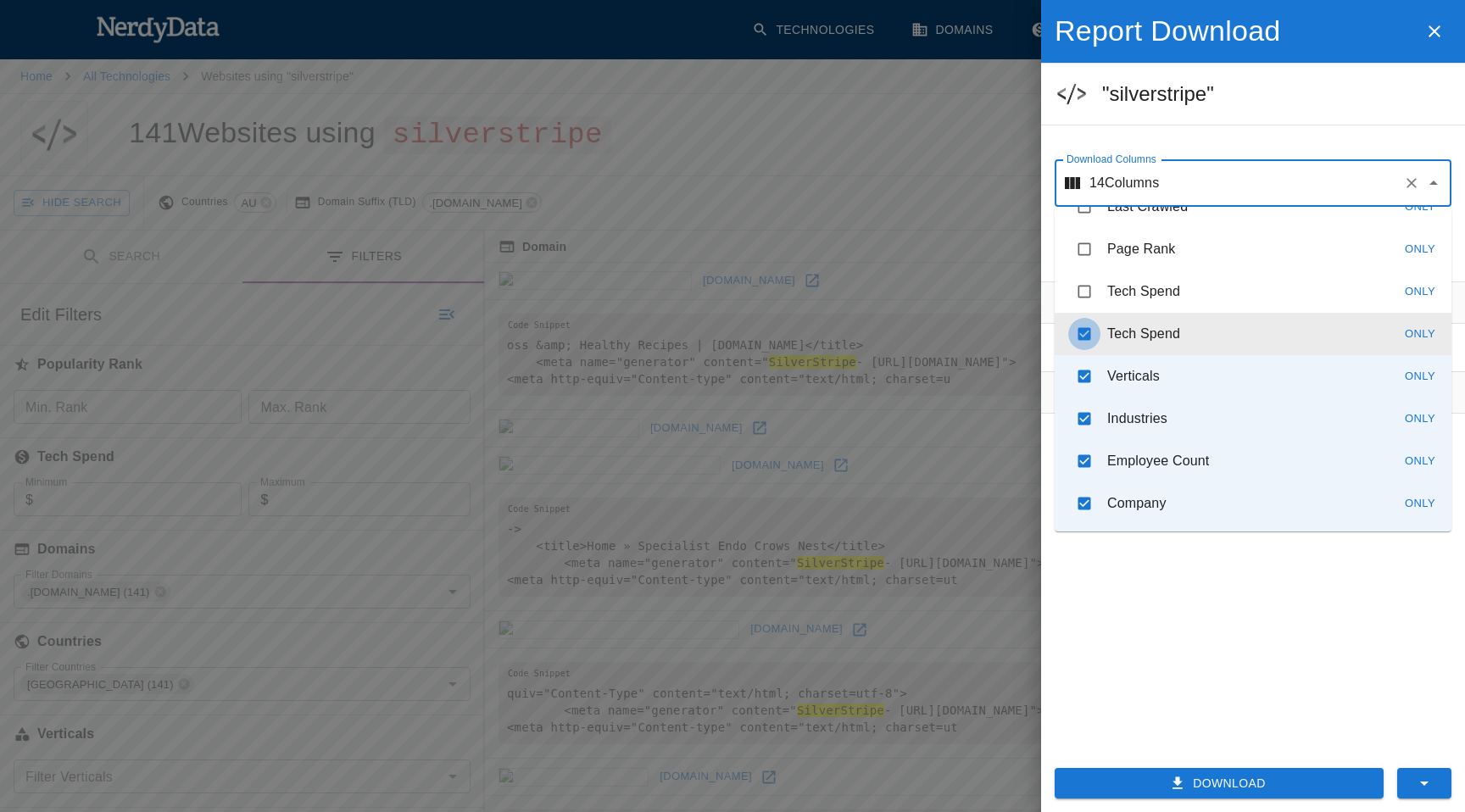
click at [1084, 336] on input "checkbox" at bounding box center [1084, 334] width 32 height 32
checkbox input "false"
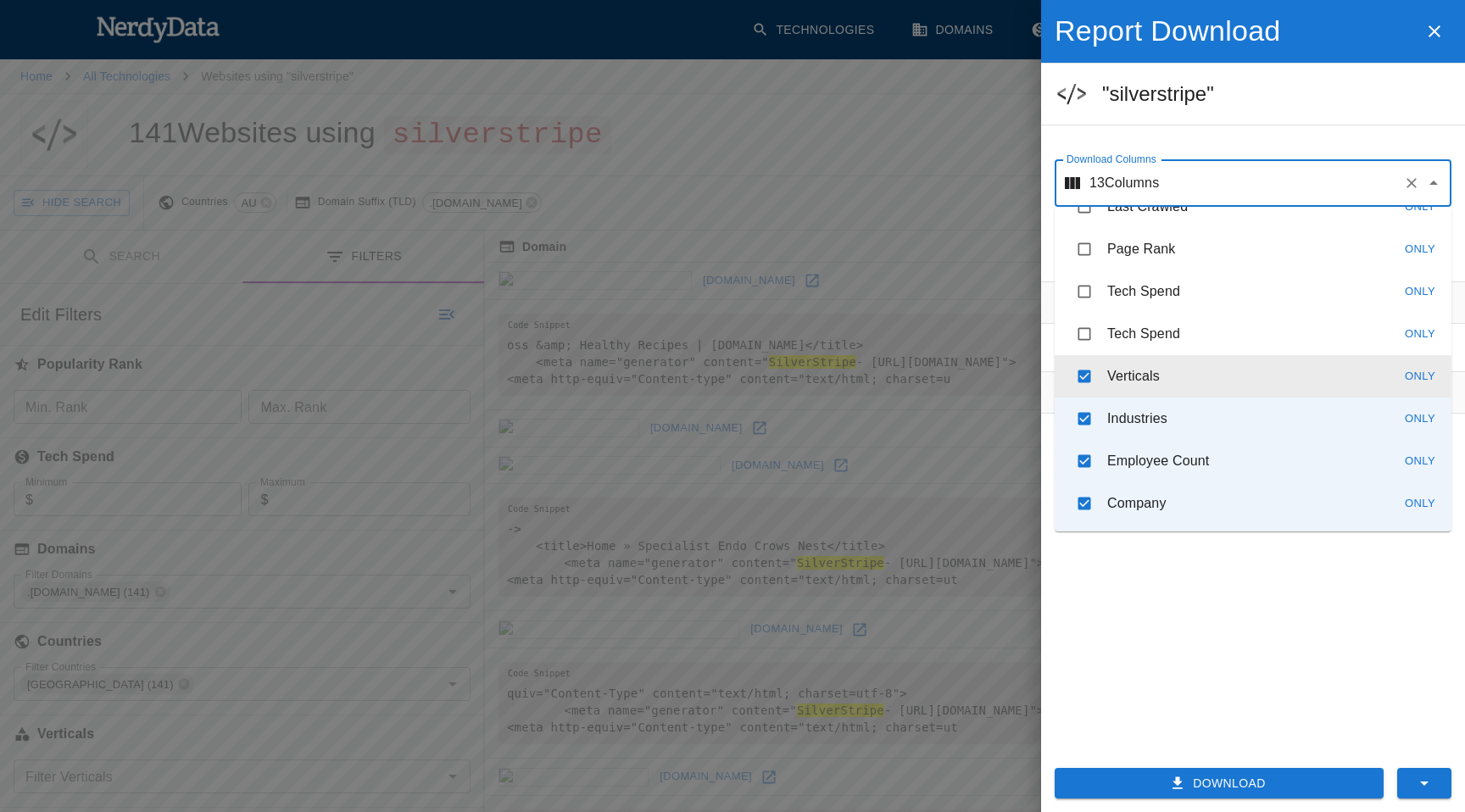
click at [1084, 371] on input "checkbox" at bounding box center [1084, 377] width 32 height 32
checkbox input "false"
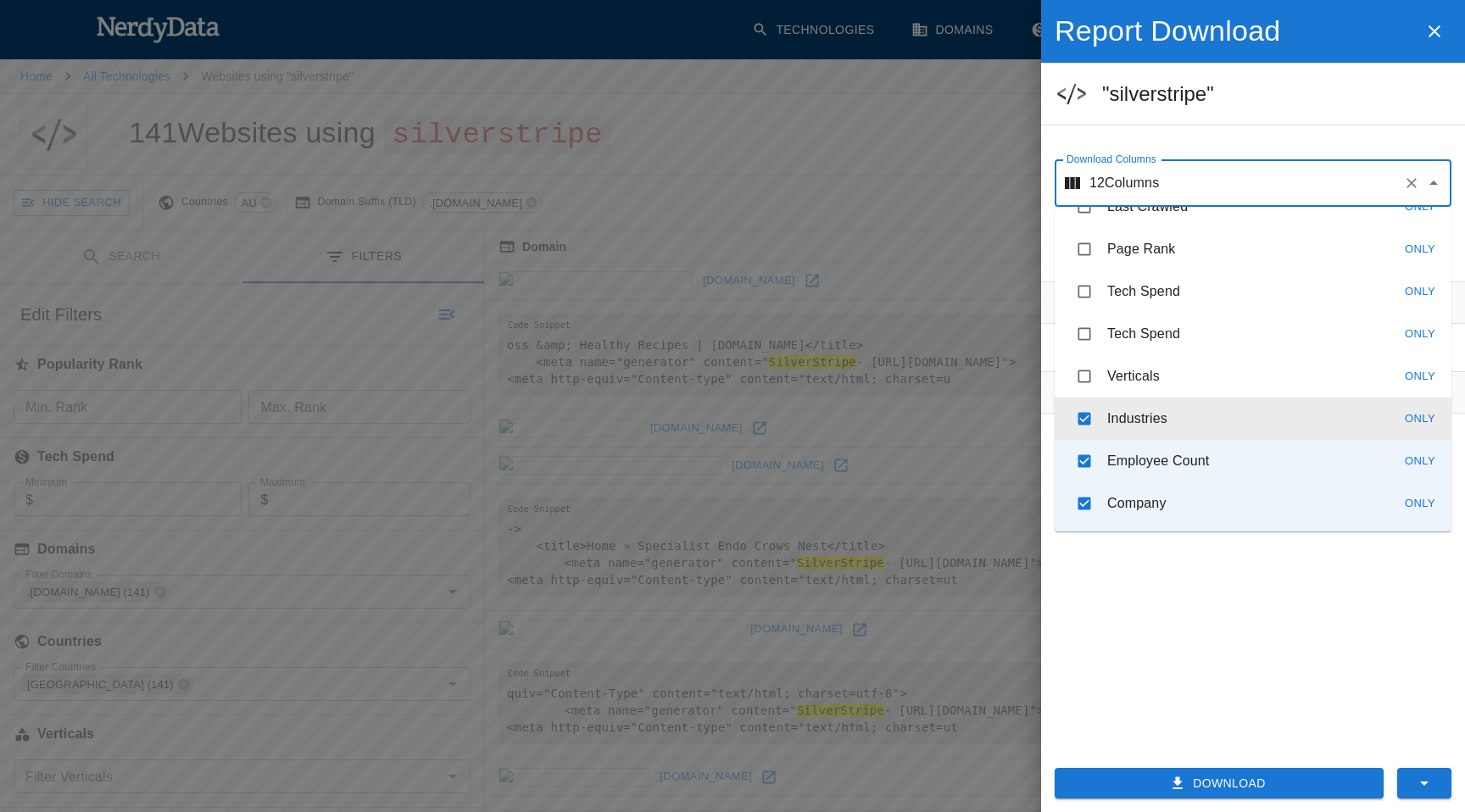
click at [1086, 415] on input "checkbox" at bounding box center [1084, 418] width 32 height 32
checkbox input "false"
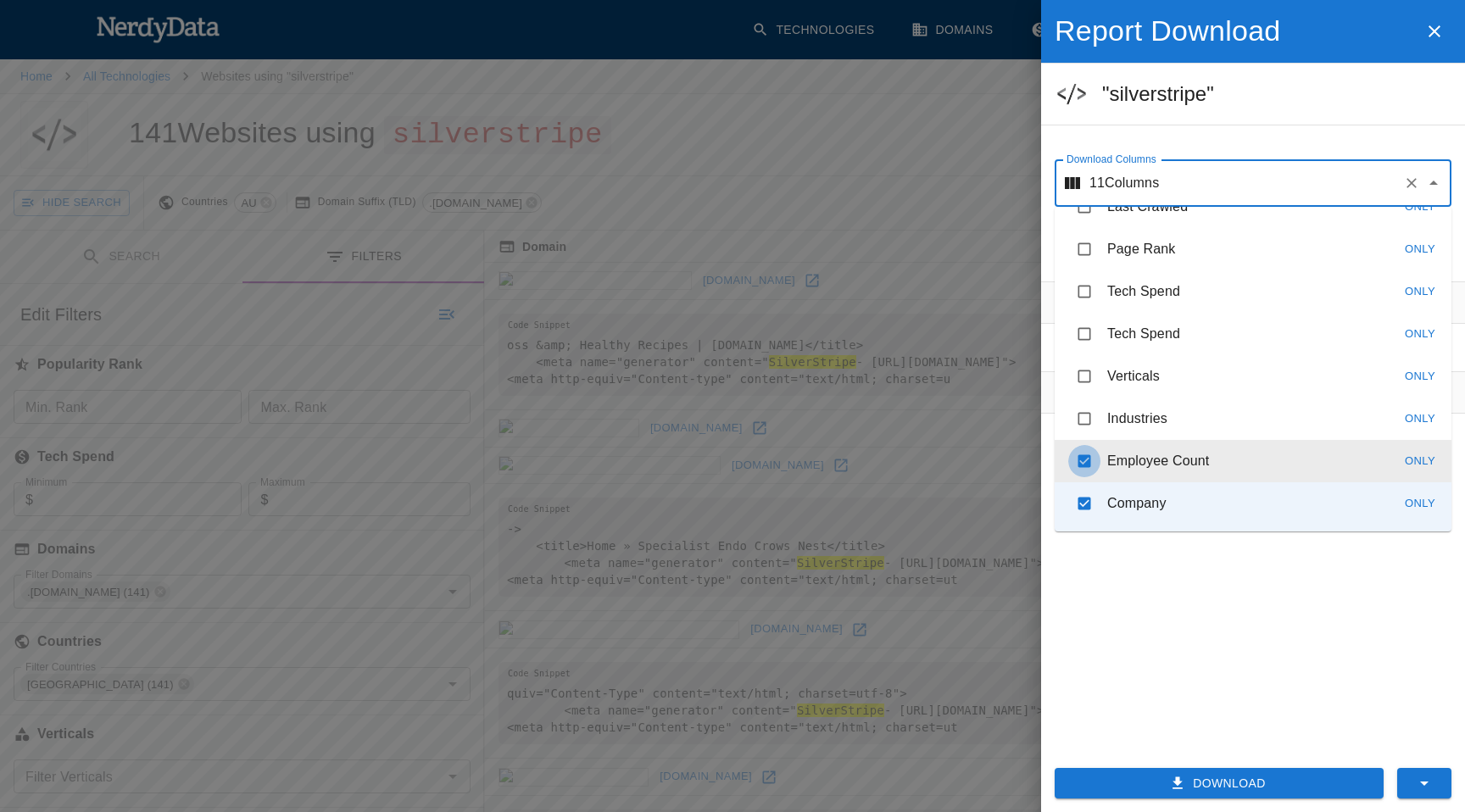
click at [1078, 466] on input "checkbox" at bounding box center [1084, 461] width 32 height 32
checkbox input "false"
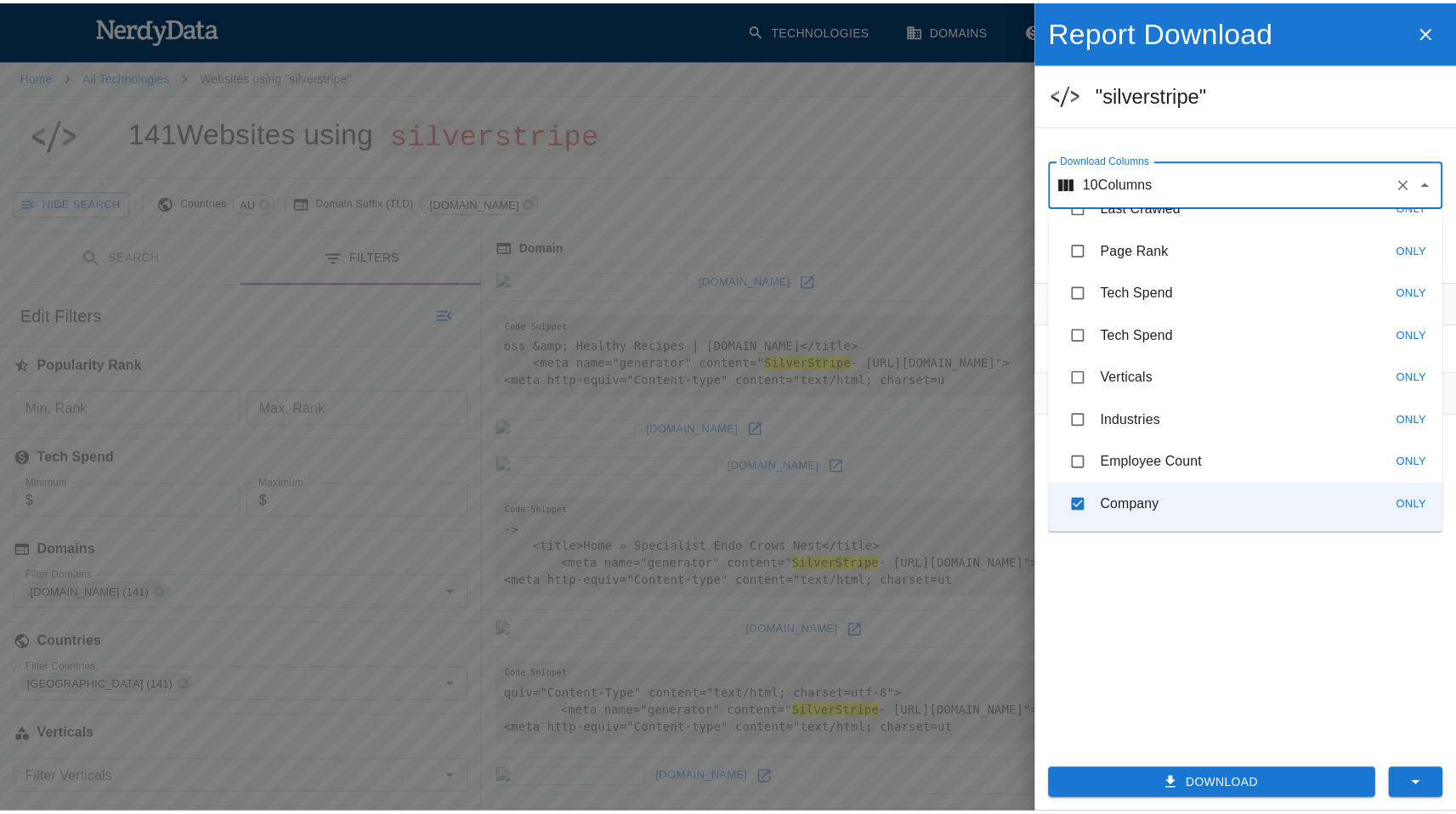
scroll to position [0, 0]
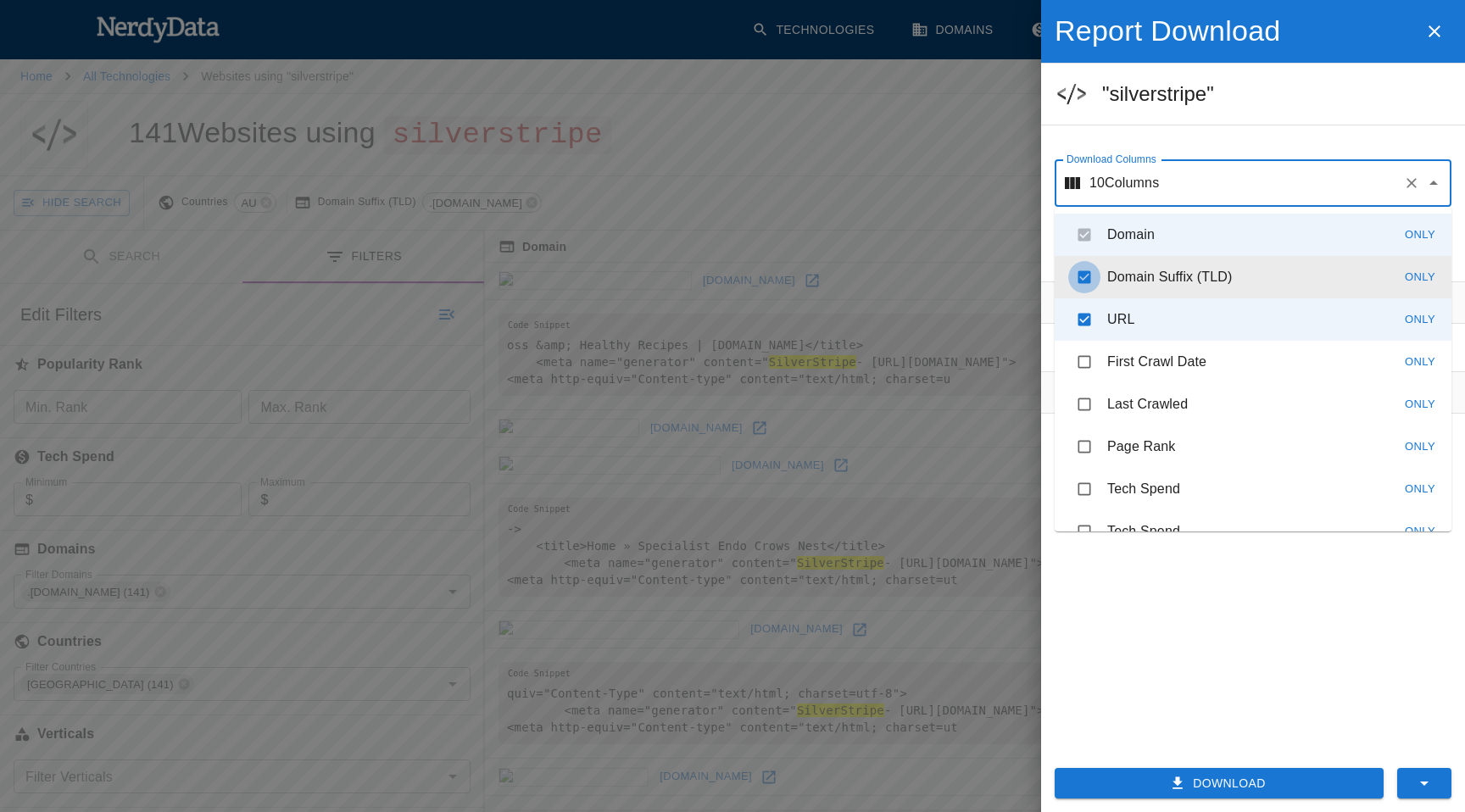
click at [1087, 272] on input "checkbox" at bounding box center [1084, 277] width 32 height 32
checkbox input "false"
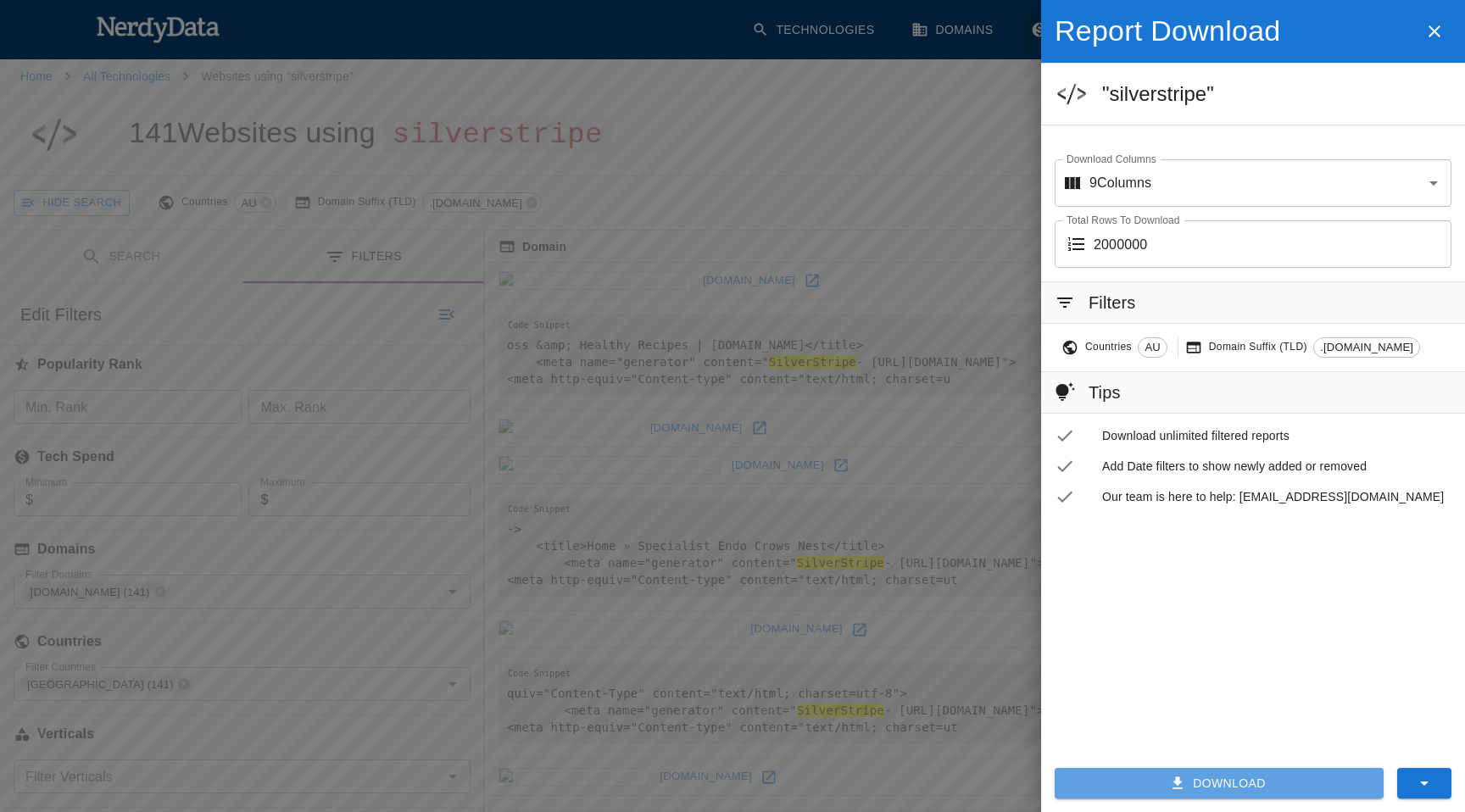
click at [1227, 784] on button "Download" at bounding box center [1218, 783] width 329 height 31
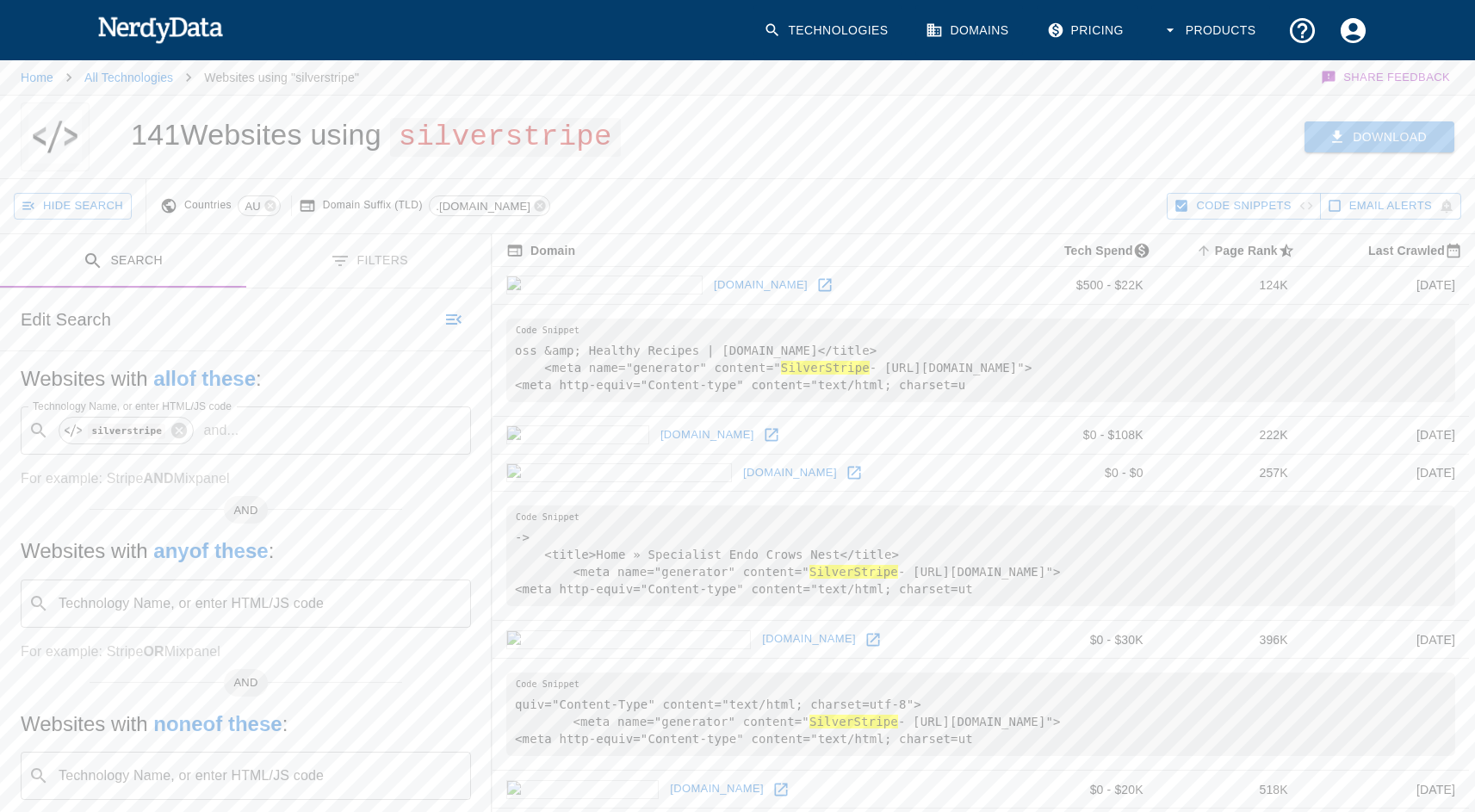
click at [1387, 137] on button "Download" at bounding box center [1379, 137] width 150 height 32
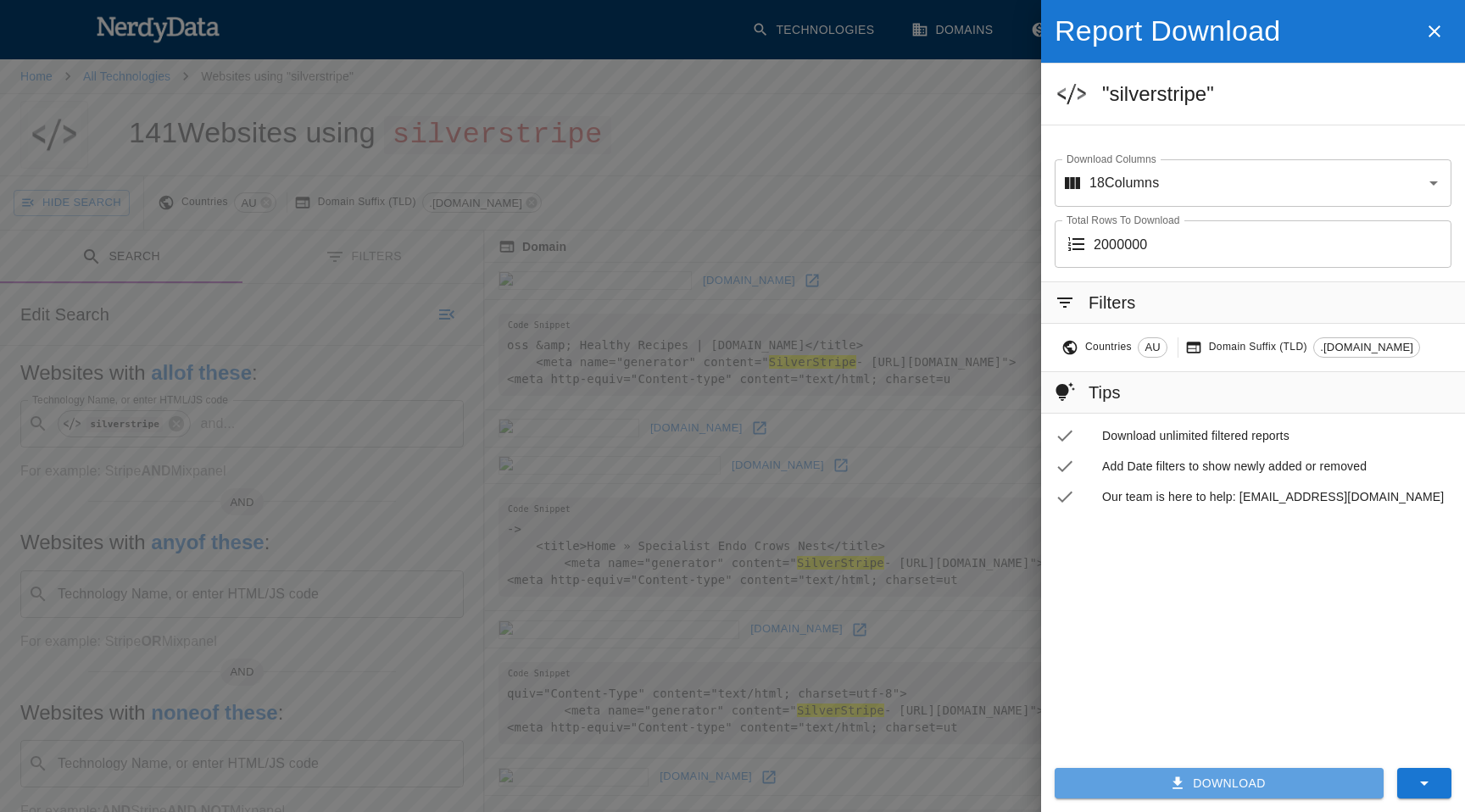
click at [1241, 785] on button "Download" at bounding box center [1218, 783] width 329 height 31
